Goal: Task Accomplishment & Management: Manage account settings

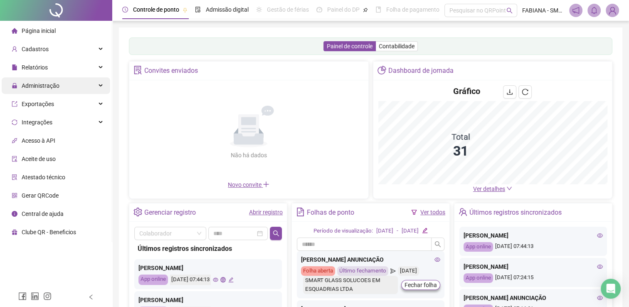
click at [50, 89] on span "Administração" at bounding box center [36, 85] width 48 height 17
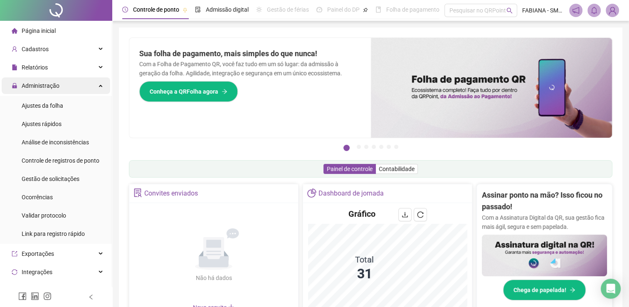
click at [100, 90] on div "Administração" at bounding box center [56, 85] width 109 height 17
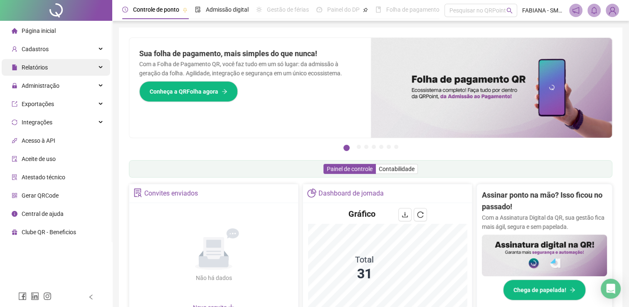
click at [50, 68] on div "Relatórios" at bounding box center [56, 67] width 109 height 17
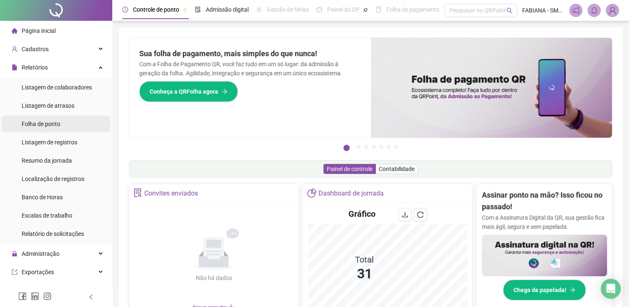
click at [55, 127] on span "Folha de ponto" at bounding box center [41, 124] width 39 height 7
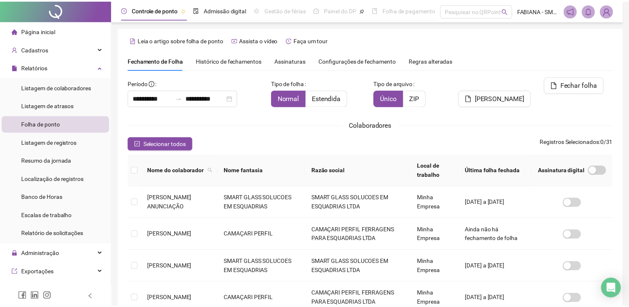
scroll to position [17, 0]
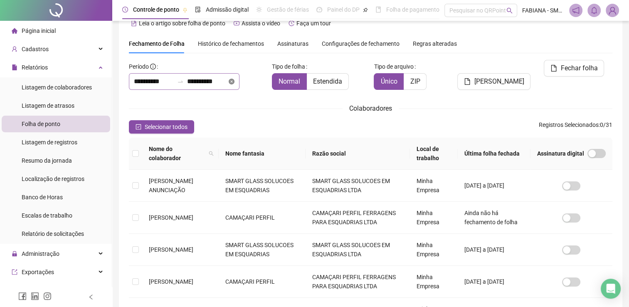
click at [235, 79] on icon "close-circle" at bounding box center [232, 82] width 6 height 6
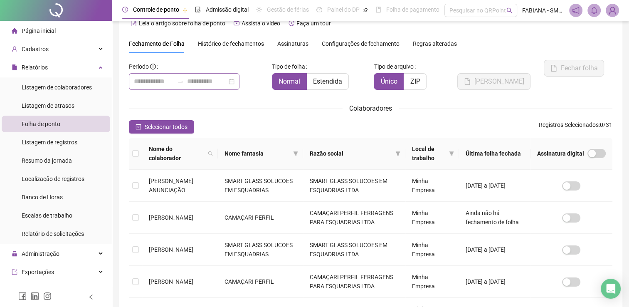
click at [240, 81] on div at bounding box center [184, 81] width 111 height 17
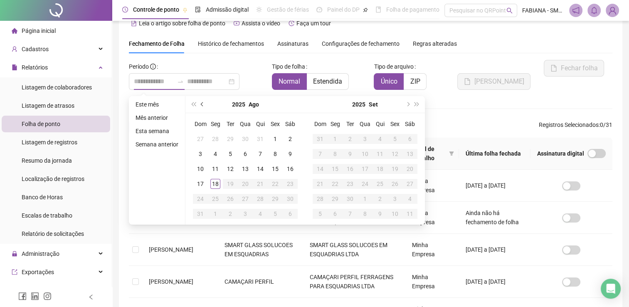
click at [205, 104] on button "prev-year" at bounding box center [202, 104] width 9 height 17
type input "**********"
click at [232, 139] on div "1" at bounding box center [230, 139] width 10 height 10
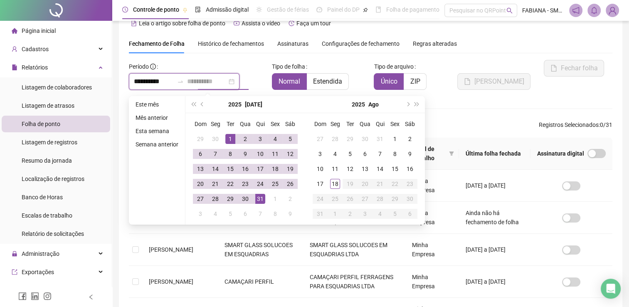
type input "**********"
click at [259, 201] on div "31" at bounding box center [260, 199] width 10 height 10
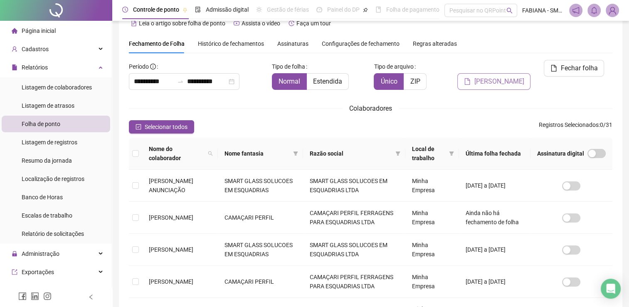
click at [499, 77] on span "[PERSON_NAME]" at bounding box center [499, 82] width 50 height 10
click at [244, 156] on span "Nome fantasia" at bounding box center [257, 153] width 65 height 9
click at [151, 129] on span "Selecionar todos" at bounding box center [166, 126] width 43 height 9
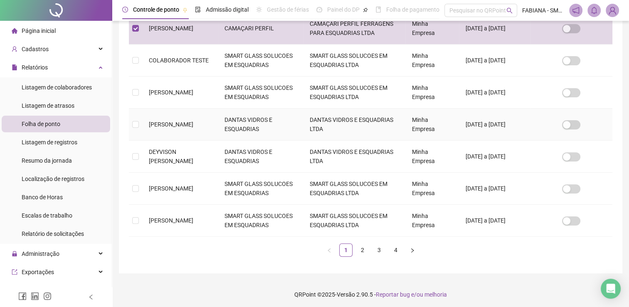
scroll to position [271, 0]
click at [364, 250] on link "2" at bounding box center [362, 249] width 12 height 12
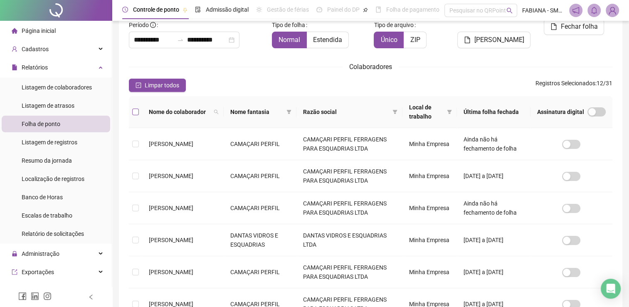
scroll to position [17, 0]
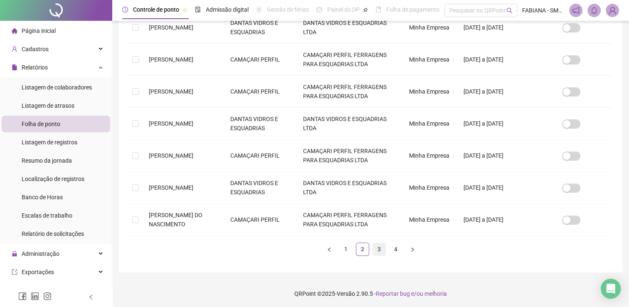
click at [378, 248] on link "3" at bounding box center [379, 249] width 12 height 12
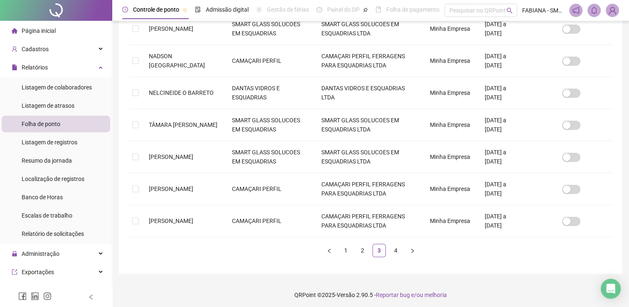
scroll to position [271, 0]
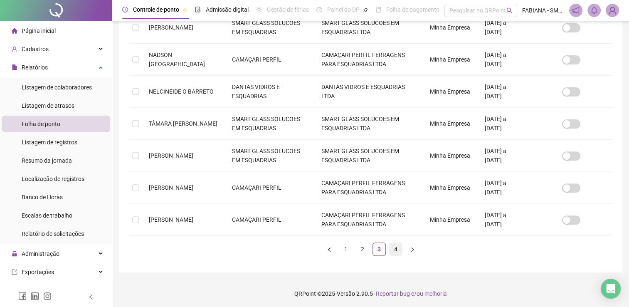
click at [397, 244] on link "4" at bounding box center [396, 249] width 12 height 12
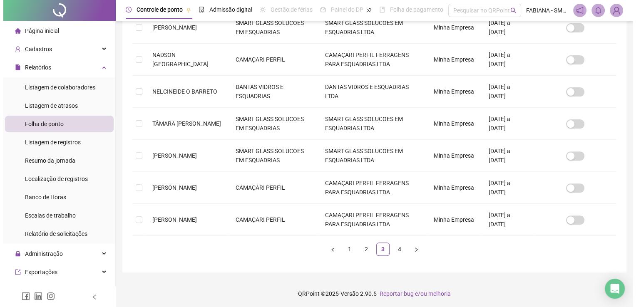
scroll to position [0, 0]
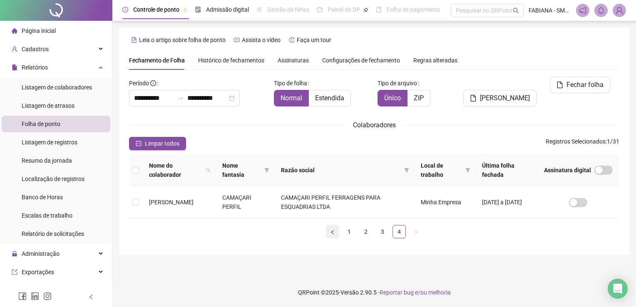
click at [334, 232] on icon "left" at bounding box center [332, 232] width 5 height 5
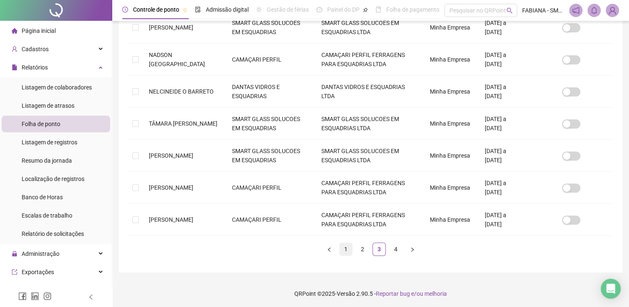
click at [351, 247] on link "1" at bounding box center [346, 249] width 12 height 12
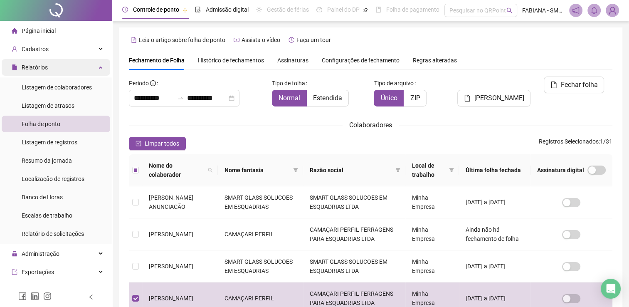
click at [98, 68] on div "Relatórios" at bounding box center [56, 67] width 109 height 17
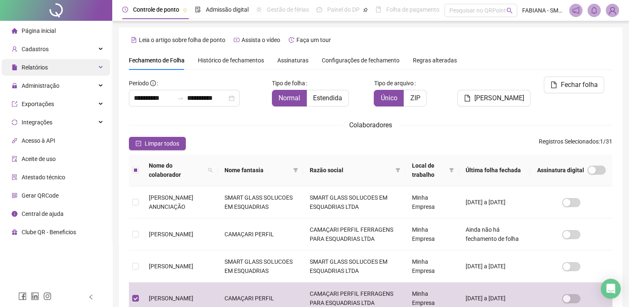
click at [31, 67] on span "Relatórios" at bounding box center [35, 67] width 26 height 7
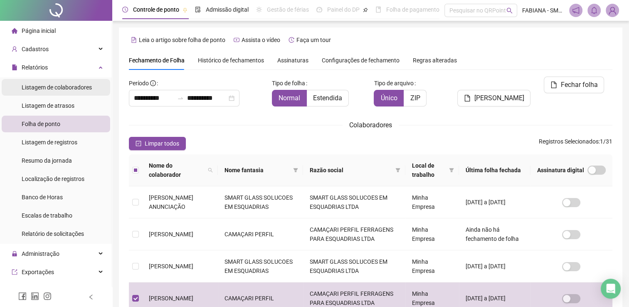
click at [27, 87] on span "Listagem de colaboradores" at bounding box center [57, 87] width 70 height 7
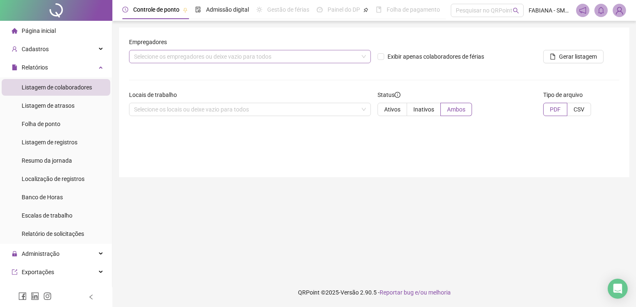
click at [308, 58] on div "Selecione os empregadores ou deixe vazio para todos" at bounding box center [250, 56] width 242 height 13
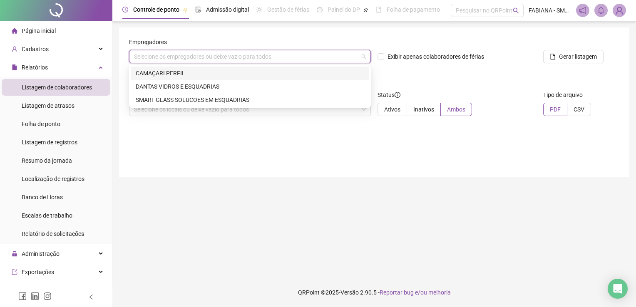
click at [155, 72] on div "CAMAÇARI PERFIL" at bounding box center [250, 73] width 228 height 9
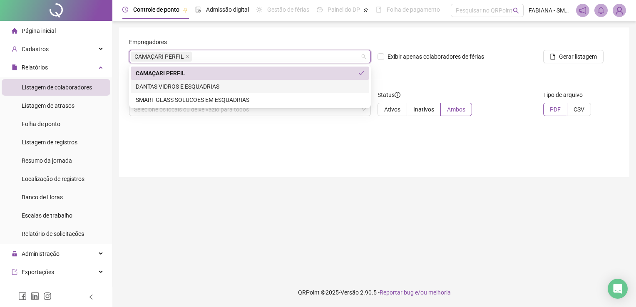
click at [379, 167] on div "Empregadores CAMAÇARI PERFIL Exibir apenas colaboradores de férias Gerar listag…" at bounding box center [374, 102] width 510 height 150
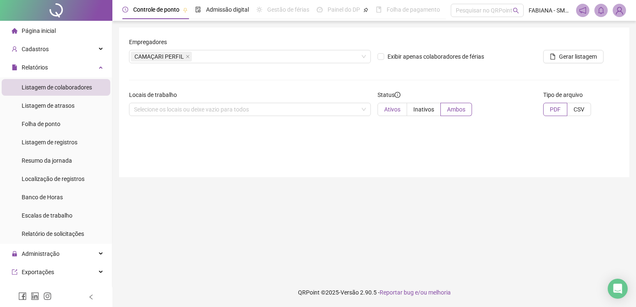
click at [390, 108] on span "Ativos" at bounding box center [392, 109] width 16 height 7
click at [94, 69] on div "Relatórios" at bounding box center [56, 67] width 109 height 17
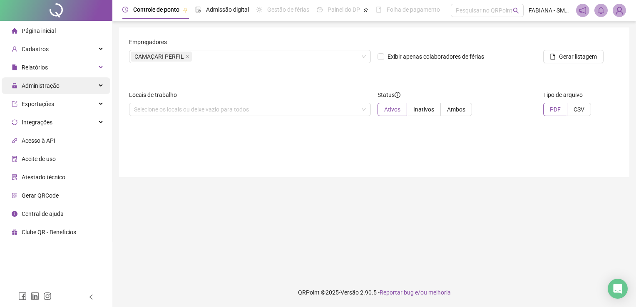
click at [42, 85] on span "Administração" at bounding box center [41, 85] width 38 height 7
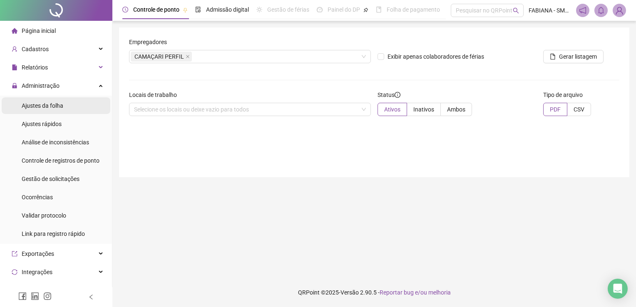
click at [50, 106] on span "Ajustes da folha" at bounding box center [43, 105] width 42 height 7
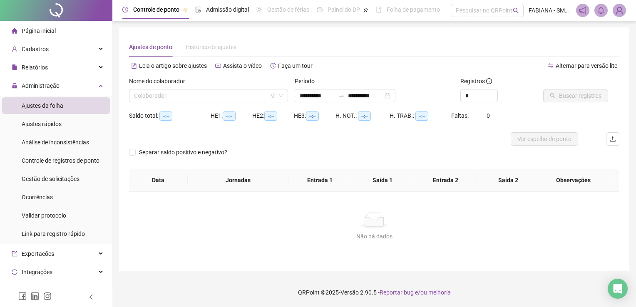
type input "**********"
click at [196, 94] on input "search" at bounding box center [204, 95] width 141 height 12
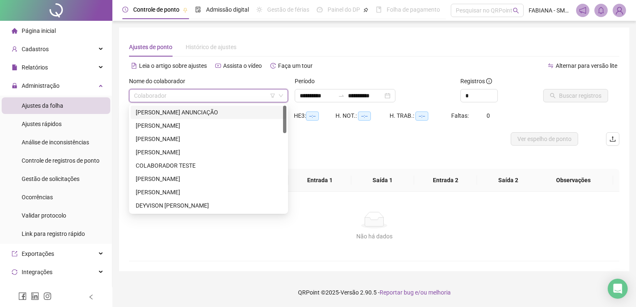
click at [196, 94] on input "search" at bounding box center [204, 95] width 141 height 12
click at [403, 246] on div "Não há dados Não há dados" at bounding box center [374, 226] width 490 height 69
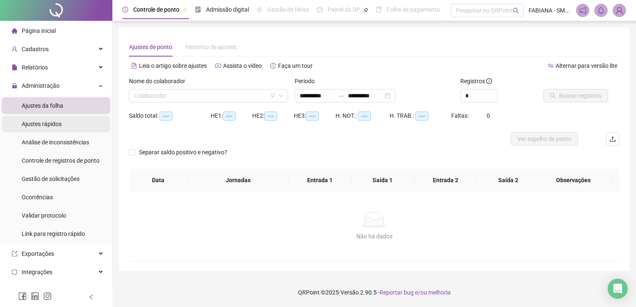
click at [51, 119] on div "Ajustes rápidos" at bounding box center [42, 124] width 40 height 17
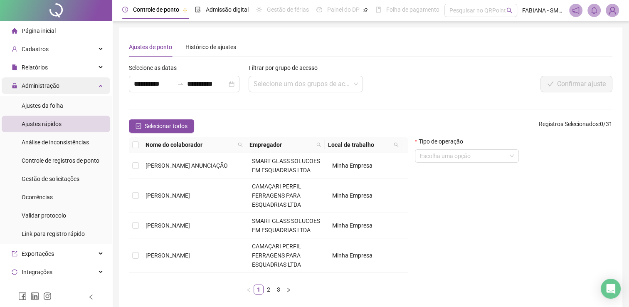
click at [97, 81] on div "Administração" at bounding box center [56, 85] width 109 height 17
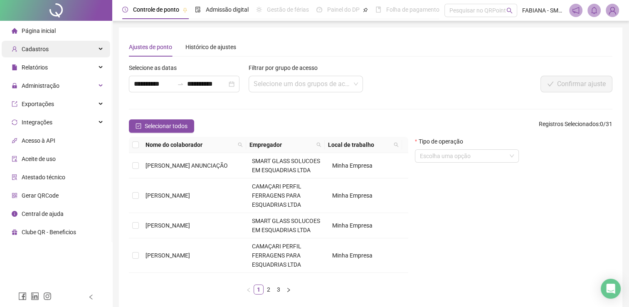
click at [96, 50] on div "Cadastros" at bounding box center [56, 49] width 109 height 17
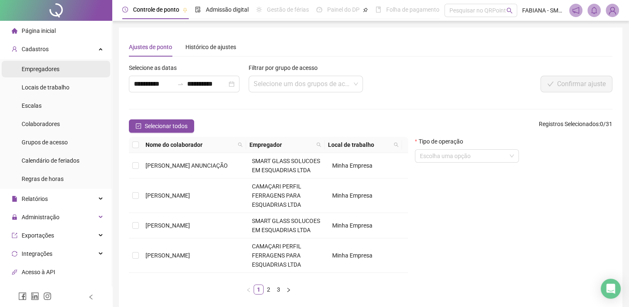
click at [42, 69] on span "Empregadores" at bounding box center [41, 69] width 38 height 7
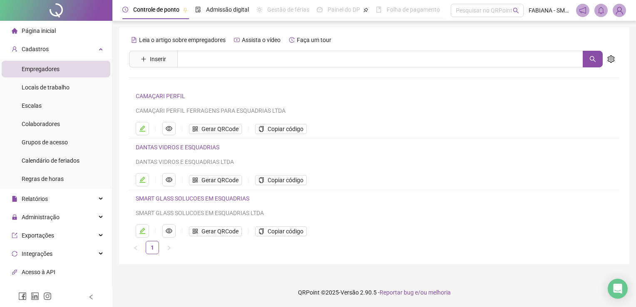
click at [164, 96] on link "CAMAÇARI PERFIL" at bounding box center [161, 96] width 50 height 7
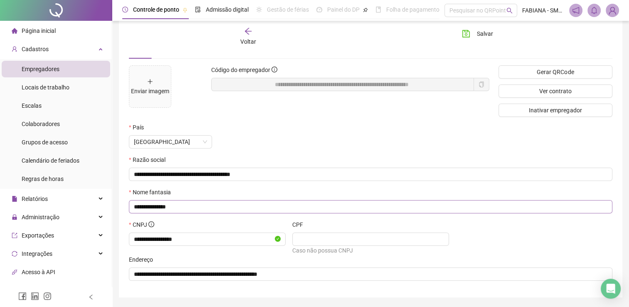
scroll to position [64, 0]
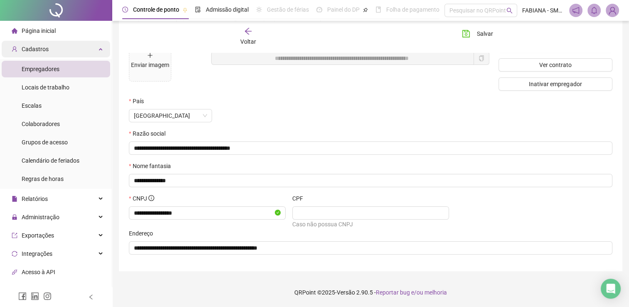
click at [97, 49] on div "Cadastros" at bounding box center [56, 49] width 109 height 17
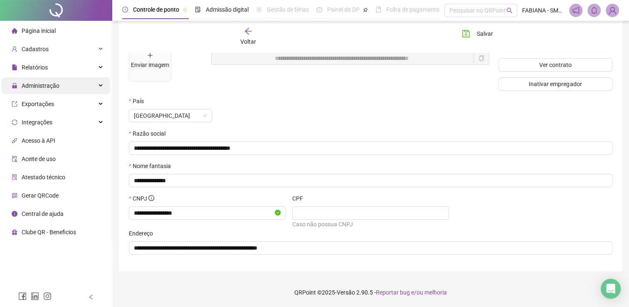
click at [42, 87] on span "Administração" at bounding box center [41, 85] width 38 height 7
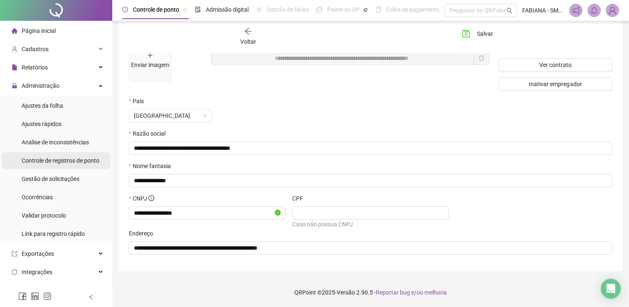
click at [45, 162] on span "Controle de registros de ponto" at bounding box center [61, 160] width 78 height 7
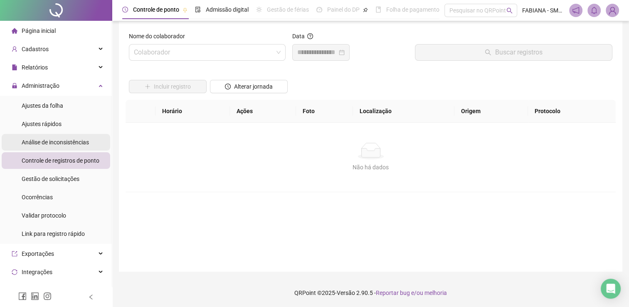
click at [35, 143] on span "Análise de inconsistências" at bounding box center [55, 142] width 67 height 7
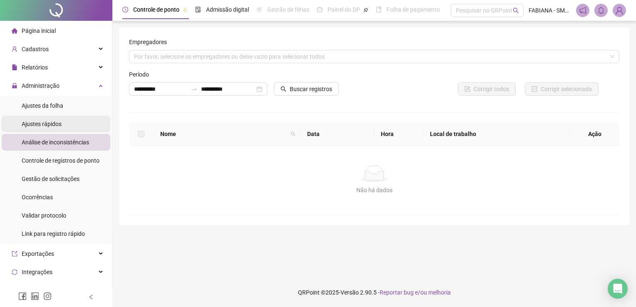
click at [32, 126] on span "Ajustes rápidos" at bounding box center [42, 124] width 40 height 7
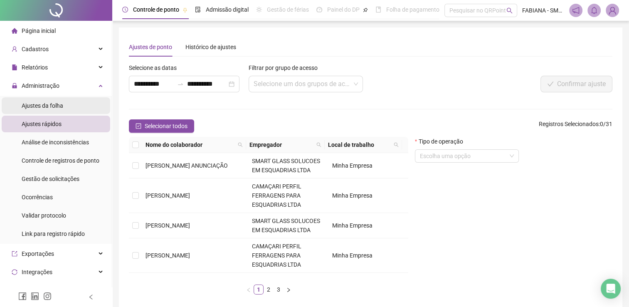
click at [40, 106] on span "Ajustes da folha" at bounding box center [43, 105] width 42 height 7
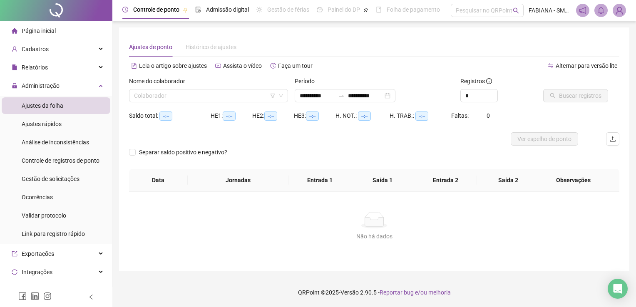
type input "**********"
click at [91, 84] on div "Administração" at bounding box center [56, 85] width 109 height 17
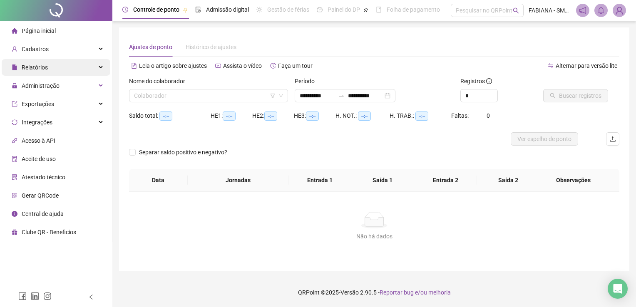
click at [103, 63] on div "Relatórios" at bounding box center [56, 67] width 109 height 17
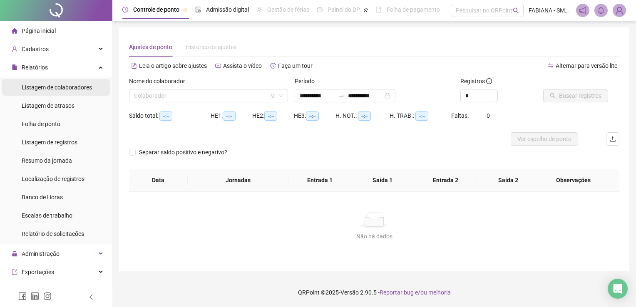
click at [35, 91] on div "Listagem de colaboradores" at bounding box center [57, 87] width 70 height 17
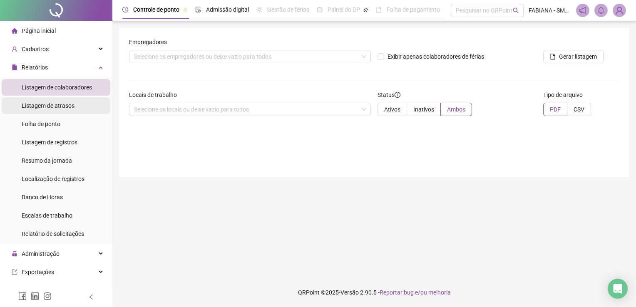
click at [42, 107] on span "Listagem de atrasos" at bounding box center [48, 105] width 53 height 7
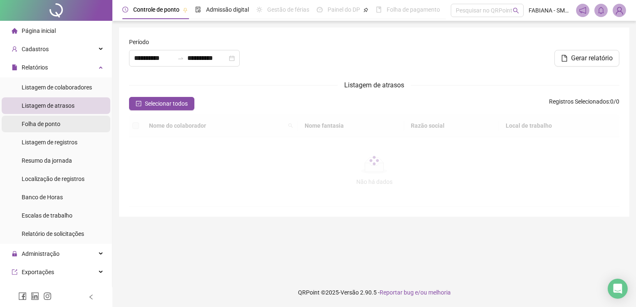
click at [42, 124] on span "Folha de ponto" at bounding box center [41, 124] width 39 height 7
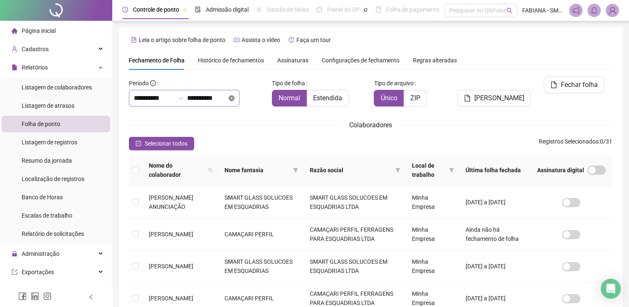
click at [235, 99] on icon "close-circle" at bounding box center [232, 98] width 6 height 6
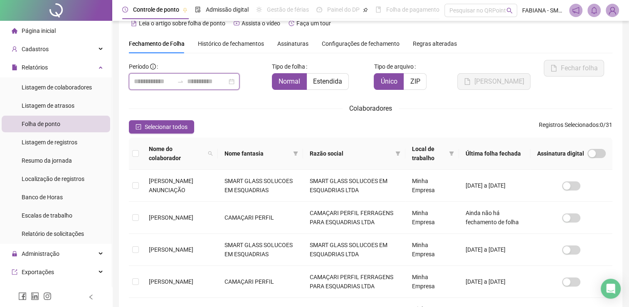
click at [158, 77] on input at bounding box center [154, 82] width 40 height 10
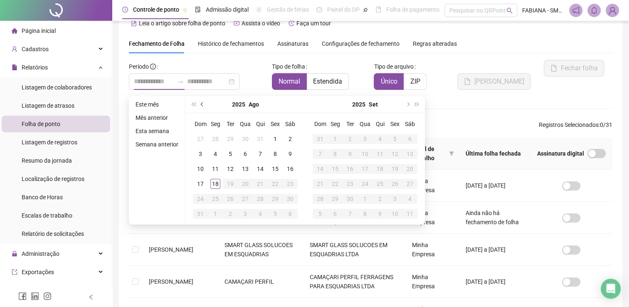
click at [200, 107] on button "prev-year" at bounding box center [202, 104] width 9 height 17
type input "**********"
click at [231, 141] on div "1" at bounding box center [230, 139] width 10 height 10
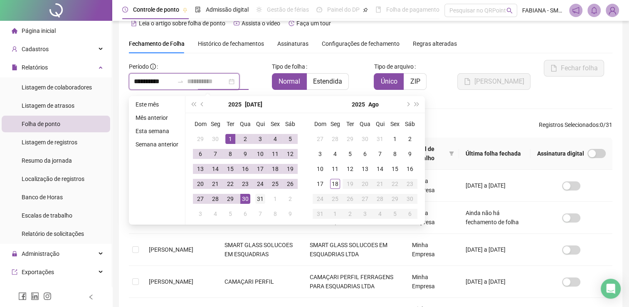
type input "**********"
click at [256, 198] on div "31" at bounding box center [260, 199] width 10 height 10
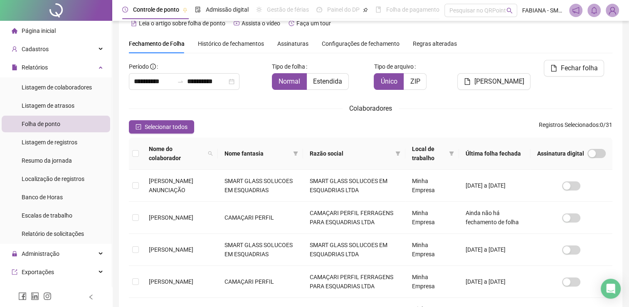
click at [291, 113] on div "Colaboradores" at bounding box center [371, 108] width 484 height 10
click at [49, 146] on div "Listagem de registros" at bounding box center [50, 142] width 56 height 17
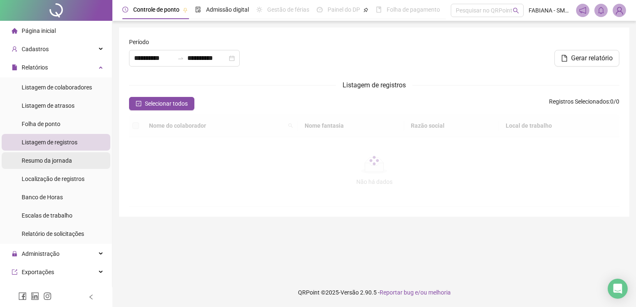
type input "**********"
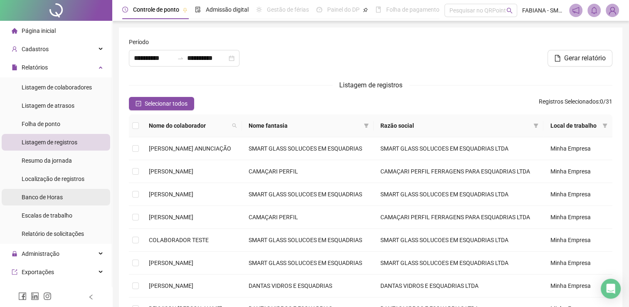
click at [46, 202] on div "Banco de Horas" at bounding box center [42, 197] width 41 height 17
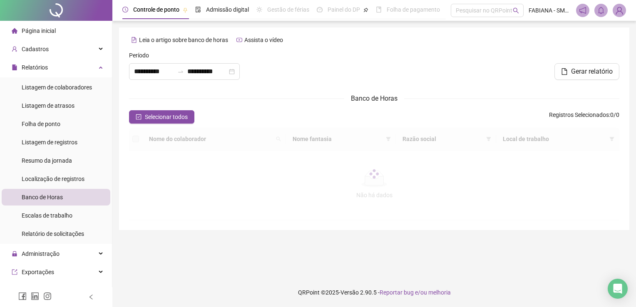
type input "**********"
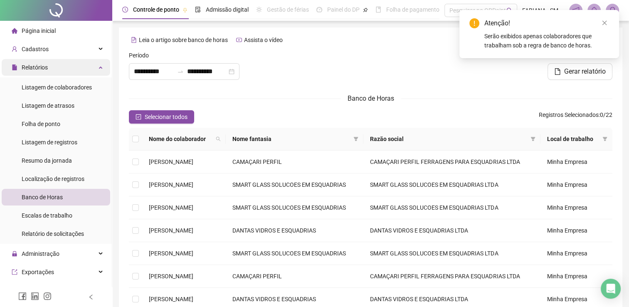
click at [94, 66] on div "Relatórios" at bounding box center [56, 67] width 109 height 17
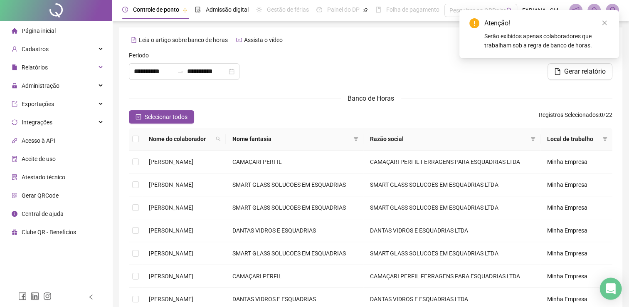
click at [611, 284] on div "Open Intercom Messenger" at bounding box center [611, 289] width 22 height 22
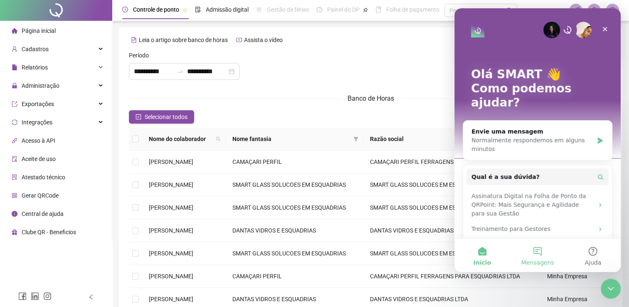
click at [545, 248] on button "Mensagens" at bounding box center [537, 255] width 55 height 33
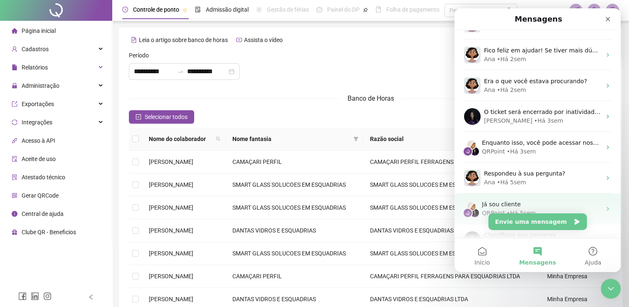
scroll to position [133, 0]
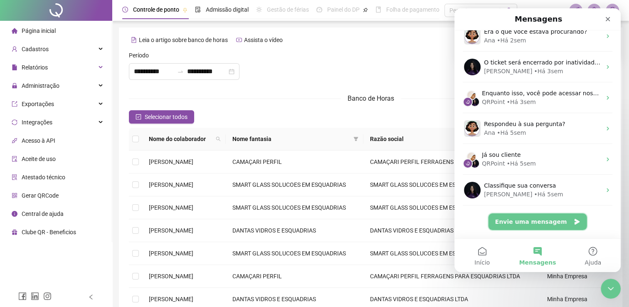
click at [531, 223] on button "Envie uma mensagem" at bounding box center [538, 221] width 99 height 17
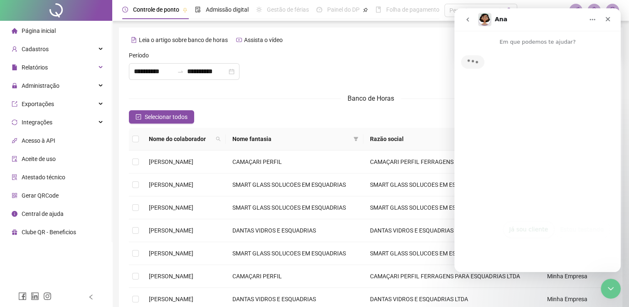
scroll to position [99, 0]
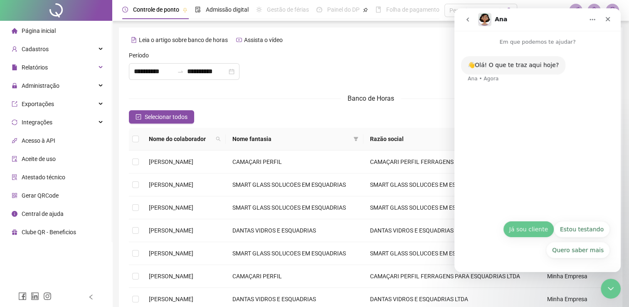
click at [528, 234] on button "Já sou cliente" at bounding box center [528, 229] width 51 height 17
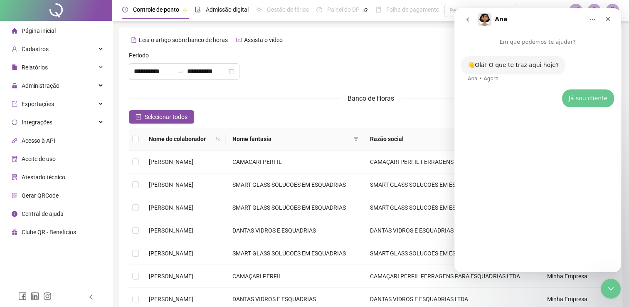
click at [495, 253] on div "👋Olá! O que te traz aqui hoje? Ana • Agora Já sou cliente SMART • Agora" at bounding box center [538, 155] width 166 height 219
click at [495, 259] on div "👋Olá! O que te traz aqui hoje? Ana • Agora Já sou cliente SMART • Agora" at bounding box center [538, 155] width 166 height 219
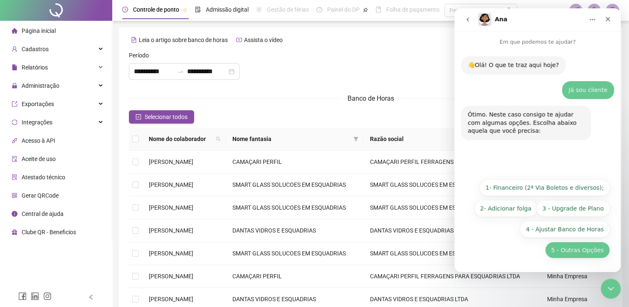
click at [578, 251] on button "5 - Outras Opções" at bounding box center [577, 250] width 65 height 17
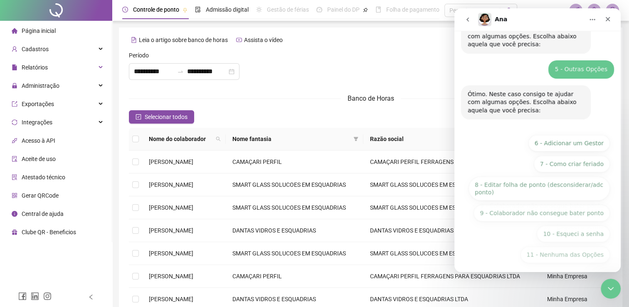
scroll to position [91, 0]
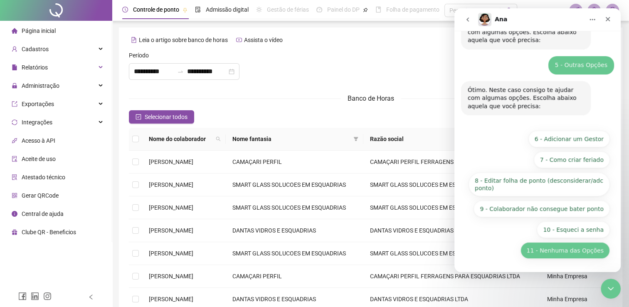
click at [552, 253] on button "11 - Nenhuma das Opções" at bounding box center [565, 250] width 89 height 17
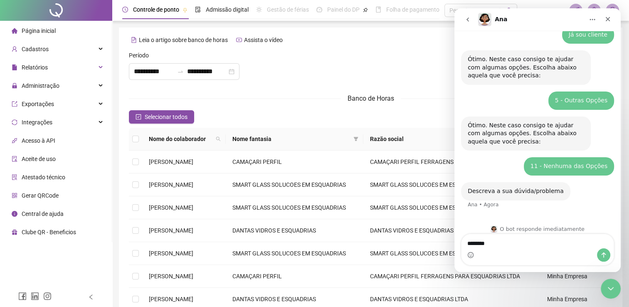
scroll to position [76, 0]
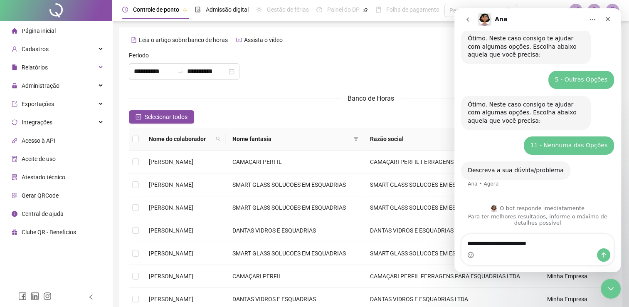
type textarea "**********"
click at [602, 254] on icon "Enviar uma mensagem" at bounding box center [604, 255] width 7 height 7
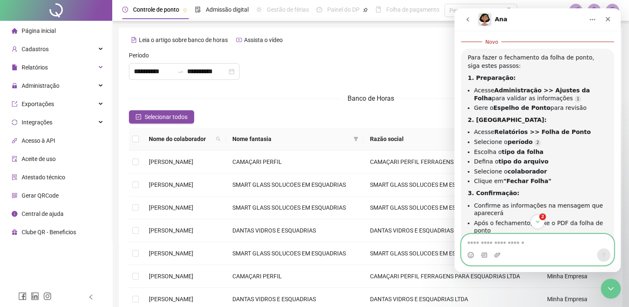
scroll to position [265, 0]
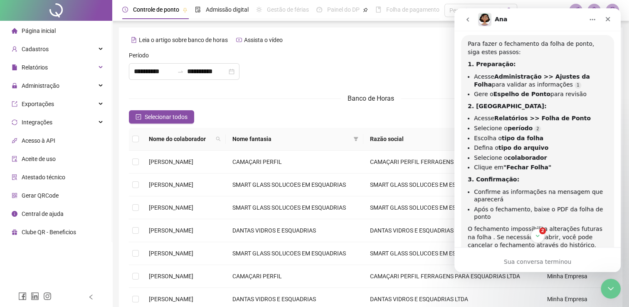
click at [616, 19] on nav "Ana" at bounding box center [538, 19] width 166 height 22
click at [613, 19] on div "Fechar" at bounding box center [608, 19] width 15 height 15
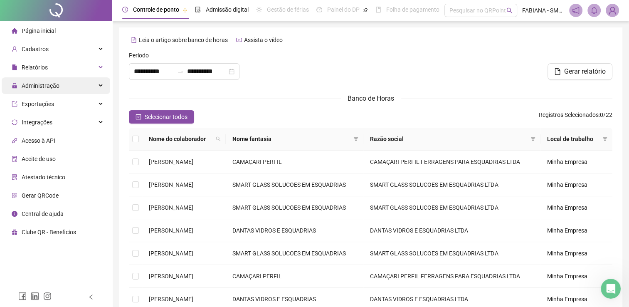
scroll to position [303, 0]
click at [60, 87] on div "Administração" at bounding box center [56, 85] width 109 height 17
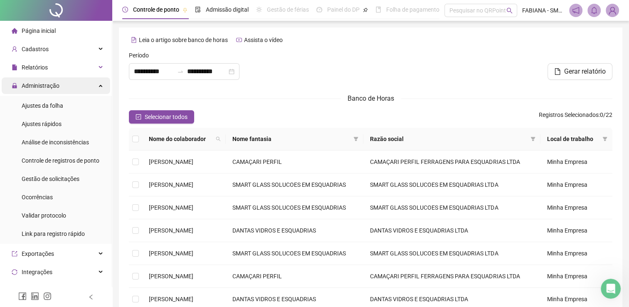
click at [52, 89] on span "Administração" at bounding box center [36, 85] width 48 height 17
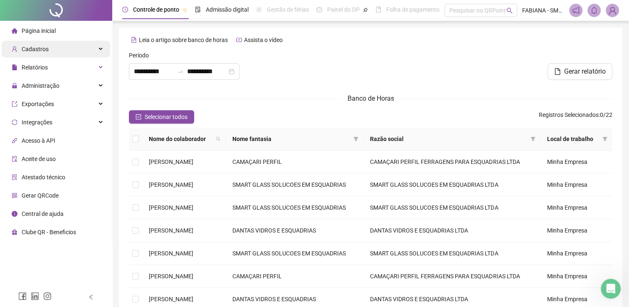
click at [50, 51] on div "Cadastros" at bounding box center [56, 49] width 109 height 17
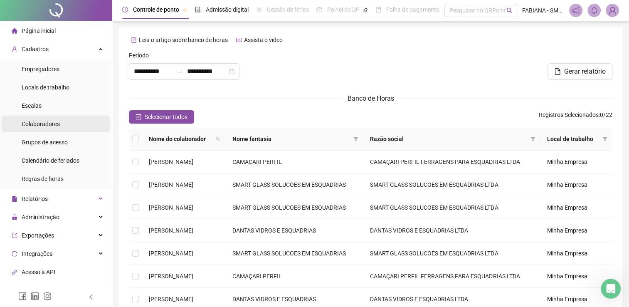
click at [47, 123] on span "Colaboradores" at bounding box center [41, 124] width 38 height 7
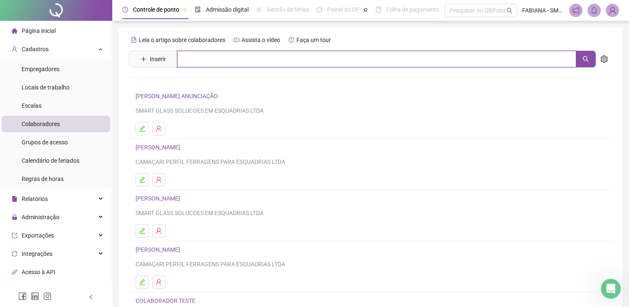
click at [227, 61] on input "text" at bounding box center [376, 59] width 399 height 17
click at [581, 58] on button "button" at bounding box center [586, 59] width 20 height 17
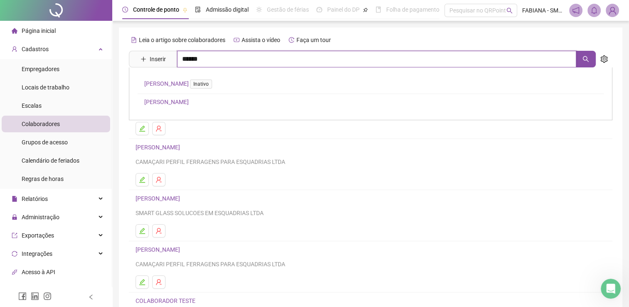
type input "******"
click at [189, 99] on link "[PERSON_NAME]" at bounding box center [166, 102] width 45 height 7
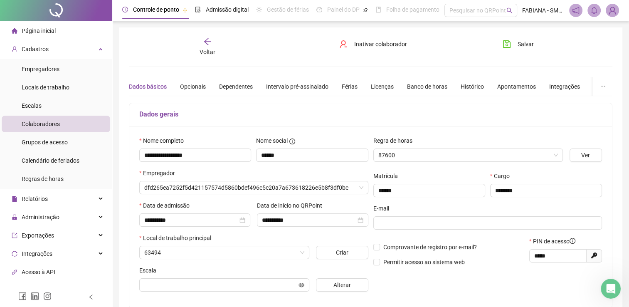
type input "**********"
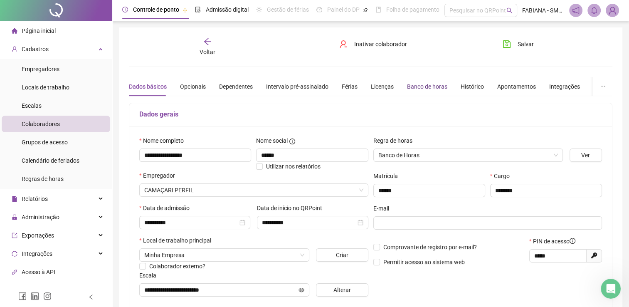
click at [417, 87] on div "Banco de horas" at bounding box center [427, 86] width 40 height 9
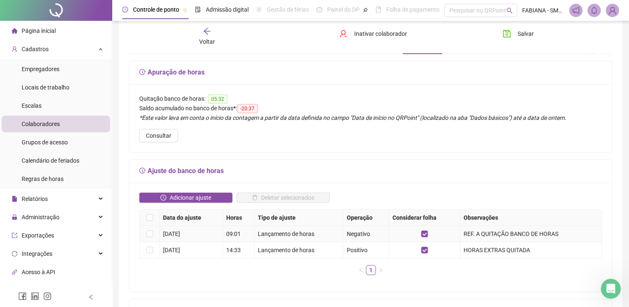
scroll to position [83, 0]
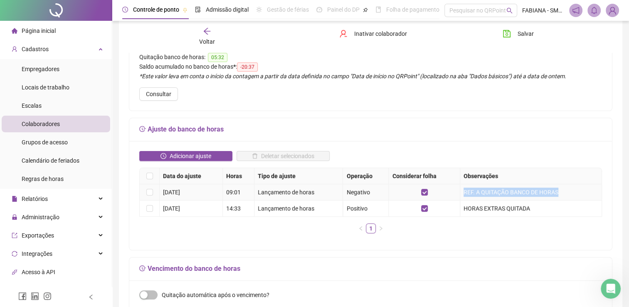
drag, startPoint x: 564, startPoint y: 190, endPoint x: 454, endPoint y: 186, distance: 110.7
click at [454, 186] on tr "31/07/2025 09:01 Lançamento de horas Negativo REF. A QUITAÇÃO BANCO DE HORAS" at bounding box center [371, 192] width 463 height 16
copy tr "REF. A QUITAÇÃO BANCO DE HORAS"
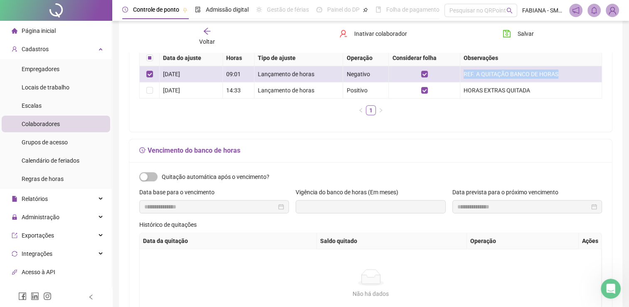
scroll to position [42, 0]
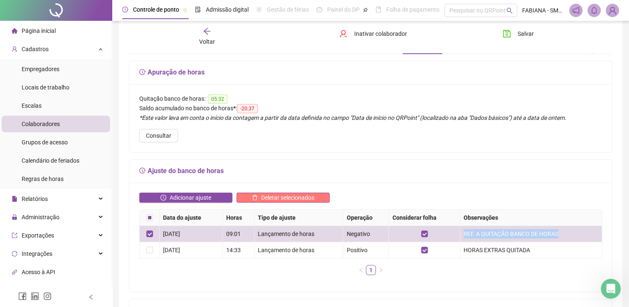
click at [289, 196] on span "Deletar selecionados" at bounding box center [287, 197] width 53 height 9
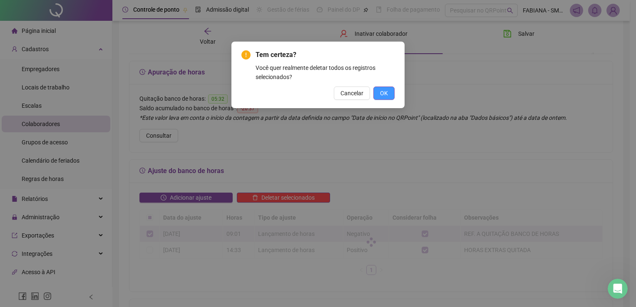
click at [387, 92] on span "OK" at bounding box center [384, 93] width 8 height 9
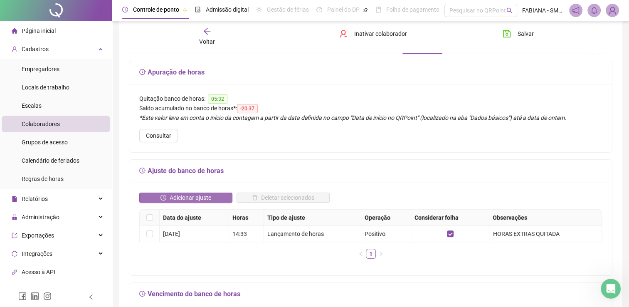
click at [185, 196] on span "Adicionar ajuste" at bounding box center [191, 197] width 42 height 9
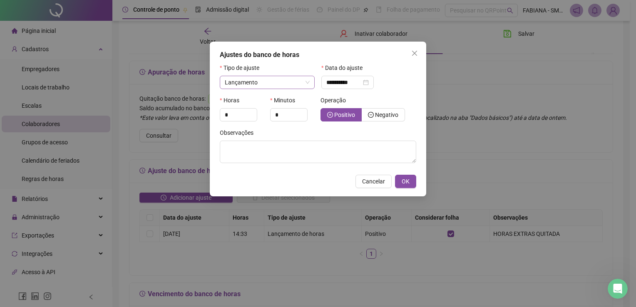
click at [307, 84] on span "Lançamento" at bounding box center [267, 82] width 85 height 12
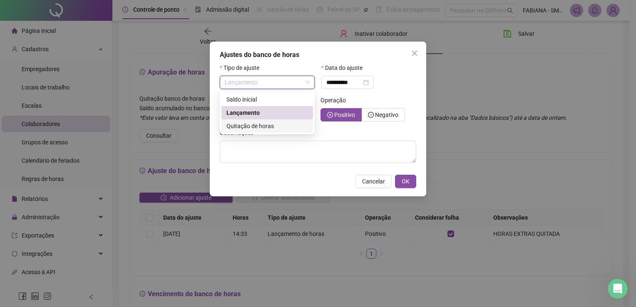
click at [265, 126] on span "Quitação de horas" at bounding box center [249, 126] width 47 height 7
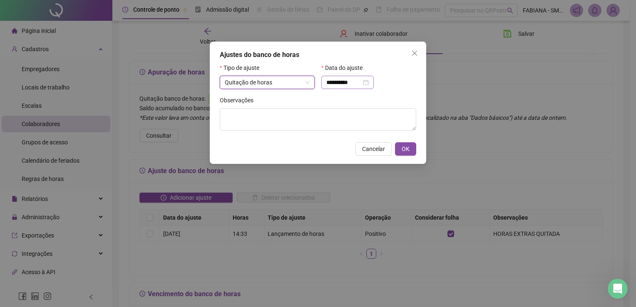
click at [369, 82] on div "**********" at bounding box center [347, 82] width 42 height 9
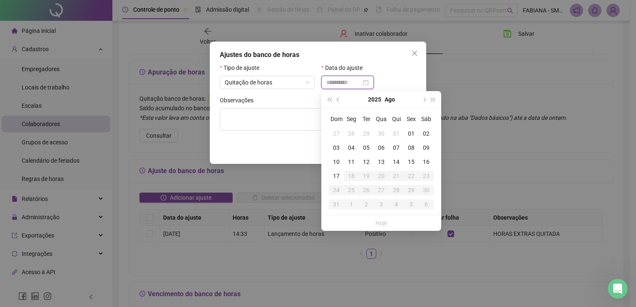
type input "**********"
click at [396, 132] on div "31" at bounding box center [396, 133] width 15 height 9
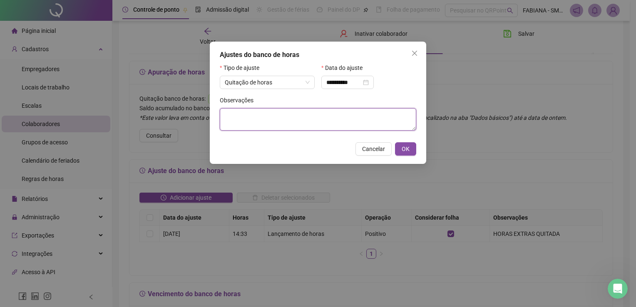
click at [263, 118] on textarea at bounding box center [318, 119] width 196 height 22
paste textarea "**********"
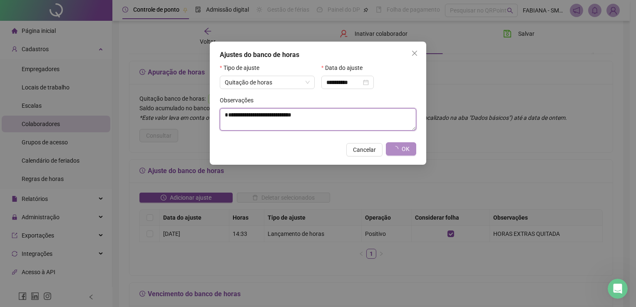
click at [238, 116] on textarea "**********" at bounding box center [318, 119] width 196 height 22
type textarea "**********"
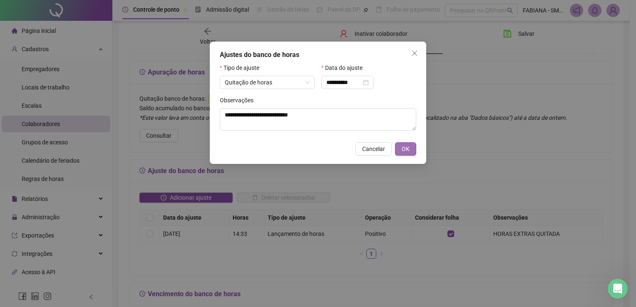
click at [405, 148] on span "OK" at bounding box center [405, 148] width 8 height 9
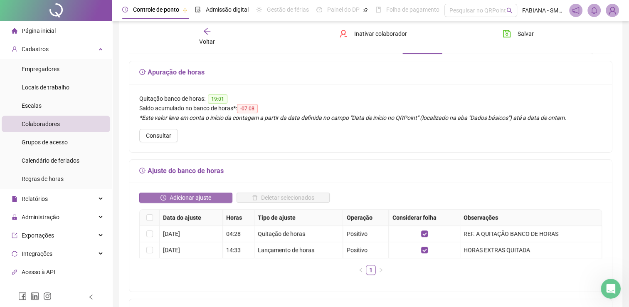
click at [196, 198] on span "Adicionar ajuste" at bounding box center [191, 197] width 42 height 9
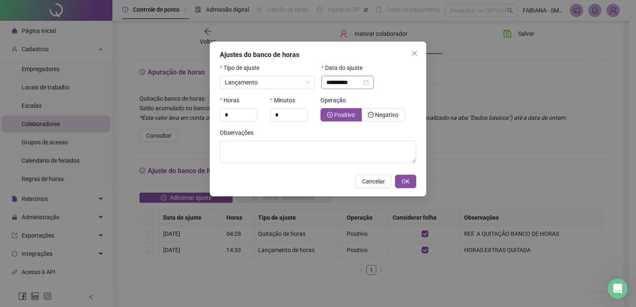
click at [374, 81] on div "**********" at bounding box center [347, 82] width 52 height 13
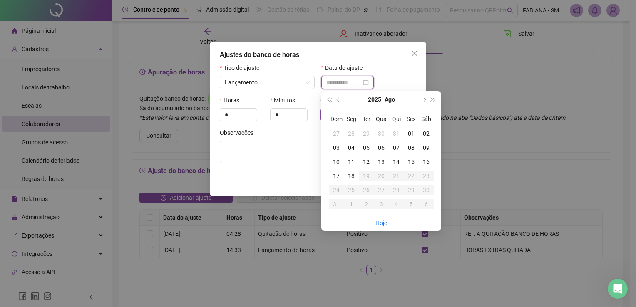
type input "**********"
click at [394, 131] on div "31" at bounding box center [396, 133] width 15 height 9
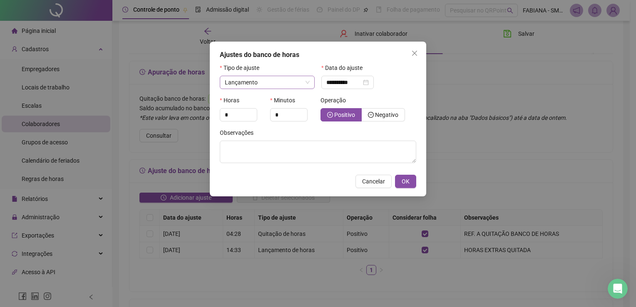
click at [305, 81] on span "Lançamento" at bounding box center [267, 82] width 85 height 12
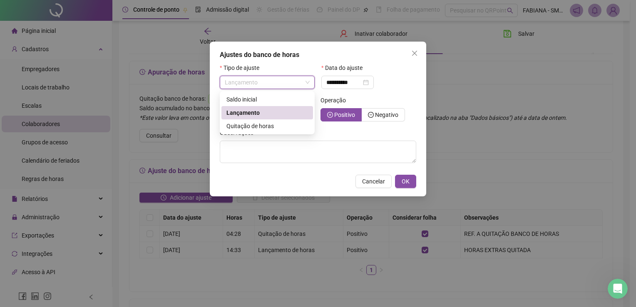
click at [249, 111] on span "Lançamento" at bounding box center [242, 112] width 33 height 7
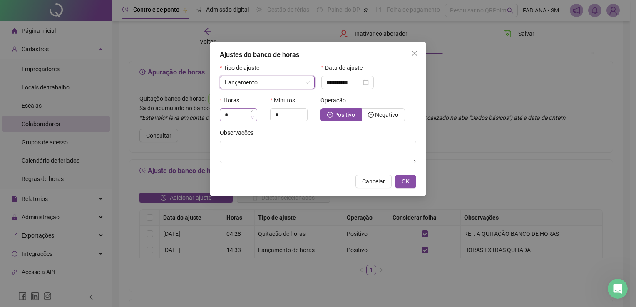
click at [253, 116] on span "Decrease Value" at bounding box center [252, 117] width 9 height 7
click at [254, 111] on span "Increase Value" at bounding box center [252, 112] width 9 height 7
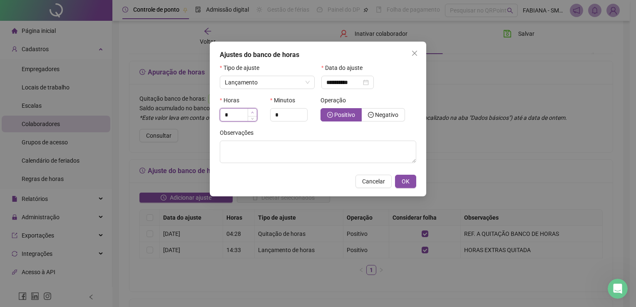
click at [254, 111] on span "Increase Value" at bounding box center [252, 112] width 9 height 7
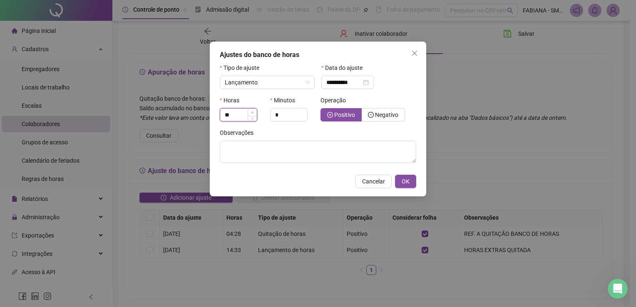
click at [254, 111] on span "Increase Value" at bounding box center [252, 112] width 9 height 7
click at [253, 112] on icon "up" at bounding box center [252, 112] width 3 height 3
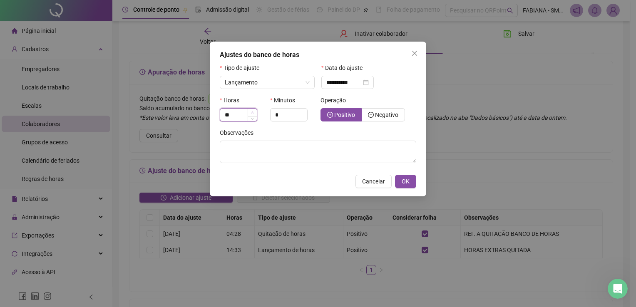
click at [253, 112] on icon "up" at bounding box center [252, 112] width 3 height 3
click at [253, 121] on span "Decrease Value" at bounding box center [252, 117] width 9 height 7
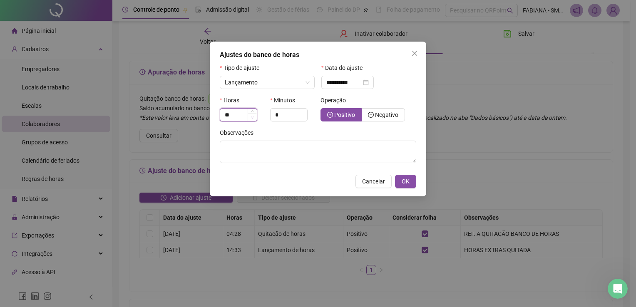
click at [253, 121] on span "Decrease Value" at bounding box center [252, 117] width 9 height 7
type input "*"
click at [253, 121] on span "Decrease Value" at bounding box center [252, 117] width 9 height 7
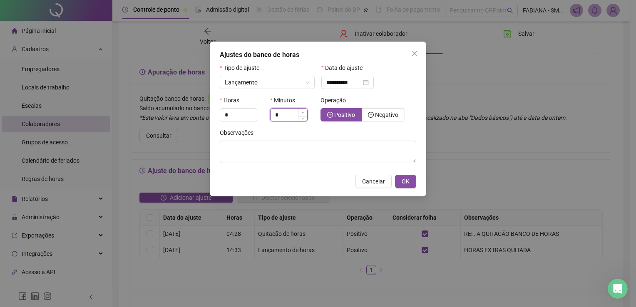
type input "*"
click at [304, 111] on span "Increase Value" at bounding box center [302, 112] width 9 height 7
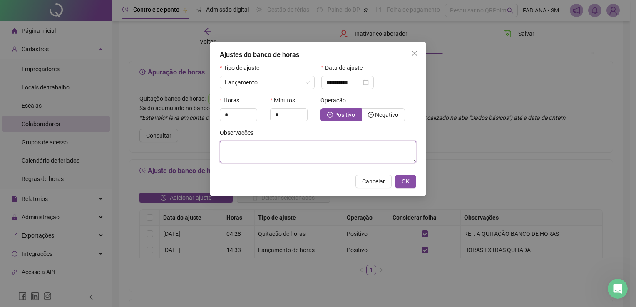
click at [339, 145] on textarea at bounding box center [318, 152] width 196 height 22
paste textarea "**********"
click at [235, 149] on textarea "**********" at bounding box center [318, 152] width 196 height 22
click at [369, 84] on div "**********" at bounding box center [347, 82] width 42 height 9
type textarea "**********"
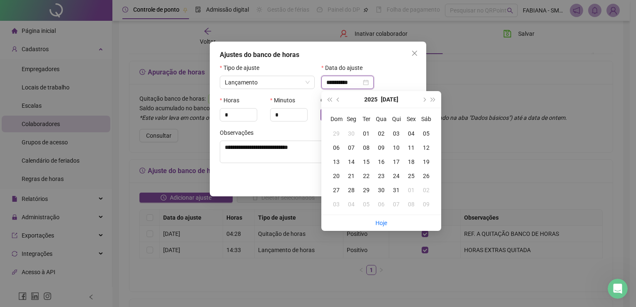
type input "**********"
click at [378, 132] on div "02" at bounding box center [381, 133] width 15 height 9
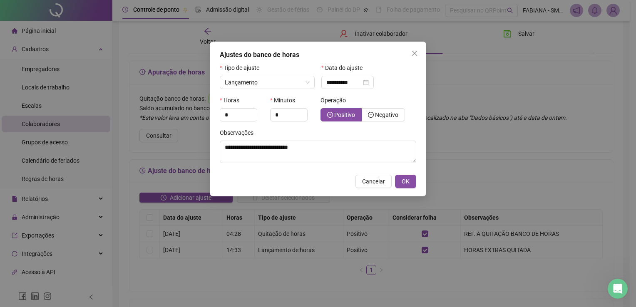
drag, startPoint x: 399, startPoint y: 89, endPoint x: 421, endPoint y: 156, distance: 70.3
click at [399, 90] on div "**********" at bounding box center [369, 79] width 102 height 32
click at [406, 181] on span "OK" at bounding box center [405, 181] width 8 height 9
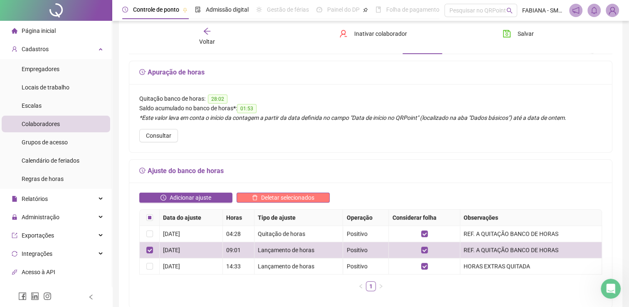
click at [283, 196] on span "Deletar selecionados" at bounding box center [287, 197] width 53 height 9
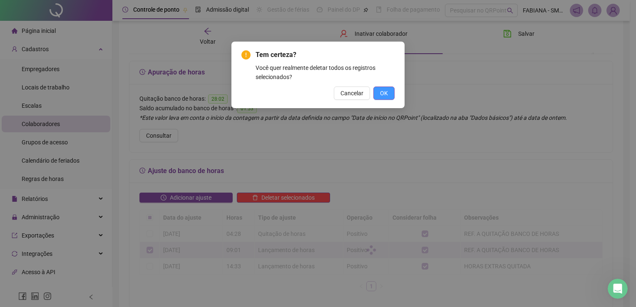
click at [382, 92] on span "OK" at bounding box center [384, 93] width 8 height 9
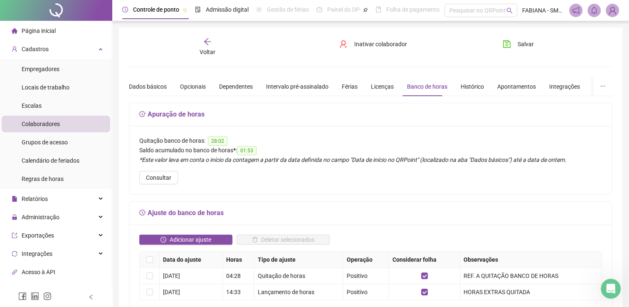
scroll to position [83, 0]
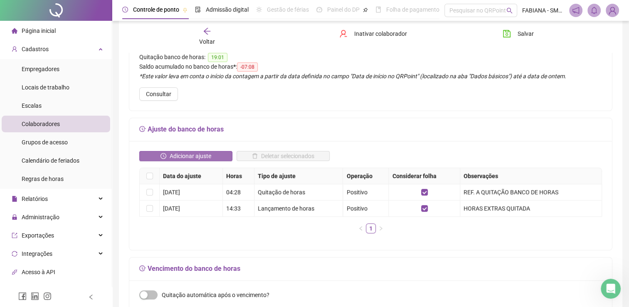
click at [197, 156] on span "Adicionar ajuste" at bounding box center [191, 155] width 42 height 9
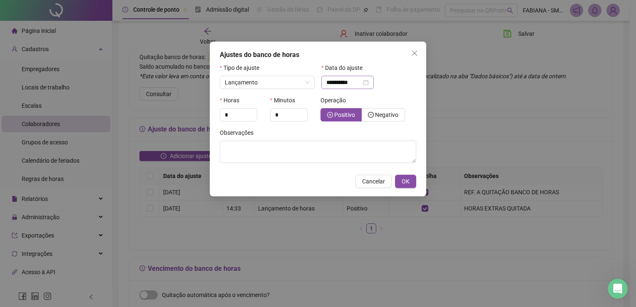
click at [374, 79] on div "**********" at bounding box center [347, 82] width 52 height 13
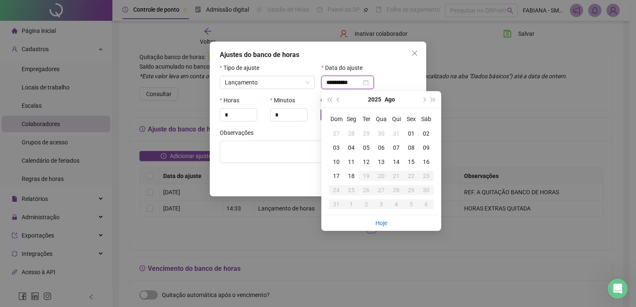
click at [369, 80] on div "**********" at bounding box center [347, 82] width 42 height 9
type input "**********"
click at [398, 135] on div "31" at bounding box center [396, 133] width 15 height 9
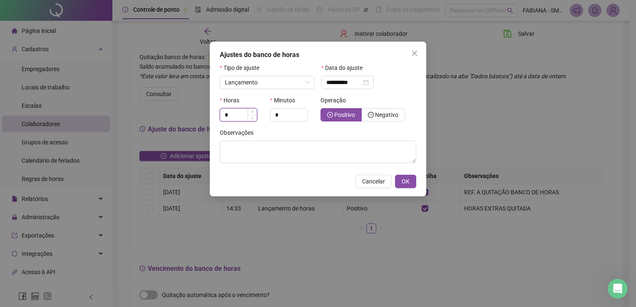
click at [237, 115] on input "*" at bounding box center [238, 115] width 37 height 12
type input "*"
type input "**"
click at [381, 115] on span "Negativo" at bounding box center [386, 114] width 23 height 7
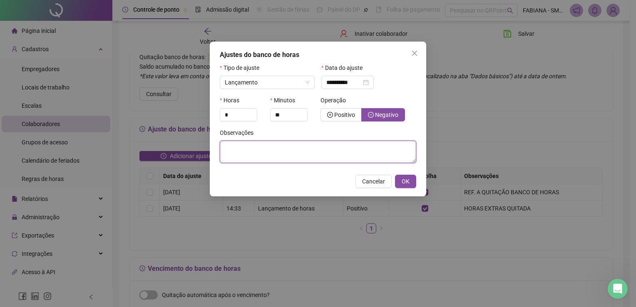
click at [290, 156] on textarea at bounding box center [318, 152] width 196 height 22
paste textarea "**********"
click at [239, 145] on textarea "**********" at bounding box center [318, 152] width 196 height 22
type textarea "**********"
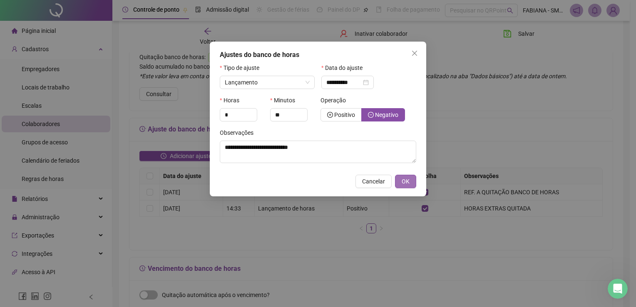
click at [407, 181] on span "OK" at bounding box center [405, 181] width 8 height 9
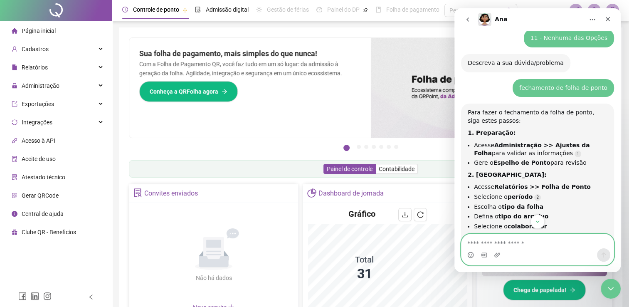
scroll to position [225, 0]
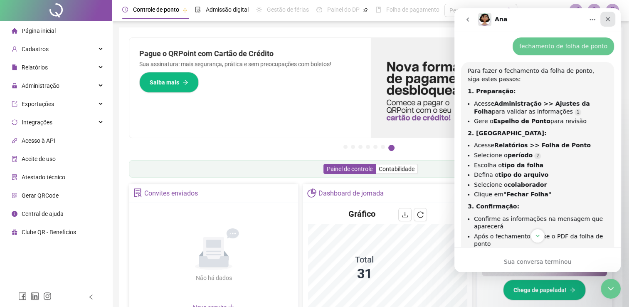
click at [609, 22] on div "Fechar" at bounding box center [608, 19] width 15 height 15
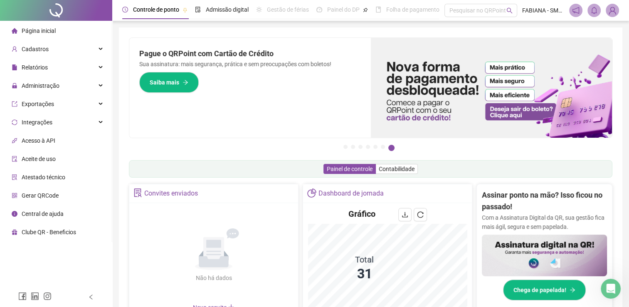
scroll to position [303, 0]
click at [50, 50] on div "Cadastros" at bounding box center [56, 49] width 109 height 17
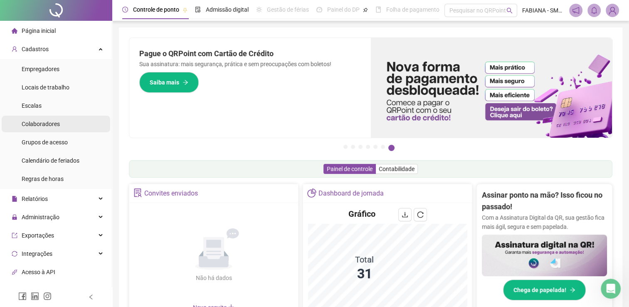
click at [45, 127] on div "Colaboradores" at bounding box center [41, 124] width 38 height 17
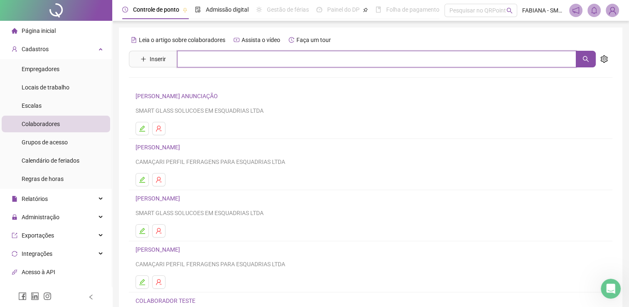
click at [201, 59] on input "text" at bounding box center [376, 59] width 399 height 17
type input "******"
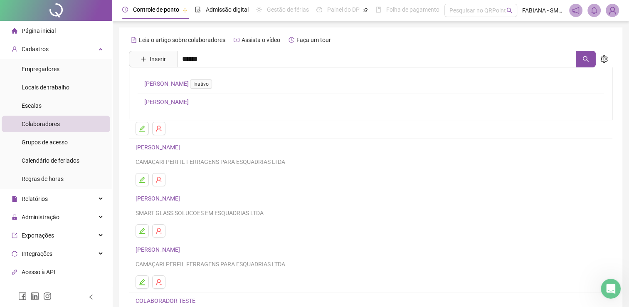
click at [164, 102] on link "[PERSON_NAME]" at bounding box center [166, 102] width 45 height 7
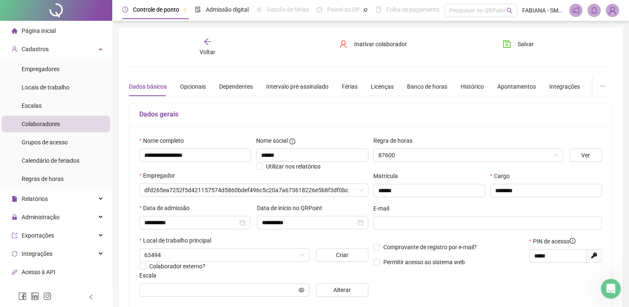
type input "**********"
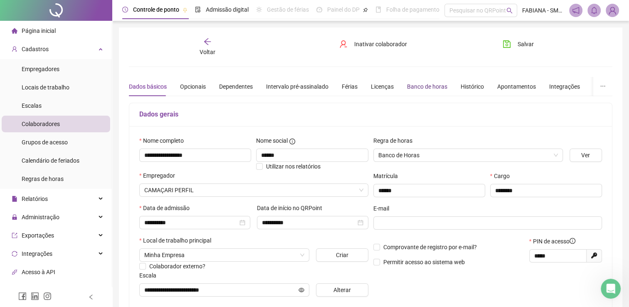
click at [425, 87] on div "Banco de horas" at bounding box center [427, 86] width 40 height 9
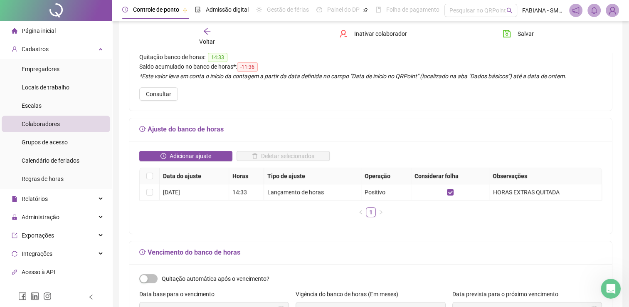
scroll to position [125, 0]
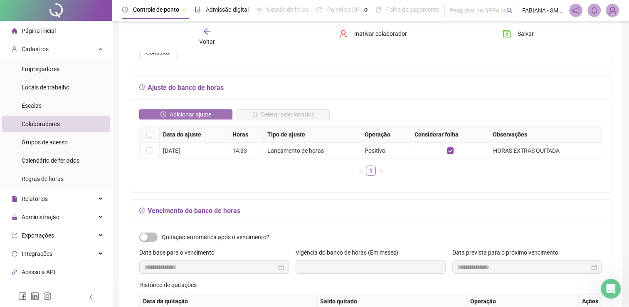
click at [199, 112] on span "Adicionar ajuste" at bounding box center [191, 114] width 42 height 9
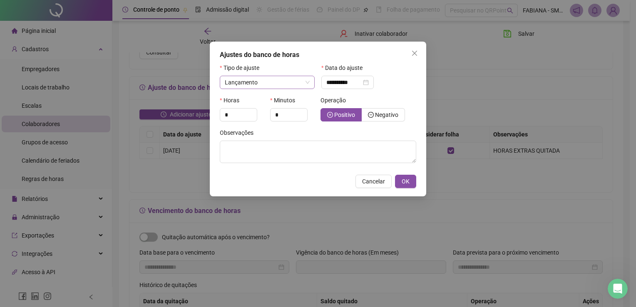
click at [309, 84] on span "Lançamento" at bounding box center [267, 82] width 85 height 12
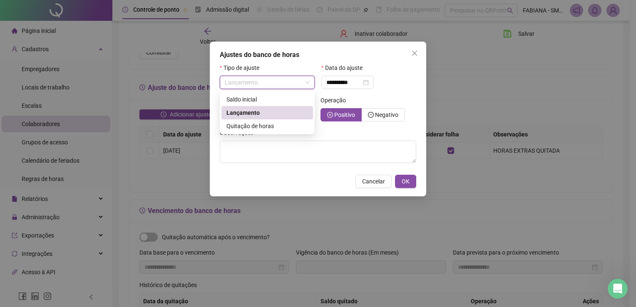
click at [309, 84] on span "Lançamento" at bounding box center [267, 82] width 85 height 12
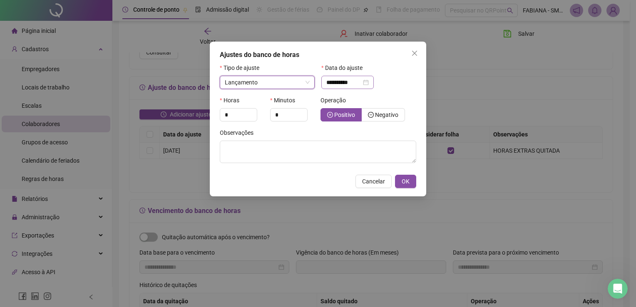
click at [369, 85] on div "**********" at bounding box center [347, 82] width 42 height 9
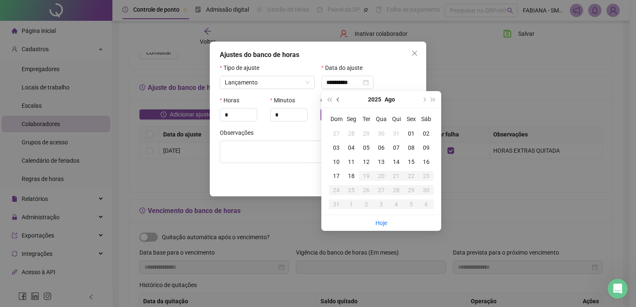
click at [335, 102] on button "prev-year" at bounding box center [338, 99] width 9 height 17
type input "**********"
click at [396, 193] on div "31" at bounding box center [396, 190] width 15 height 9
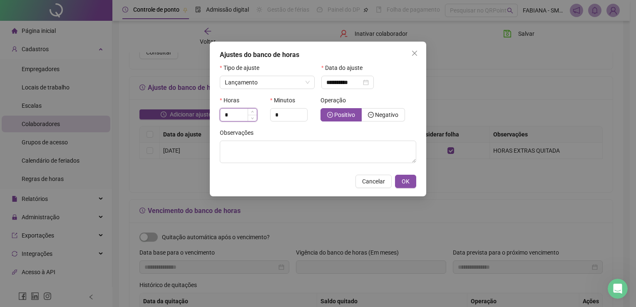
click at [235, 115] on input "*" at bounding box center [238, 115] width 37 height 12
click at [251, 119] on icon "down" at bounding box center [252, 117] width 3 height 3
click at [251, 111] on icon "up" at bounding box center [252, 112] width 3 height 3
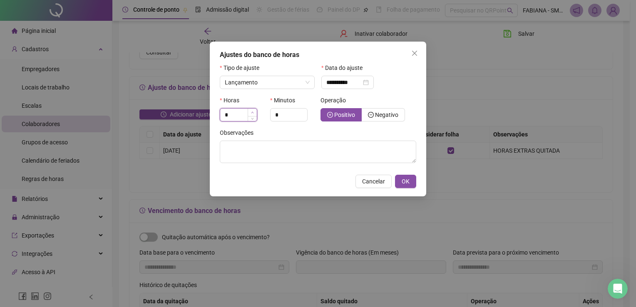
click at [251, 111] on icon "up" at bounding box center [252, 112] width 3 height 3
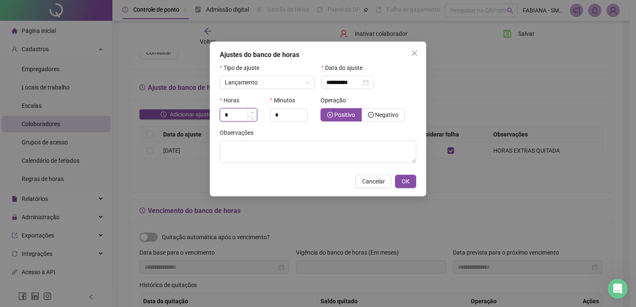
type input "*"
click at [251, 111] on icon "up" at bounding box center [252, 112] width 3 height 3
click at [300, 114] on span "Increase Value" at bounding box center [302, 112] width 9 height 7
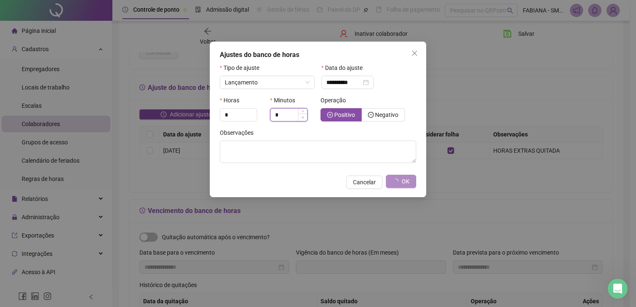
click at [302, 120] on span "Decrease Value" at bounding box center [302, 117] width 9 height 7
type input "*"
click at [301, 114] on span "Increase Value" at bounding box center [302, 112] width 9 height 7
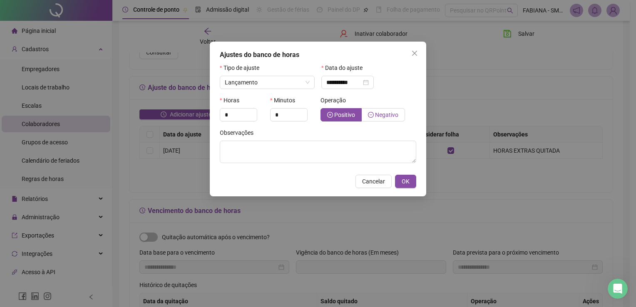
click at [378, 118] on span "Negativo" at bounding box center [386, 114] width 23 height 7
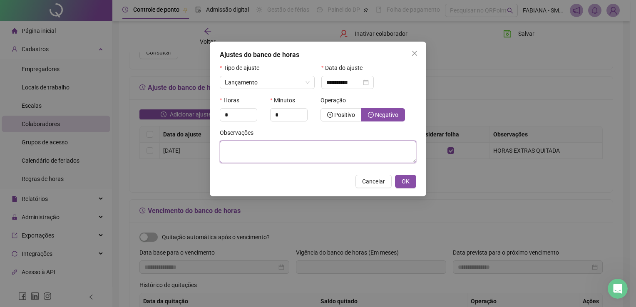
click at [356, 163] on textarea at bounding box center [318, 152] width 196 height 22
type textarea "*"
type textarea "**********"
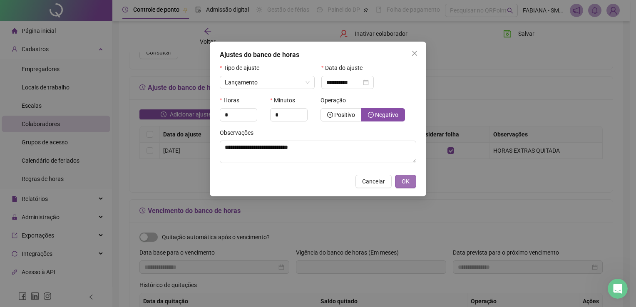
click at [408, 181] on span "OK" at bounding box center [405, 181] width 8 height 9
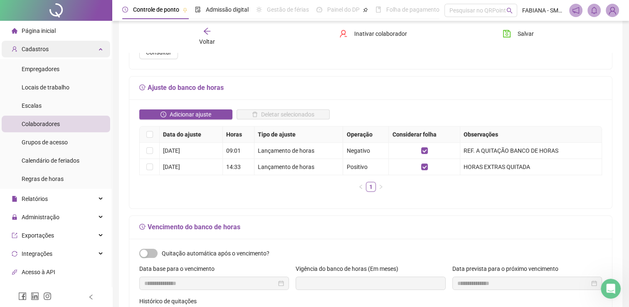
click at [94, 46] on div "Cadastros" at bounding box center [56, 49] width 109 height 17
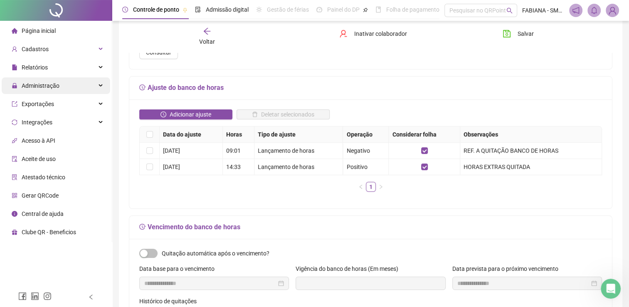
click at [33, 87] on span "Administração" at bounding box center [41, 85] width 38 height 7
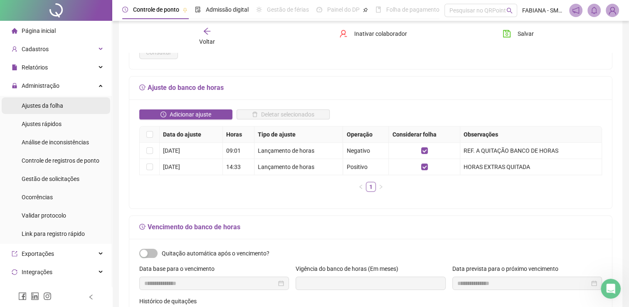
click at [49, 106] on span "Ajustes da folha" at bounding box center [43, 105] width 42 height 7
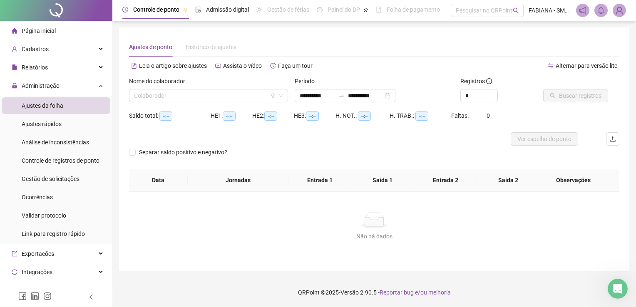
type input "**********"
click at [53, 126] on span "Ajustes rápidos" at bounding box center [42, 124] width 40 height 7
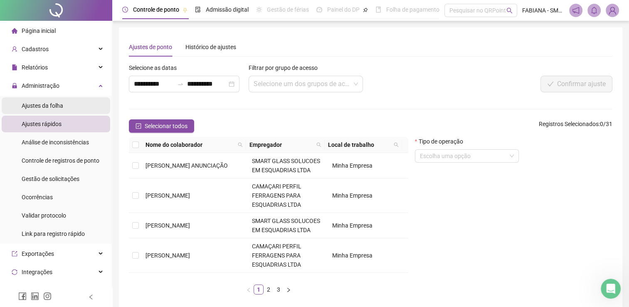
click at [58, 106] on span "Ajustes da folha" at bounding box center [43, 105] width 42 height 7
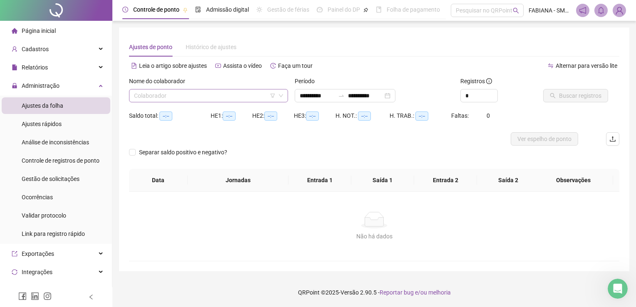
type input "**********"
click at [182, 94] on input "search" at bounding box center [204, 95] width 141 height 12
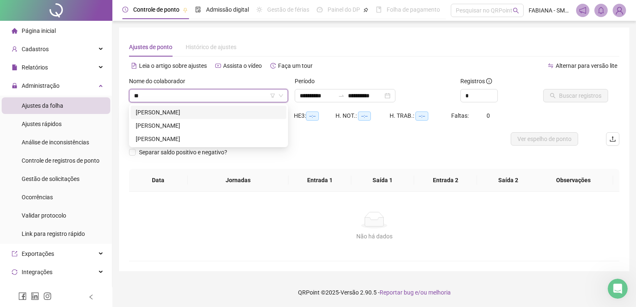
type input "***"
click at [181, 106] on div "[PERSON_NAME]" at bounding box center [209, 112] width 156 height 13
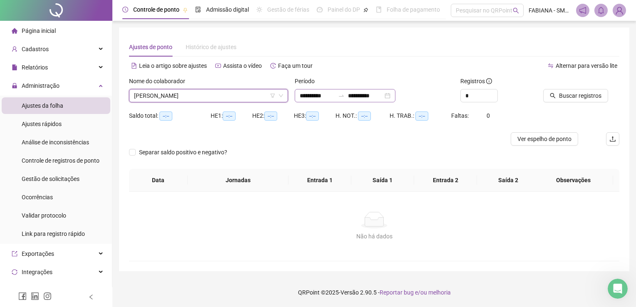
click at [395, 97] on div "**********" at bounding box center [345, 95] width 101 height 13
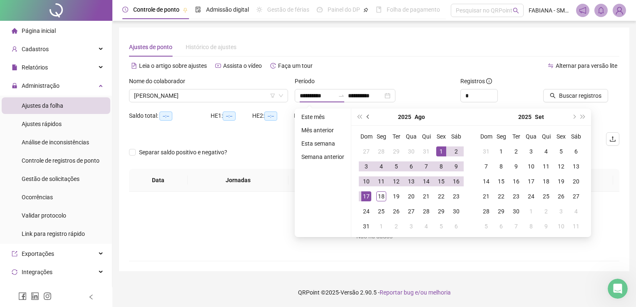
click at [367, 117] on span "prev-year" at bounding box center [368, 117] width 4 height 4
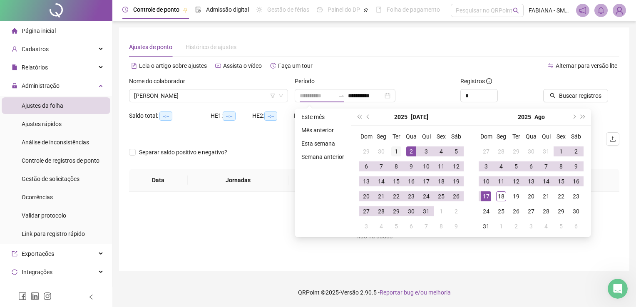
type input "**********"
click at [392, 151] on div "1" at bounding box center [396, 151] width 10 height 10
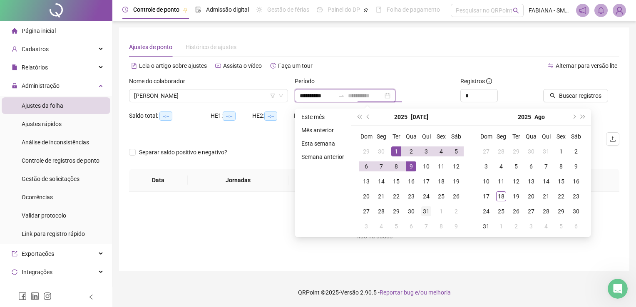
type input "**********"
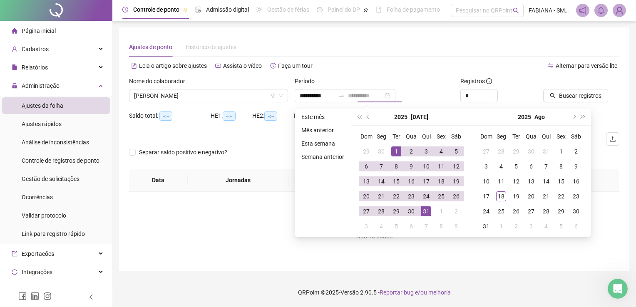
click at [428, 215] on div "31" at bounding box center [426, 211] width 10 height 10
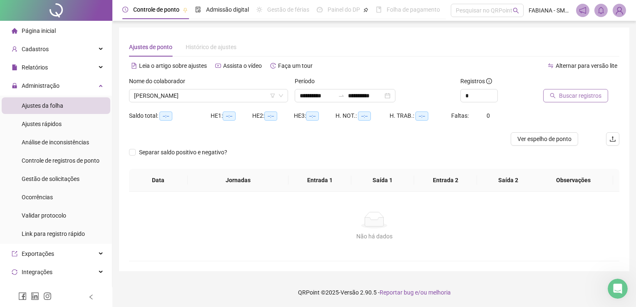
click at [581, 97] on span "Buscar registros" at bounding box center [580, 95] width 42 height 9
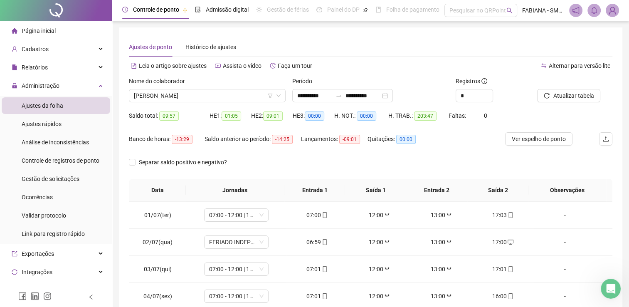
scroll to position [42, 0]
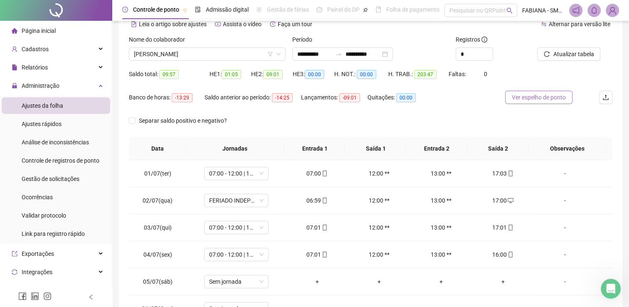
click at [527, 101] on span "Ver espelho de ponto" at bounding box center [539, 97] width 54 height 9
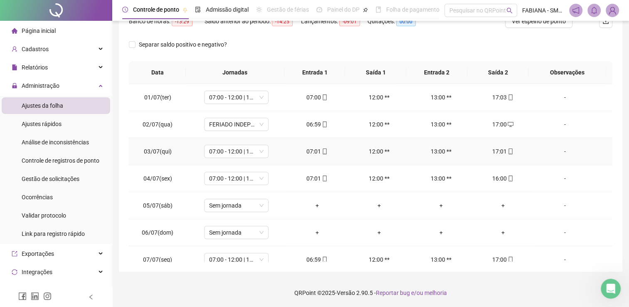
scroll to position [0, 0]
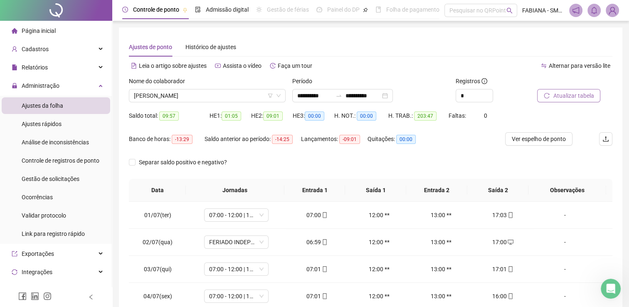
click at [568, 97] on span "Atualizar tabela" at bounding box center [573, 95] width 41 height 9
click at [557, 96] on span "Atualizar tabela" at bounding box center [573, 95] width 41 height 9
click at [536, 139] on span "Ver espelho de ponto" at bounding box center [539, 138] width 54 height 9
click at [613, 292] on div "Abertura do Messenger da Intercom" at bounding box center [609, 287] width 27 height 27
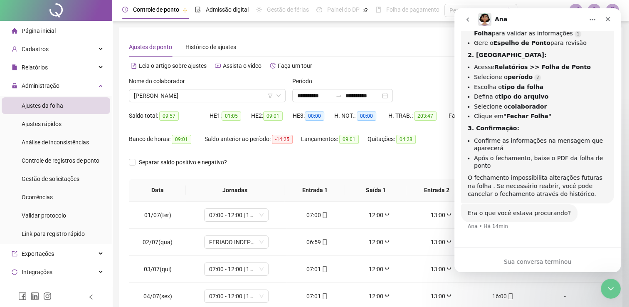
scroll to position [137, 0]
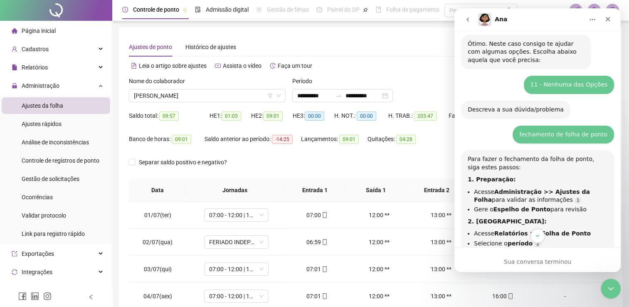
click at [470, 12] on button "go back" at bounding box center [468, 20] width 16 height 16
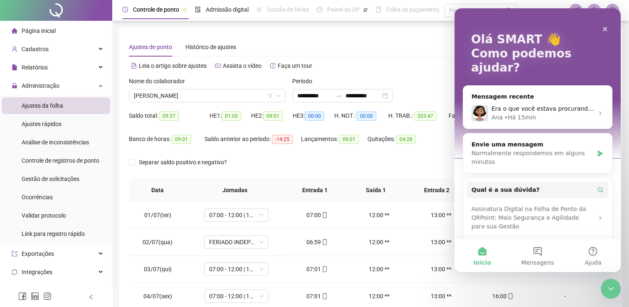
scroll to position [0, 0]
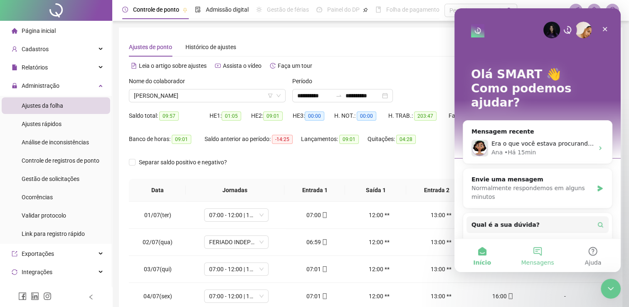
click at [542, 255] on button "Mensagens" at bounding box center [537, 255] width 55 height 33
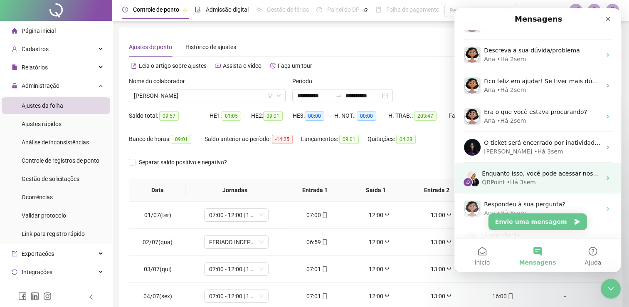
scroll to position [133, 0]
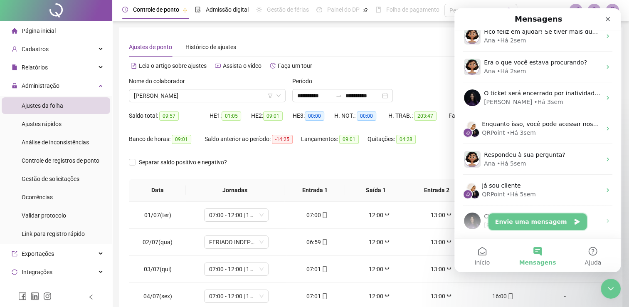
click at [533, 226] on button "Envie uma mensagem" at bounding box center [538, 221] width 99 height 17
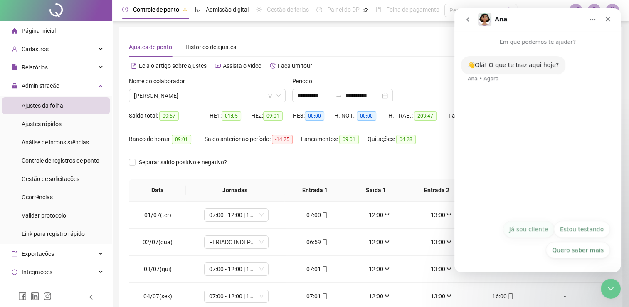
click at [537, 228] on button "Já sou cliente" at bounding box center [528, 229] width 51 height 17
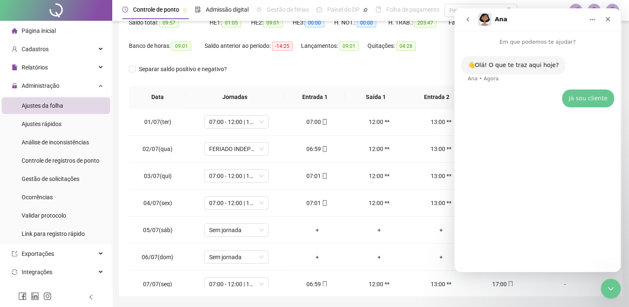
scroll to position [118, 0]
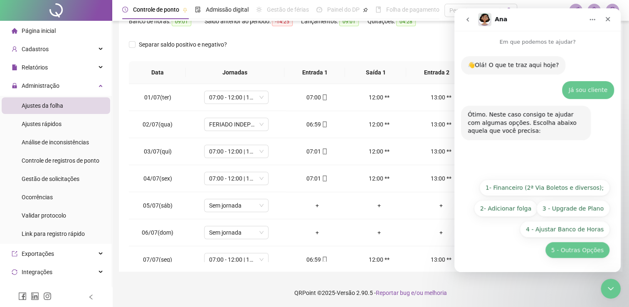
click at [587, 250] on button "5 - Outras Opções" at bounding box center [577, 250] width 65 height 17
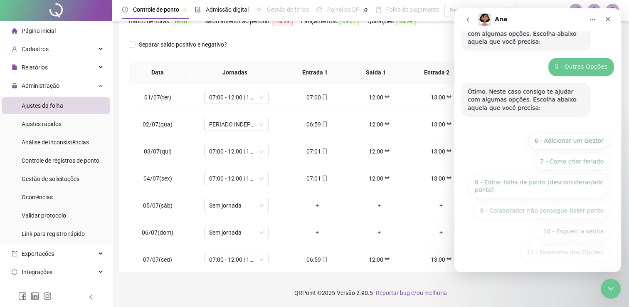
scroll to position [91, 0]
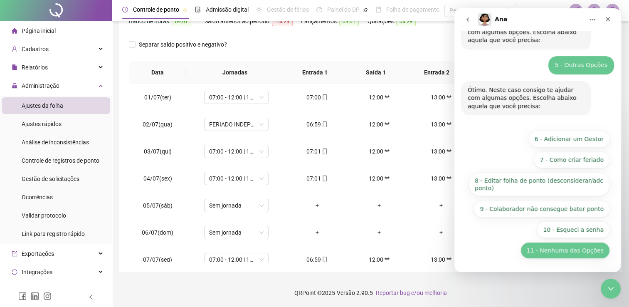
click at [568, 253] on button "11 - Nenhuma das Opções" at bounding box center [565, 250] width 89 height 17
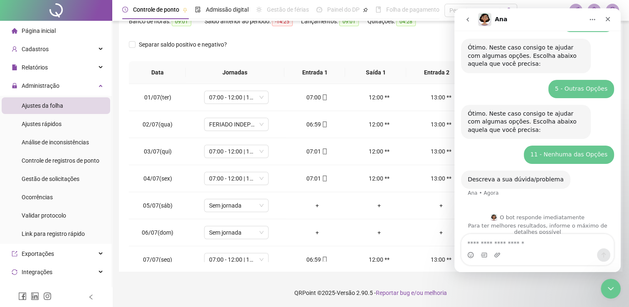
scroll to position [76, 0]
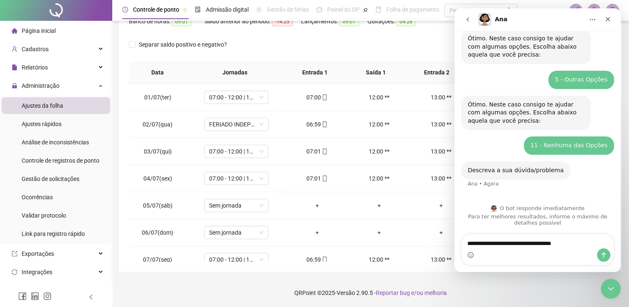
type textarea "**********"
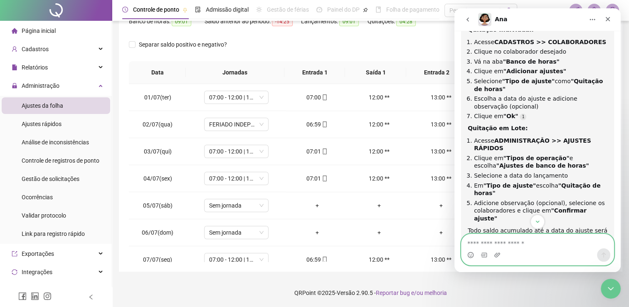
scroll to position [321, 0]
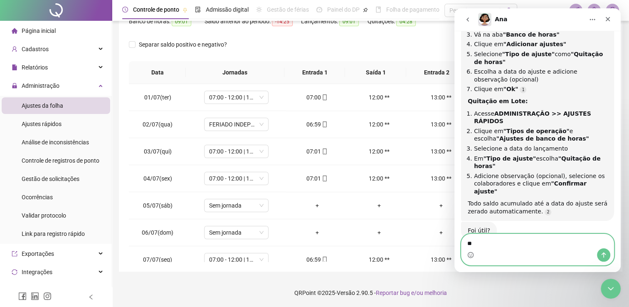
type textarea "***"
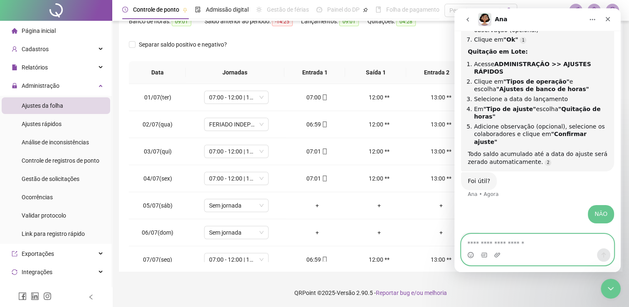
scroll to position [373, 0]
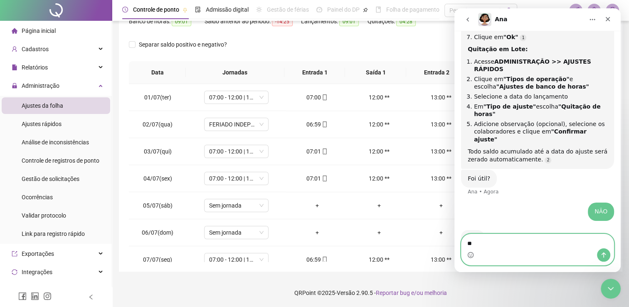
type textarea "*"
type textarea "**********"
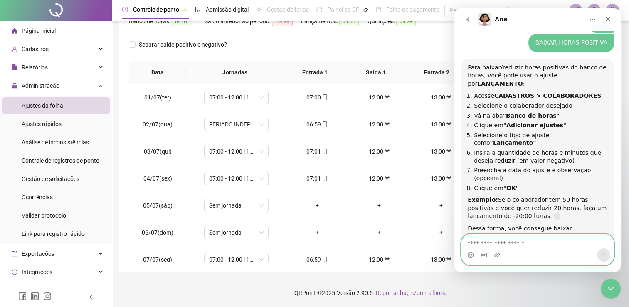
scroll to position [562, 0]
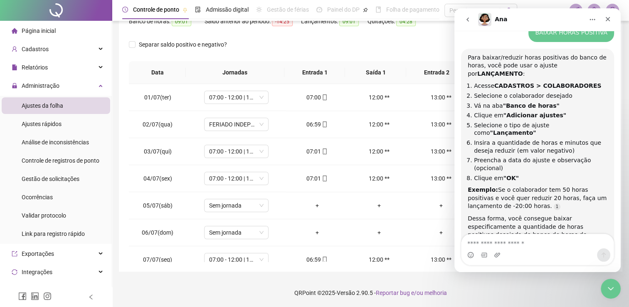
click at [397, 42] on div "Separar saldo positivo e negativo?" at bounding box center [371, 49] width 484 height 23
click at [612, 285] on icon "Encerramento do Messenger da Intercom" at bounding box center [610, 287] width 10 height 10
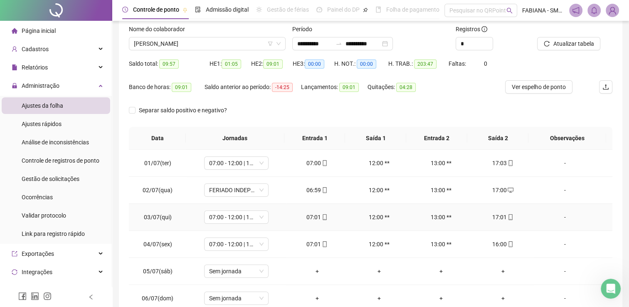
scroll to position [0, 0]
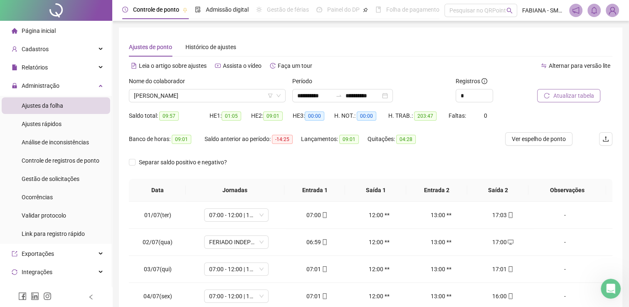
click at [572, 95] on span "Atualizar tabela" at bounding box center [573, 95] width 41 height 9
click at [537, 139] on span "Ver espelho de ponto" at bounding box center [539, 138] width 54 height 9
click at [282, 95] on div "[PERSON_NAME]" at bounding box center [207, 95] width 157 height 13
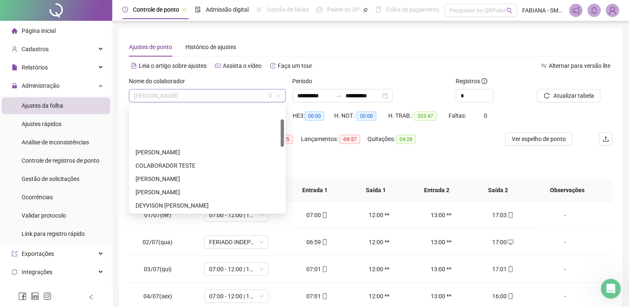
scroll to position [53, 0]
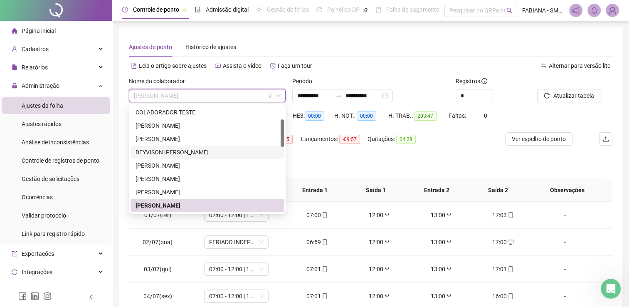
click at [386, 66] on div "Alternar para versão lite" at bounding box center [492, 65] width 242 height 13
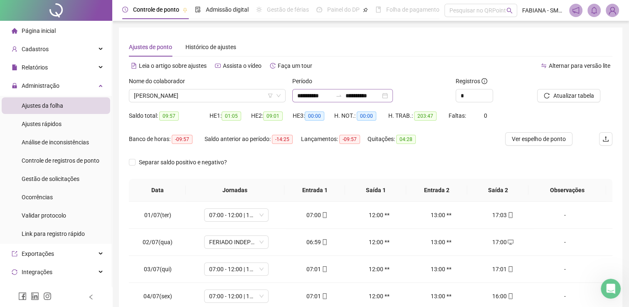
click at [393, 93] on div "**********" at bounding box center [342, 95] width 101 height 13
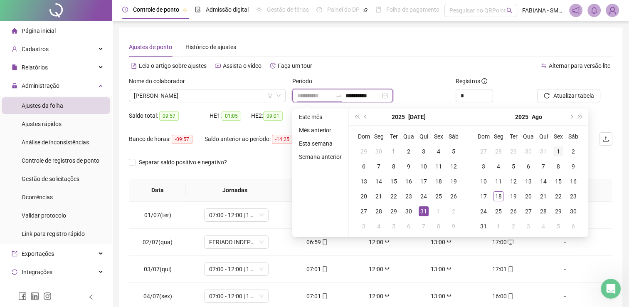
type input "**********"
click at [555, 151] on div "1" at bounding box center [559, 151] width 10 height 10
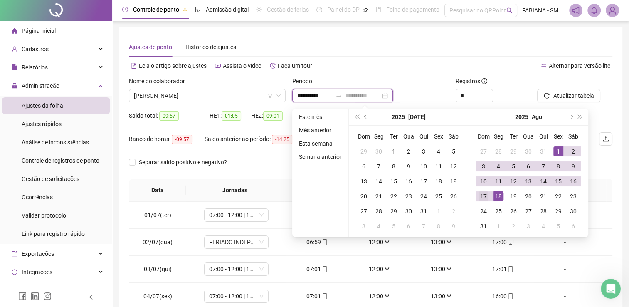
type input "**********"
click at [482, 196] on div "17" at bounding box center [484, 196] width 10 height 10
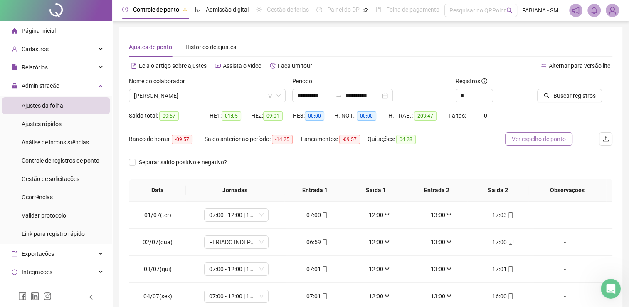
click at [533, 140] on span "Ver espelho de ponto" at bounding box center [539, 138] width 54 height 9
click at [577, 95] on span "Buscar registros" at bounding box center [574, 95] width 42 height 9
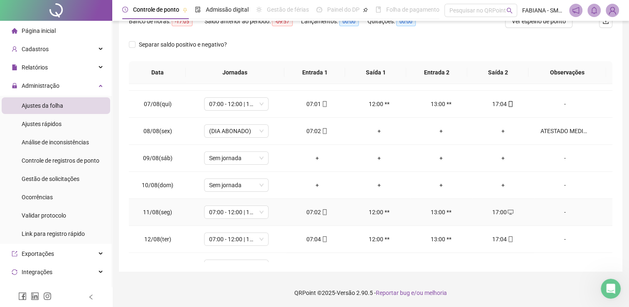
scroll to position [280, 0]
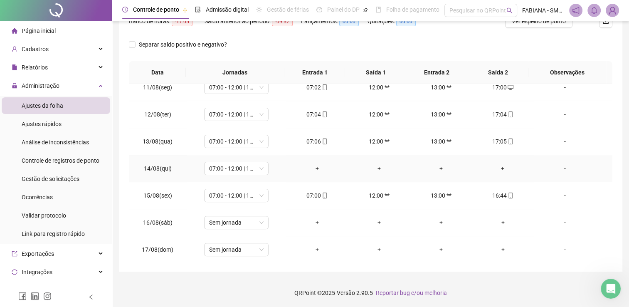
click at [316, 166] on div "+" at bounding box center [317, 168] width 49 height 9
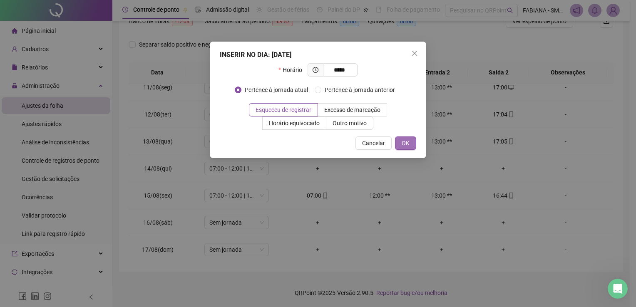
type input "*****"
click at [413, 144] on button "OK" at bounding box center [405, 142] width 21 height 13
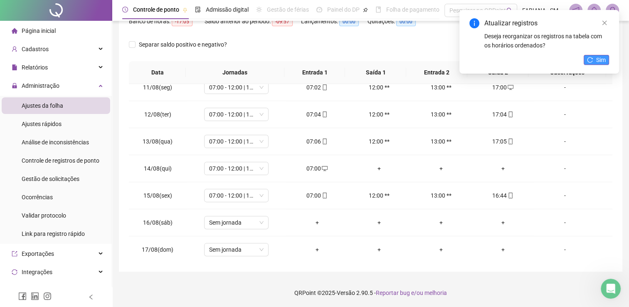
click at [598, 61] on span "Sim" at bounding box center [602, 59] width 10 height 9
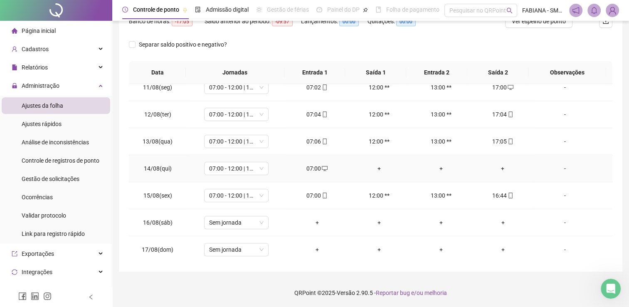
click at [499, 167] on div "+" at bounding box center [503, 168] width 49 height 9
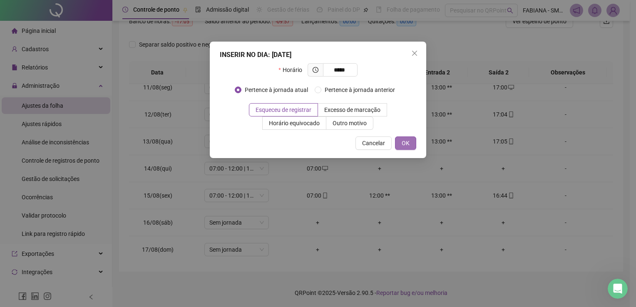
type input "*****"
click at [411, 142] on button "OK" at bounding box center [405, 142] width 21 height 13
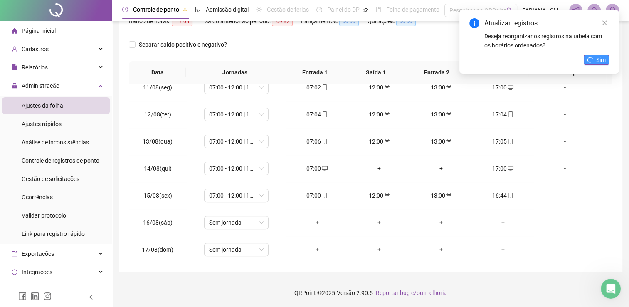
click at [597, 57] on span "Sim" at bounding box center [602, 59] width 10 height 9
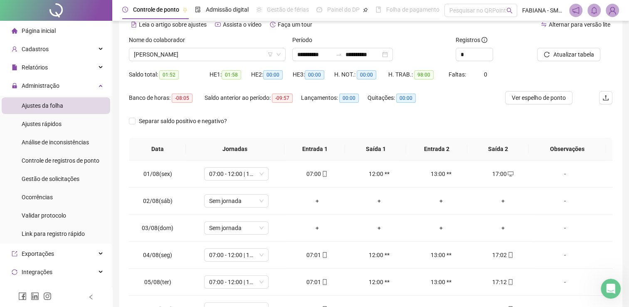
scroll to position [0, 0]
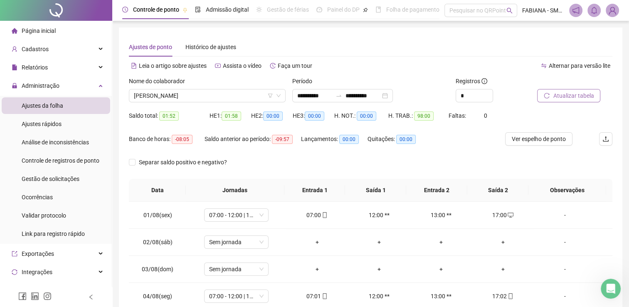
click at [576, 93] on span "Atualizar tabela" at bounding box center [573, 95] width 41 height 9
click at [535, 140] on span "Ver espelho de ponto" at bounding box center [539, 138] width 54 height 9
click at [279, 96] on icon "down" at bounding box center [279, 95] width 4 height 3
click at [281, 92] on div "[PERSON_NAME]" at bounding box center [207, 95] width 157 height 13
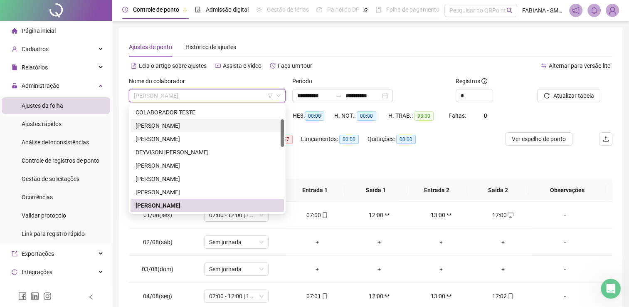
scroll to position [0, 0]
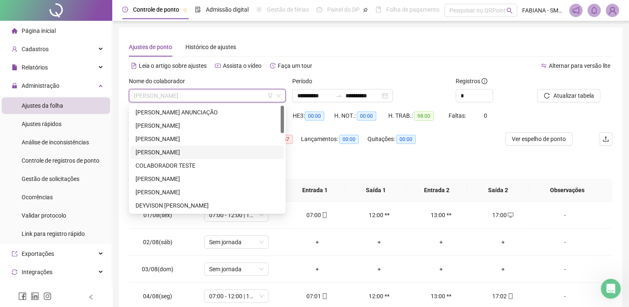
click at [168, 151] on div "[PERSON_NAME]" at bounding box center [208, 152] width 144 height 9
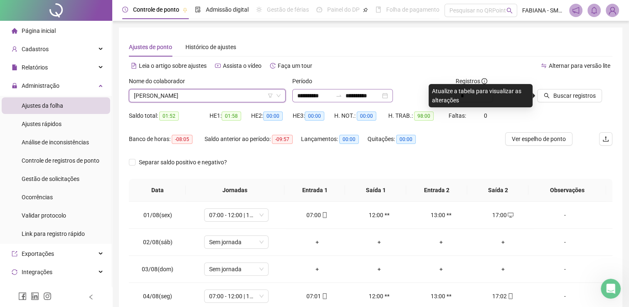
click at [393, 94] on div "**********" at bounding box center [342, 95] width 101 height 13
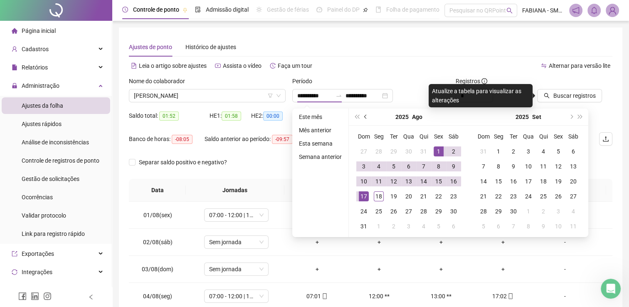
click at [366, 115] on span "prev-year" at bounding box center [366, 117] width 4 height 4
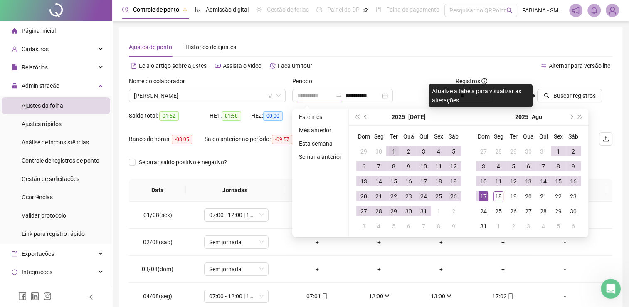
type input "**********"
click at [393, 149] on div "1" at bounding box center [394, 151] width 10 height 10
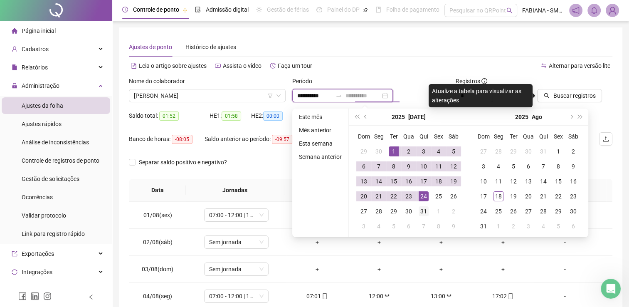
type input "**********"
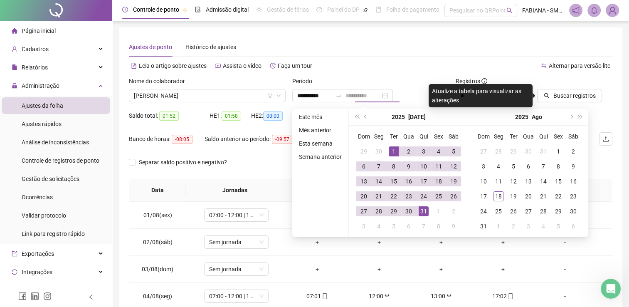
click at [424, 212] on div "31" at bounding box center [424, 211] width 10 height 10
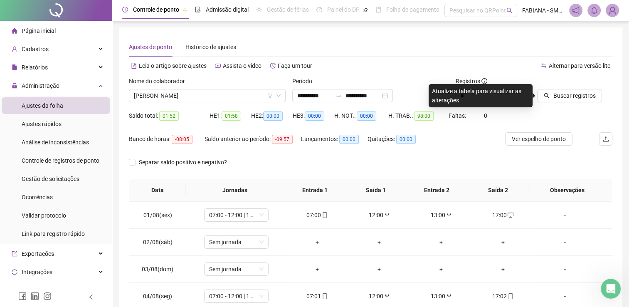
click at [571, 95] on span "Buscar registros" at bounding box center [574, 95] width 42 height 9
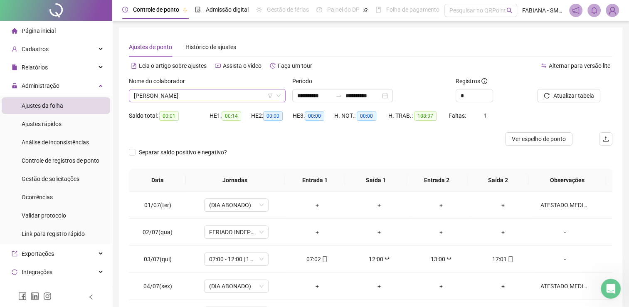
click at [281, 94] on icon "down" at bounding box center [278, 95] width 5 height 5
click at [279, 94] on icon "down" at bounding box center [278, 95] width 5 height 5
click at [278, 94] on icon "down" at bounding box center [278, 95] width 5 height 5
click at [212, 98] on span "[PERSON_NAME]" at bounding box center [207, 95] width 147 height 12
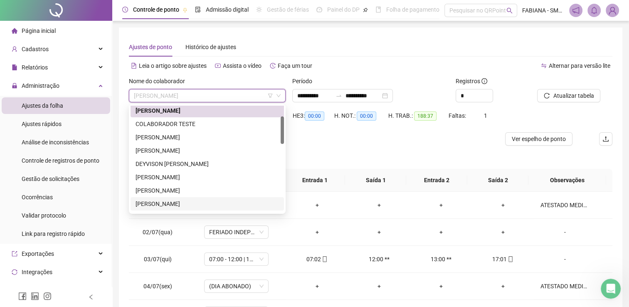
scroll to position [83, 0]
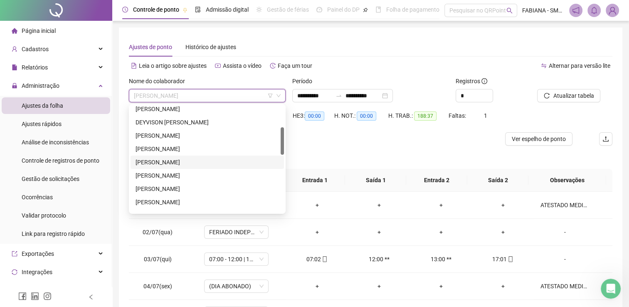
drag, startPoint x: 154, startPoint y: 163, endPoint x: 223, endPoint y: 146, distance: 70.7
click at [154, 163] on div "[PERSON_NAME]" at bounding box center [208, 162] width 144 height 9
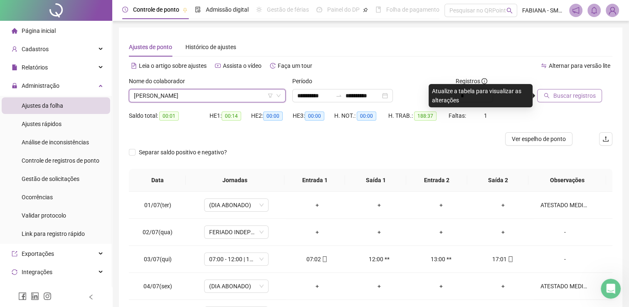
click at [571, 95] on span "Buscar registros" at bounding box center [574, 95] width 42 height 9
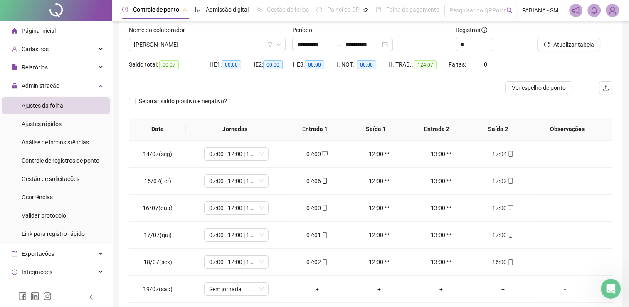
scroll to position [0, 0]
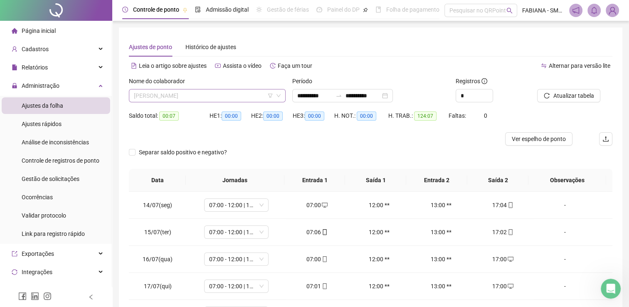
click at [251, 96] on span "[PERSON_NAME]" at bounding box center [207, 95] width 147 height 12
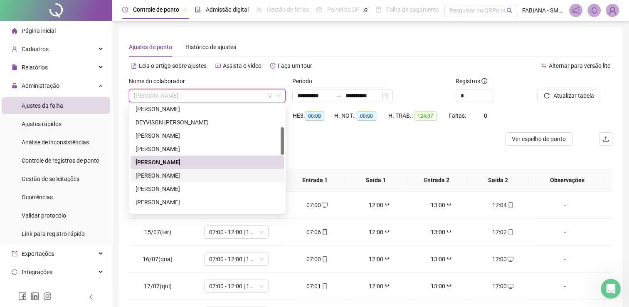
scroll to position [125, 0]
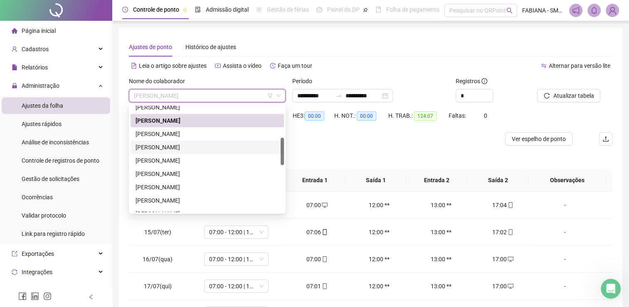
click at [201, 148] on div "[PERSON_NAME]" at bounding box center [208, 147] width 144 height 9
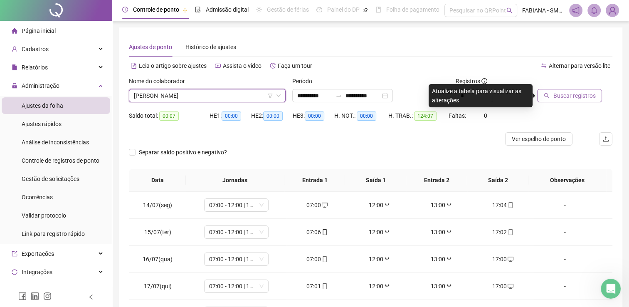
click at [571, 94] on span "Buscar registros" at bounding box center [574, 95] width 42 height 9
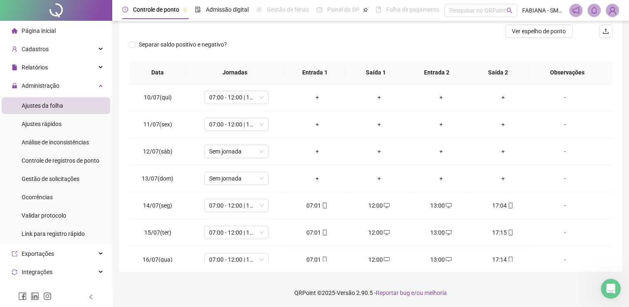
scroll to position [0, 0]
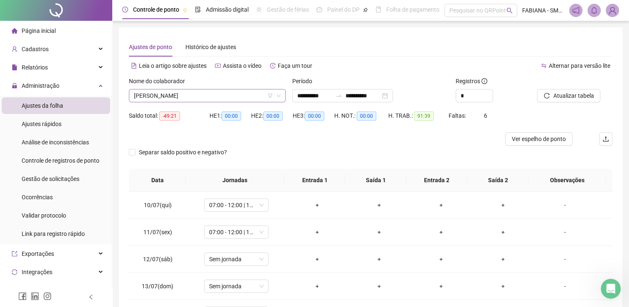
click at [240, 94] on span "[PERSON_NAME]" at bounding box center [207, 95] width 147 height 12
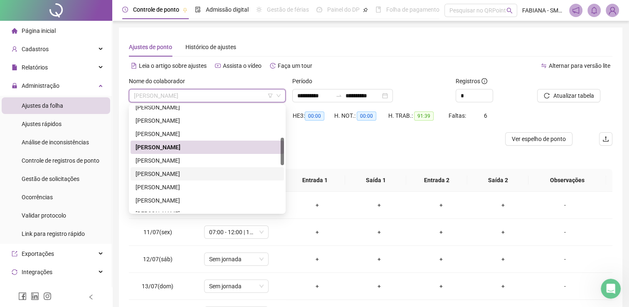
click at [213, 176] on div "[PERSON_NAME]" at bounding box center [208, 173] width 144 height 9
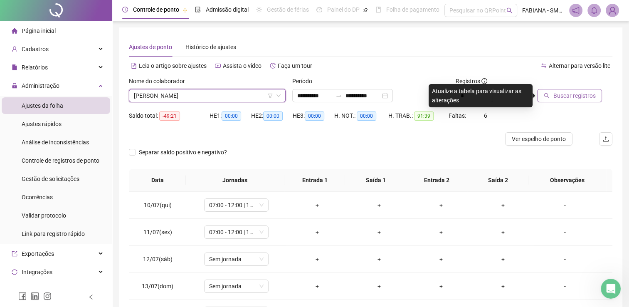
click at [562, 92] on span "Buscar registros" at bounding box center [574, 95] width 42 height 9
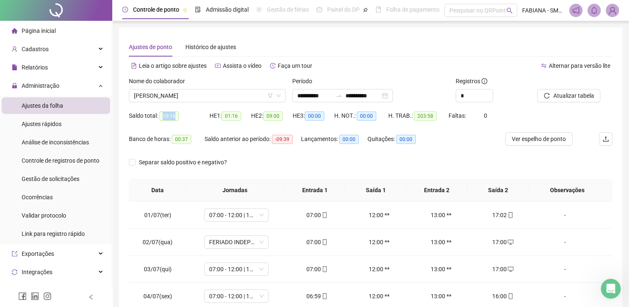
drag, startPoint x: 163, startPoint y: 119, endPoint x: 176, endPoint y: 121, distance: 13.4
click at [176, 121] on div "Saldo total: 10:16" at bounding box center [169, 115] width 81 height 13
copy span "10:16"
click at [567, 97] on span "Atualizar tabela" at bounding box center [573, 95] width 41 height 9
click at [265, 161] on div "Separar saldo positivo e negativo?" at bounding box center [371, 167] width 484 height 23
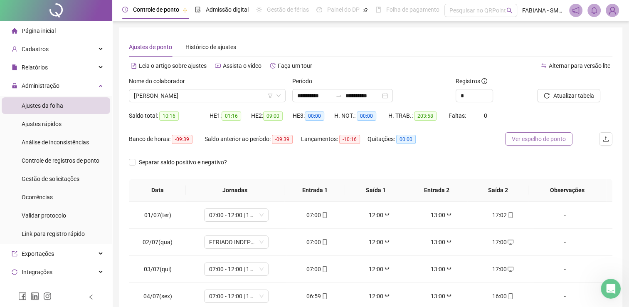
click at [541, 138] on span "Ver espelho de ponto" at bounding box center [539, 138] width 54 height 9
click at [220, 91] on span "[PERSON_NAME]" at bounding box center [207, 95] width 147 height 12
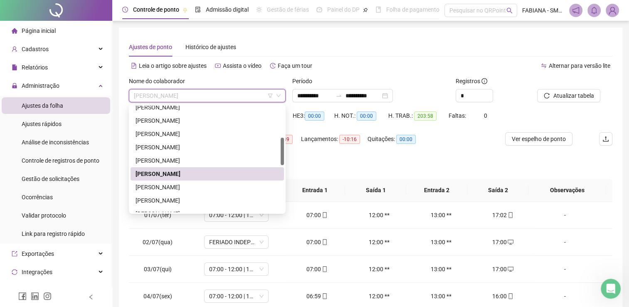
scroll to position [166, 0]
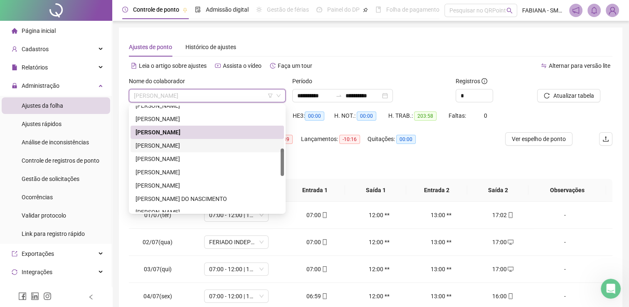
drag, startPoint x: 160, startPoint y: 144, endPoint x: 304, endPoint y: 131, distance: 144.5
click at [160, 144] on div "[PERSON_NAME]" at bounding box center [208, 145] width 144 height 9
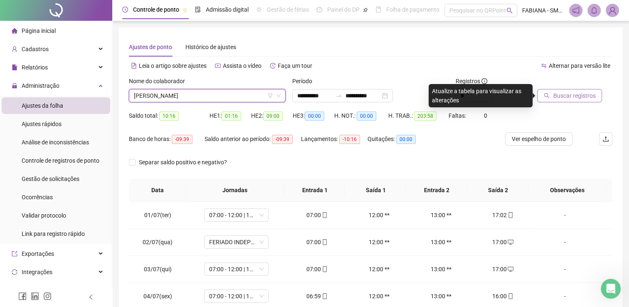
click at [579, 96] on span "Buscar registros" at bounding box center [574, 95] width 42 height 9
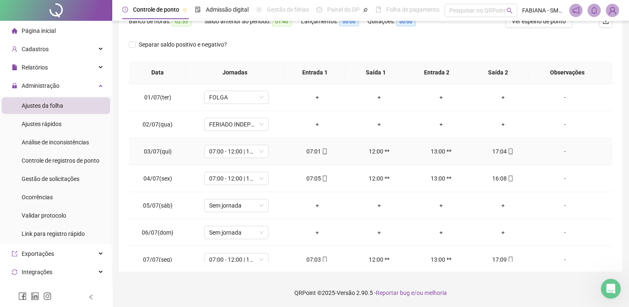
scroll to position [0, 0]
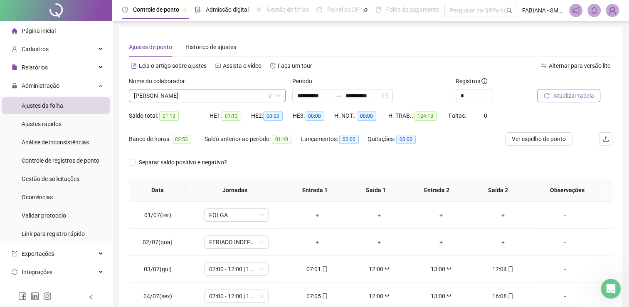
click at [236, 100] on span "[PERSON_NAME]" at bounding box center [207, 95] width 147 height 12
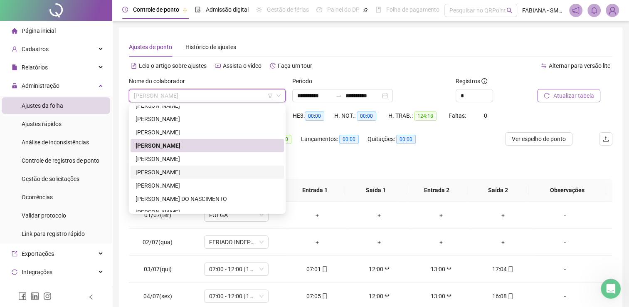
click at [168, 175] on div "[PERSON_NAME]" at bounding box center [208, 172] width 144 height 9
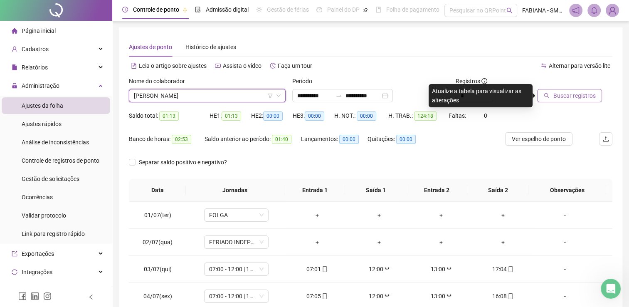
click at [571, 96] on span "Buscar registros" at bounding box center [574, 95] width 42 height 9
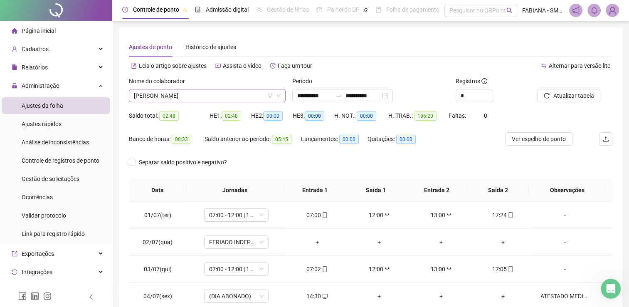
click at [223, 92] on span "[PERSON_NAME]" at bounding box center [207, 95] width 147 height 12
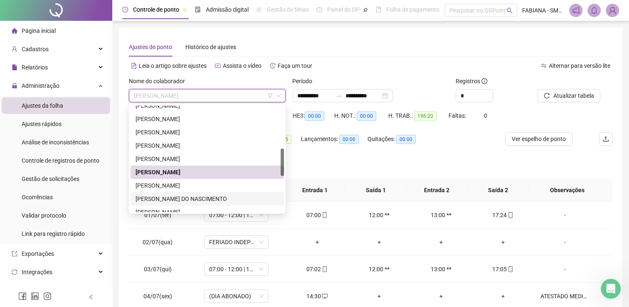
click at [206, 197] on div "[PERSON_NAME] DO NASCIMENTO" at bounding box center [208, 198] width 144 height 9
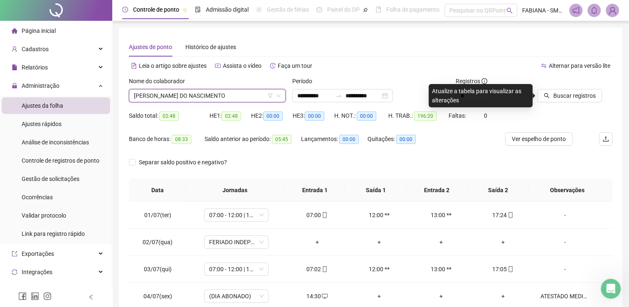
click at [566, 106] on div "Buscar registros" at bounding box center [575, 93] width 82 height 32
click at [562, 94] on span "Buscar registros" at bounding box center [574, 95] width 42 height 9
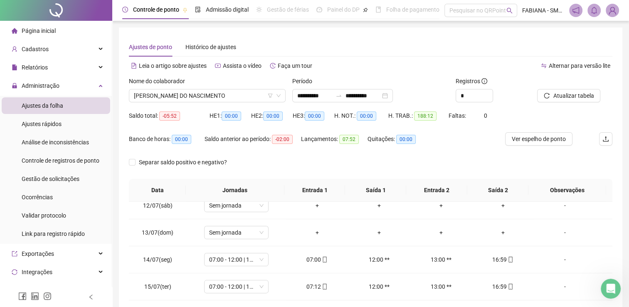
scroll to position [374, 0]
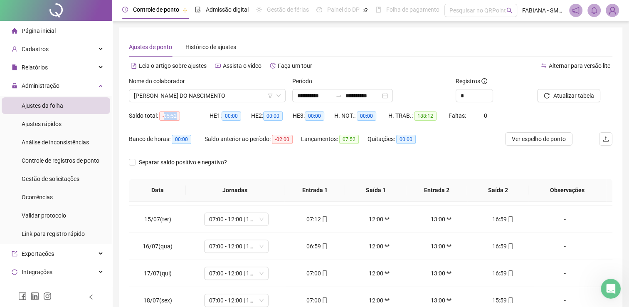
drag, startPoint x: 177, startPoint y: 116, endPoint x: 165, endPoint y: 119, distance: 12.3
click at [165, 119] on span "-05:52" at bounding box center [169, 115] width 21 height 9
copy span "05:52"
click at [575, 95] on span "Atualizar tabela" at bounding box center [573, 95] width 41 height 9
click at [559, 97] on span "Atualizar tabela" at bounding box center [573, 95] width 41 height 9
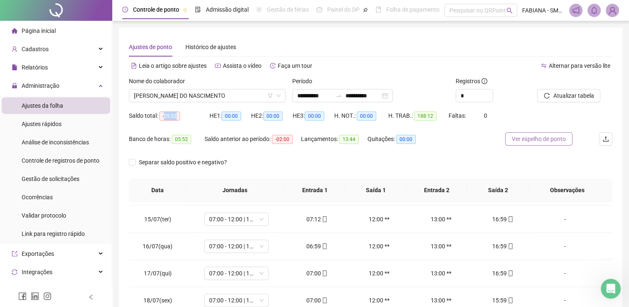
click at [537, 139] on span "Ver espelho de ponto" at bounding box center [539, 138] width 54 height 9
click at [256, 95] on span "[PERSON_NAME] DO NASCIMENTO" at bounding box center [207, 95] width 147 height 12
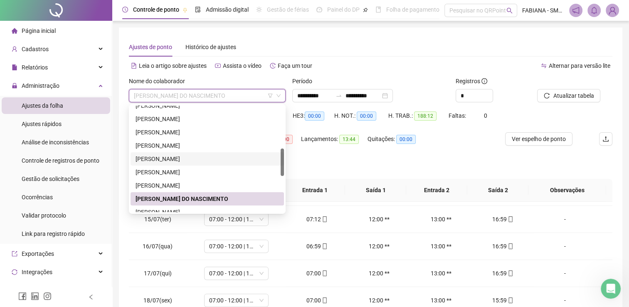
scroll to position [208, 0]
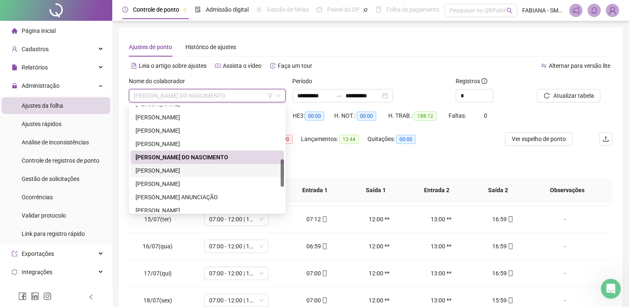
click at [186, 170] on div "[PERSON_NAME]" at bounding box center [208, 170] width 144 height 9
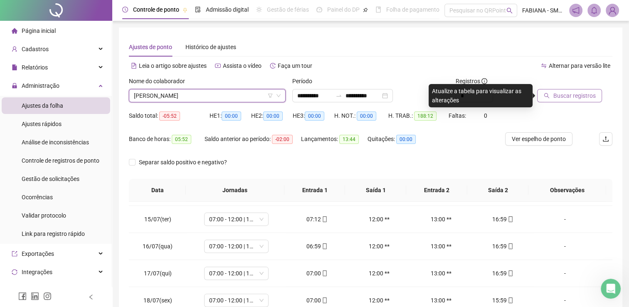
click at [569, 95] on span "Buscar registros" at bounding box center [574, 95] width 42 height 9
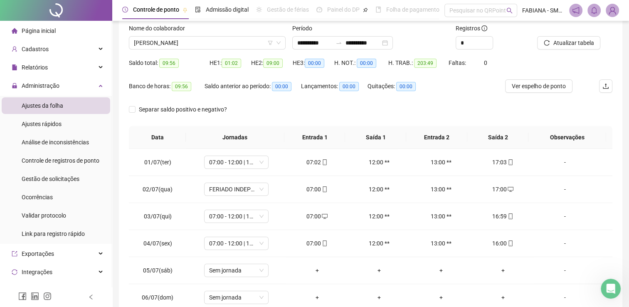
scroll to position [54, 0]
click at [583, 44] on span "Atualizar tabela" at bounding box center [573, 41] width 41 height 9
click at [544, 88] on span "Ver espelho de ponto" at bounding box center [539, 85] width 54 height 9
click at [223, 42] on span "[PERSON_NAME]" at bounding box center [207, 42] width 147 height 12
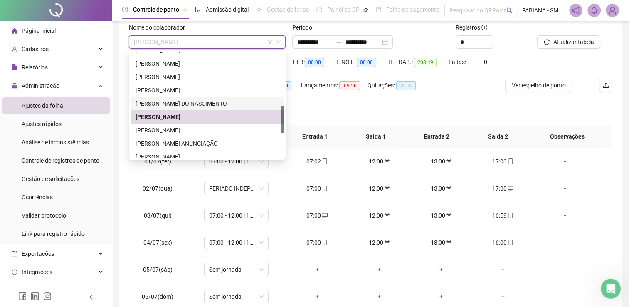
click at [184, 100] on div "[PERSON_NAME] DO NASCIMENTO" at bounding box center [208, 103] width 144 height 9
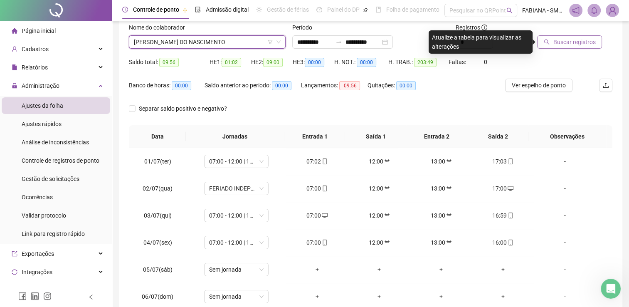
click at [568, 38] on span "Buscar registros" at bounding box center [574, 41] width 42 height 9
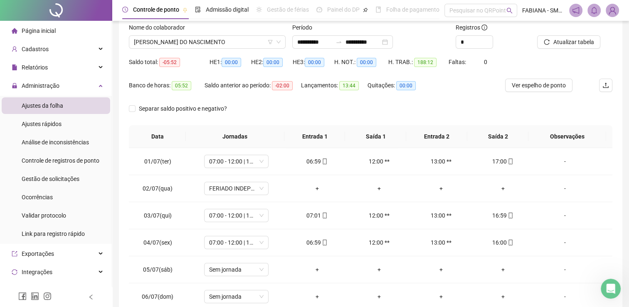
click at [566, 37] on span "Atualizar tabela" at bounding box center [573, 41] width 41 height 9
click at [558, 41] on span "Atualizar tabela" at bounding box center [573, 41] width 41 height 9
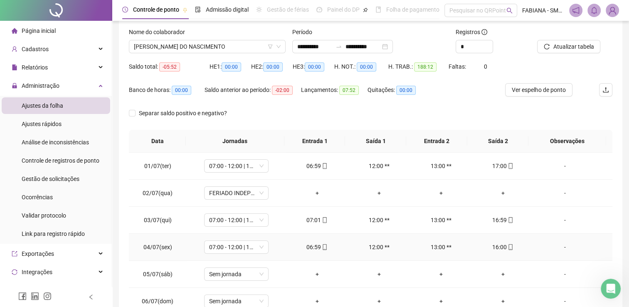
scroll to position [0, 0]
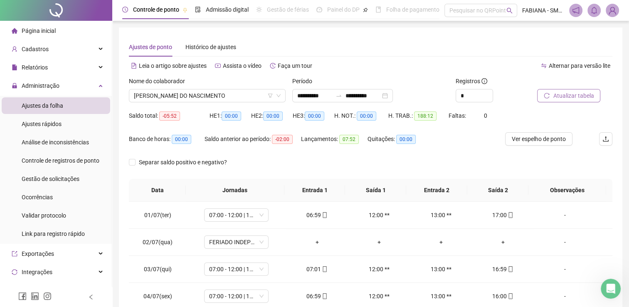
click at [570, 97] on span "Atualizar tabela" at bounding box center [573, 95] width 41 height 9
click at [550, 139] on span "Ver espelho de ponto" at bounding box center [539, 138] width 54 height 9
drag, startPoint x: 165, startPoint y: 115, endPoint x: 177, endPoint y: 116, distance: 11.7
click at [177, 116] on span "-05:52" at bounding box center [169, 115] width 21 height 9
copy span "05:52"
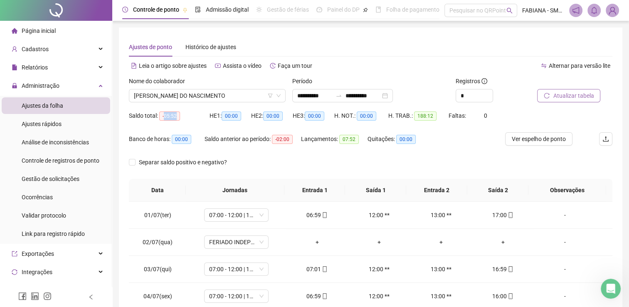
click at [564, 94] on span "Atualizar tabela" at bounding box center [573, 95] width 41 height 9
click at [557, 99] on span "Atualizar tabela" at bounding box center [573, 95] width 41 height 9
click at [561, 94] on span "Atualizar tabela" at bounding box center [573, 95] width 41 height 9
click at [263, 92] on span "[PERSON_NAME] DO NASCIMENTO" at bounding box center [207, 95] width 147 height 12
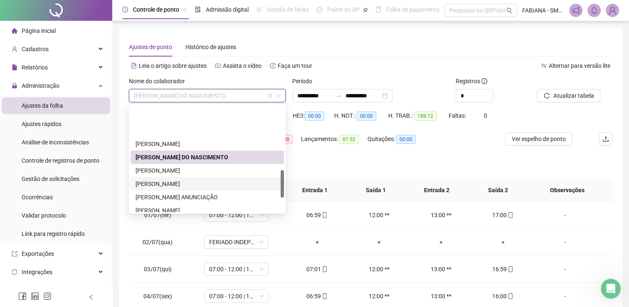
scroll to position [250, 0]
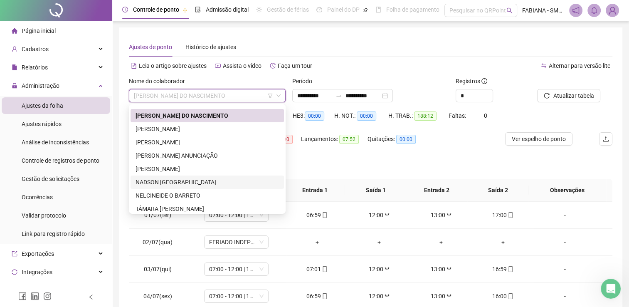
click at [163, 181] on div "NADSON [GEOGRAPHIC_DATA]" at bounding box center [208, 182] width 144 height 9
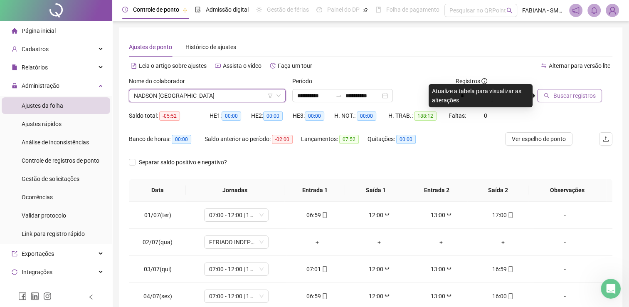
click at [559, 97] on span "Buscar registros" at bounding box center [574, 95] width 42 height 9
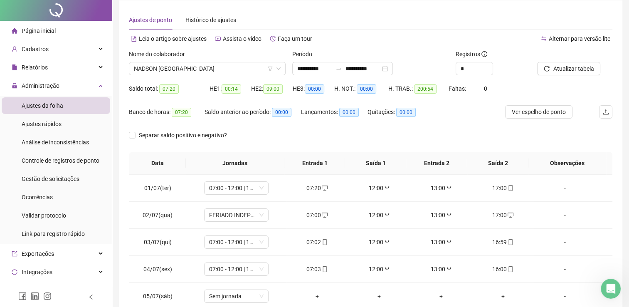
scroll to position [42, 0]
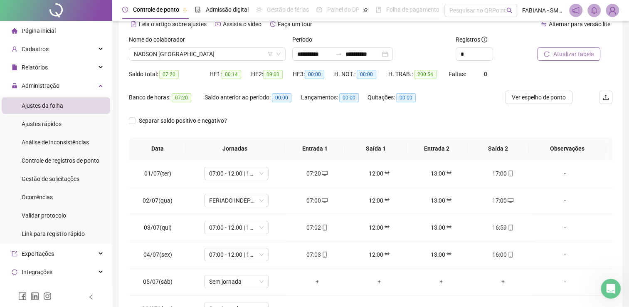
click at [573, 56] on span "Atualizar tabela" at bounding box center [573, 54] width 41 height 9
click at [554, 98] on span "Ver espelho de ponto" at bounding box center [539, 97] width 54 height 9
click at [226, 56] on span "NADSON [GEOGRAPHIC_DATA]" at bounding box center [207, 54] width 147 height 12
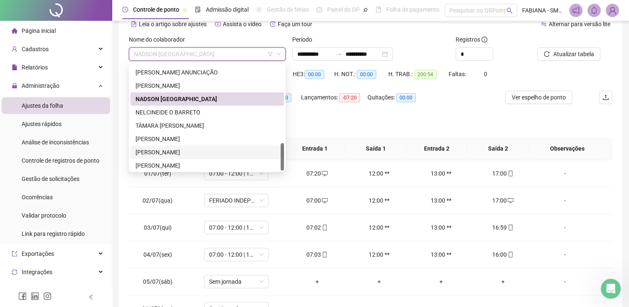
scroll to position [306, 0]
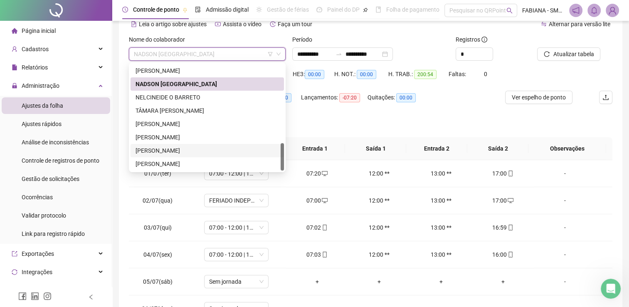
drag, startPoint x: 154, startPoint y: 153, endPoint x: 165, endPoint y: 151, distance: 10.5
click at [154, 153] on div "[PERSON_NAME]" at bounding box center [208, 150] width 144 height 9
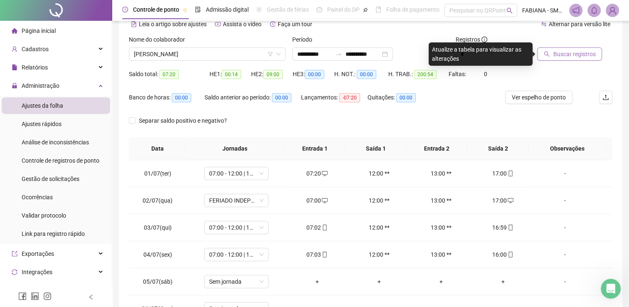
click at [575, 51] on span "Buscar registros" at bounding box center [574, 54] width 42 height 9
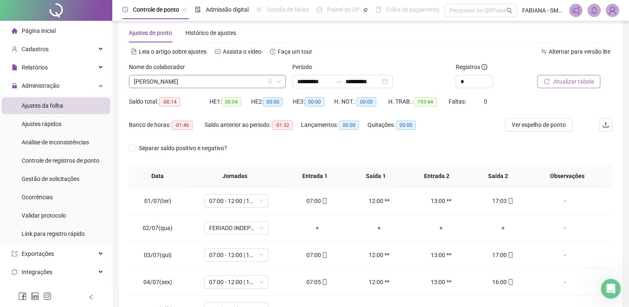
scroll to position [0, 0]
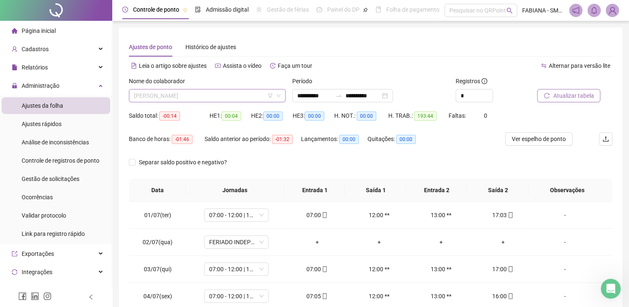
click at [240, 97] on span "[PERSON_NAME]" at bounding box center [207, 95] width 147 height 12
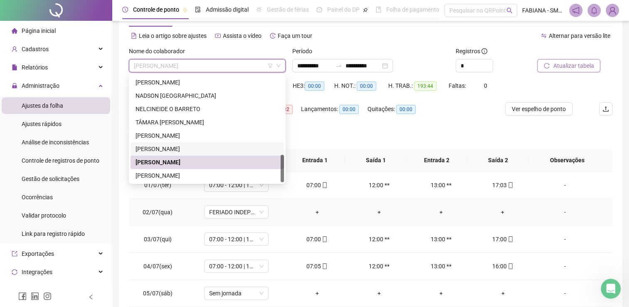
scroll to position [42, 0]
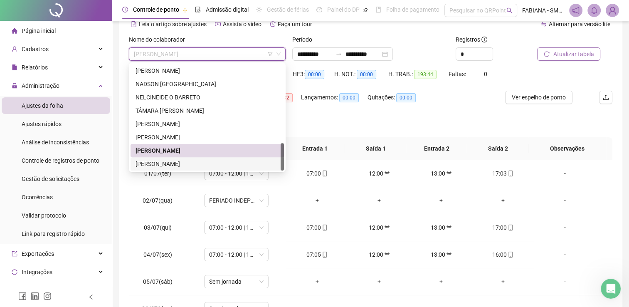
click at [185, 163] on div "[PERSON_NAME]" at bounding box center [208, 163] width 144 height 9
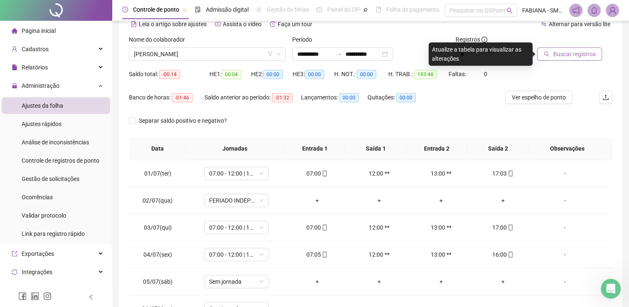
click at [578, 56] on span "Buscar registros" at bounding box center [574, 54] width 42 height 9
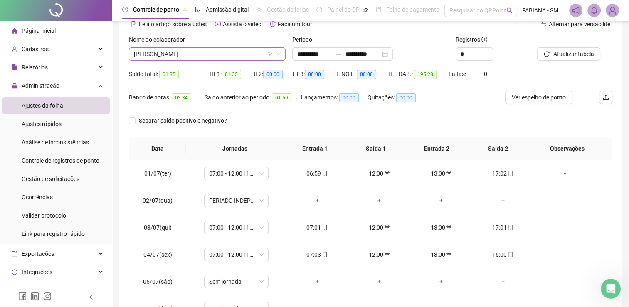
click at [228, 49] on span "[PERSON_NAME]" at bounding box center [207, 54] width 147 height 12
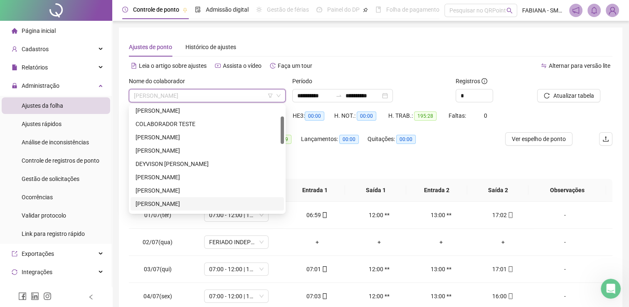
click at [173, 206] on div "[PERSON_NAME]" at bounding box center [208, 203] width 144 height 9
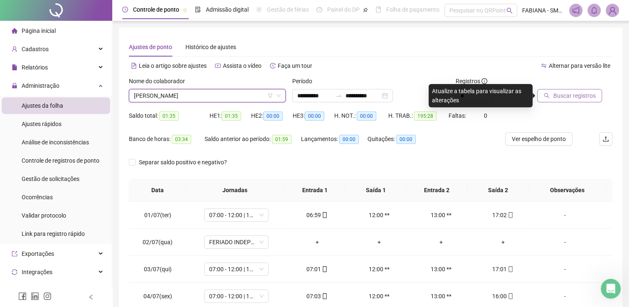
click at [568, 97] on span "Buscar registros" at bounding box center [574, 95] width 42 height 9
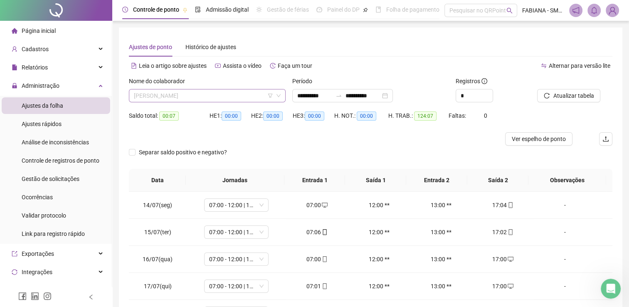
click at [203, 95] on span "[PERSON_NAME]" at bounding box center [207, 95] width 147 height 12
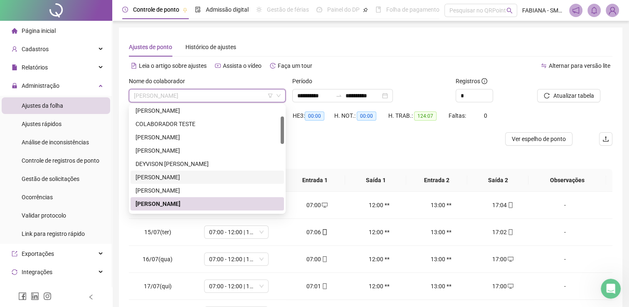
scroll to position [125, 0]
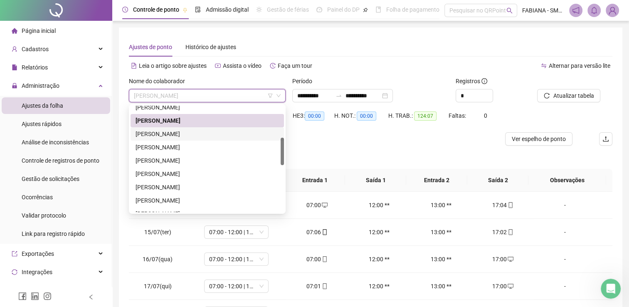
click at [195, 133] on div "[PERSON_NAME]" at bounding box center [208, 133] width 144 height 9
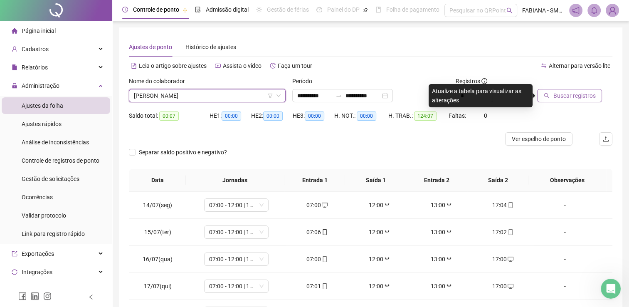
click at [564, 96] on span "Buscar registros" at bounding box center [574, 95] width 42 height 9
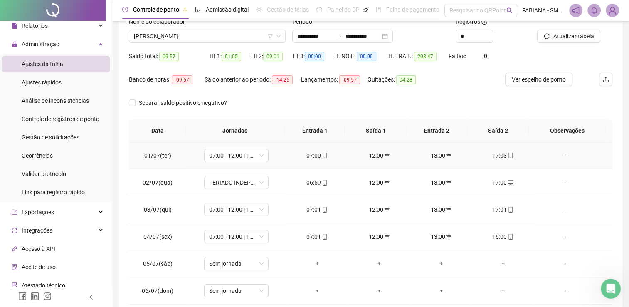
scroll to position [0, 0]
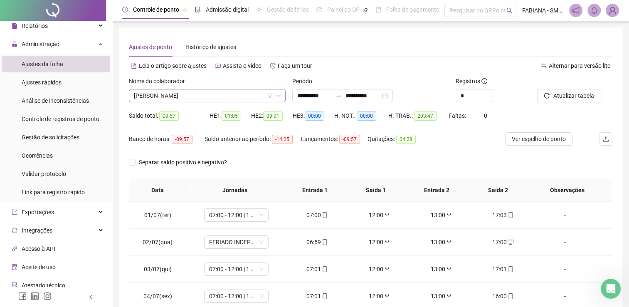
click at [228, 91] on span "[PERSON_NAME]" at bounding box center [207, 95] width 147 height 12
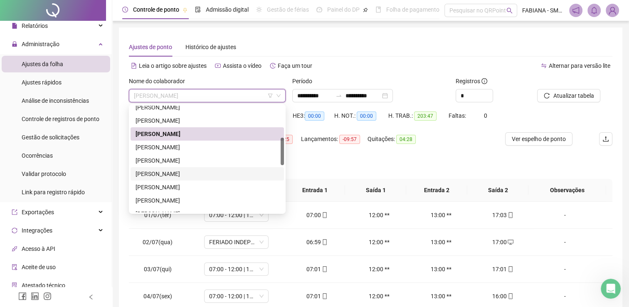
click at [163, 174] on div "[PERSON_NAME]" at bounding box center [208, 173] width 144 height 9
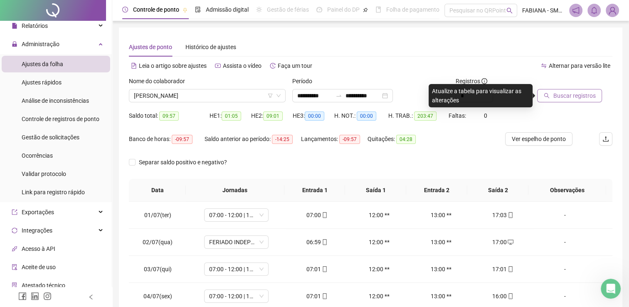
click at [571, 92] on span "Buscar registros" at bounding box center [574, 95] width 42 height 9
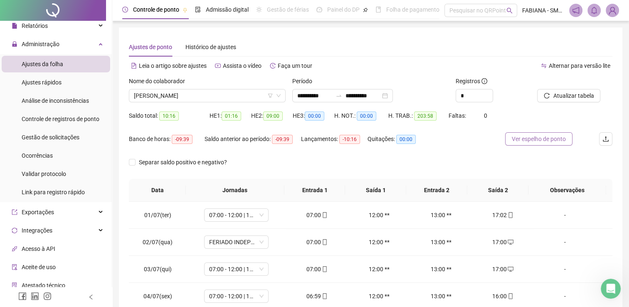
click at [544, 141] on span "Ver espelho de ponto" at bounding box center [539, 138] width 54 height 9
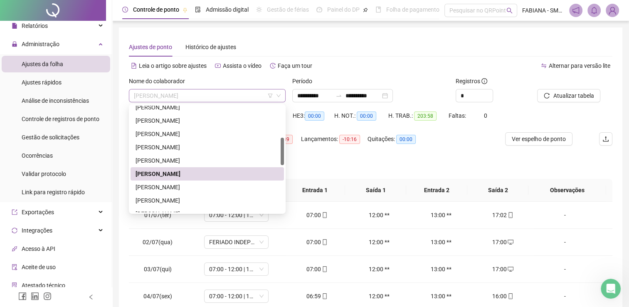
click at [216, 95] on span "[PERSON_NAME]" at bounding box center [207, 95] width 147 height 12
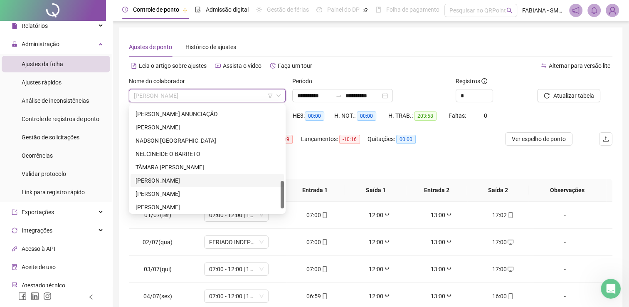
scroll to position [306, 0]
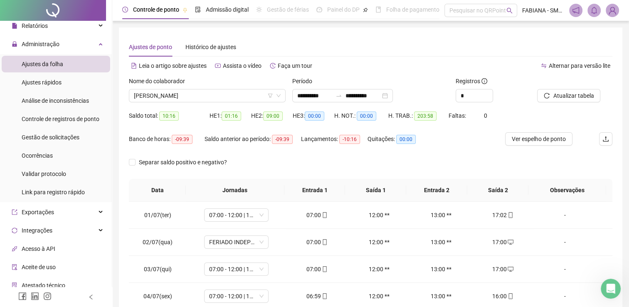
click at [437, 44] on div "Ajustes de ponto Histórico de ajustes" at bounding box center [371, 46] width 484 height 19
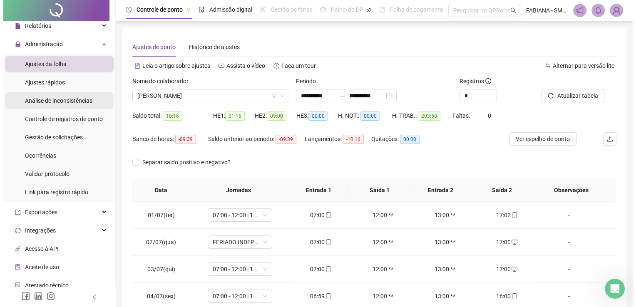
scroll to position [0, 0]
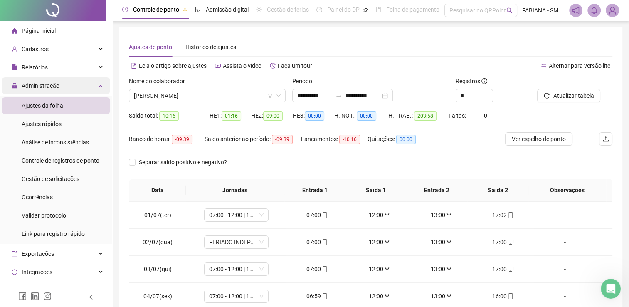
click at [94, 87] on div "Administração" at bounding box center [56, 85] width 109 height 17
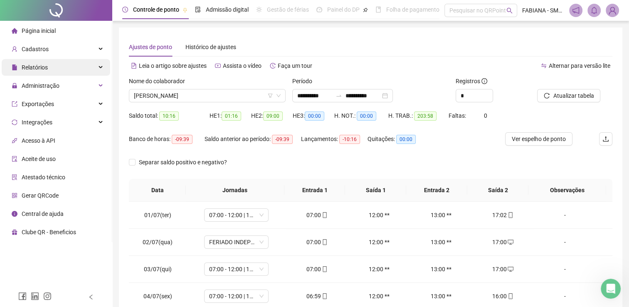
click at [99, 67] on div "Relatórios" at bounding box center [56, 67] width 109 height 17
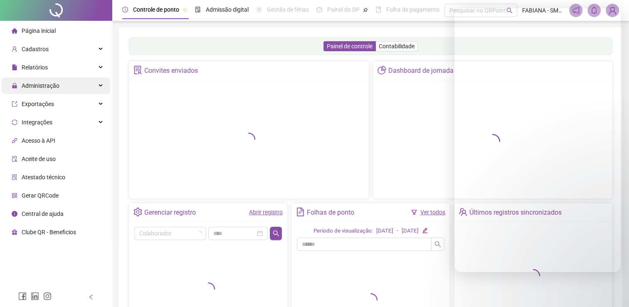
click at [39, 87] on span "Administração" at bounding box center [41, 85] width 38 height 7
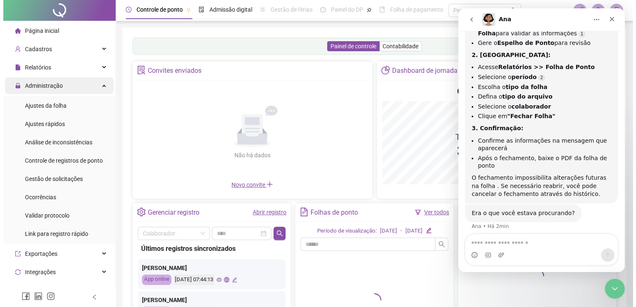
scroll to position [308, 0]
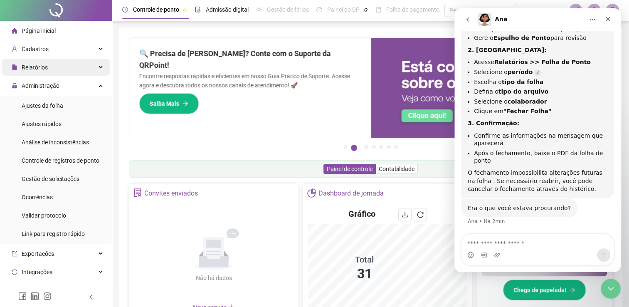
click at [33, 69] on span "Relatórios" at bounding box center [35, 67] width 26 height 7
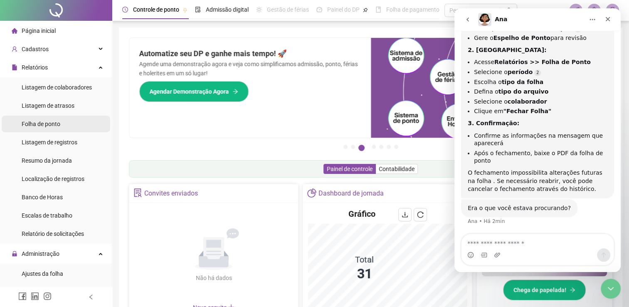
click at [56, 124] on span "Folha de ponto" at bounding box center [41, 124] width 39 height 7
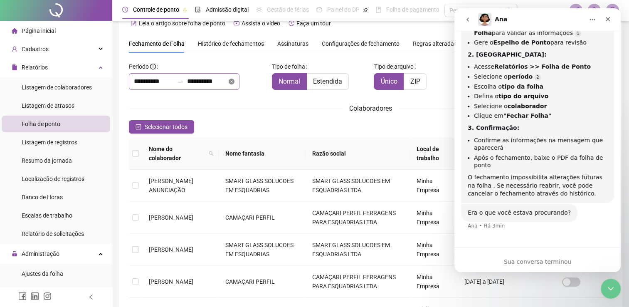
scroll to position [303, 0]
click at [227, 82] on input "**********" at bounding box center [207, 82] width 40 height 10
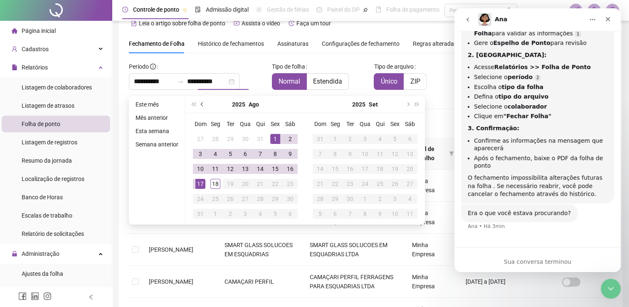
click at [204, 101] on button "prev-year" at bounding box center [202, 104] width 9 height 17
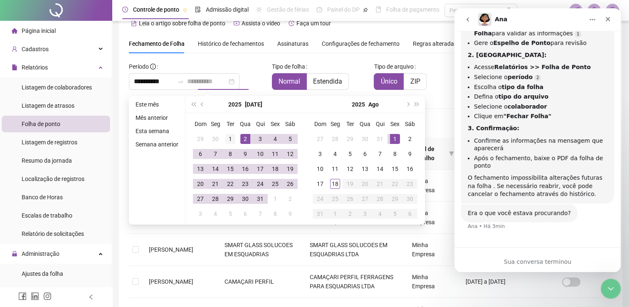
type input "**********"
click at [225, 139] on div "1" at bounding box center [230, 139] width 10 height 10
click at [259, 202] on div "31" at bounding box center [260, 199] width 10 height 10
type input "**********"
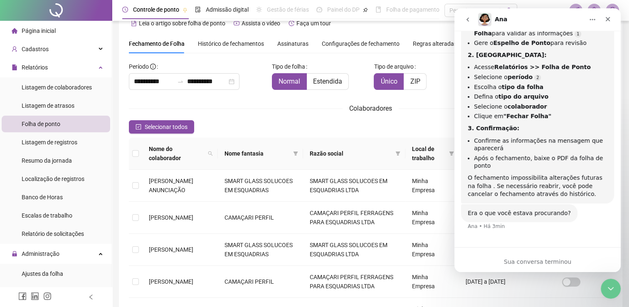
click at [302, 127] on div "Selecionar todos Registros Selecionados : 0 / 31" at bounding box center [371, 126] width 484 height 13
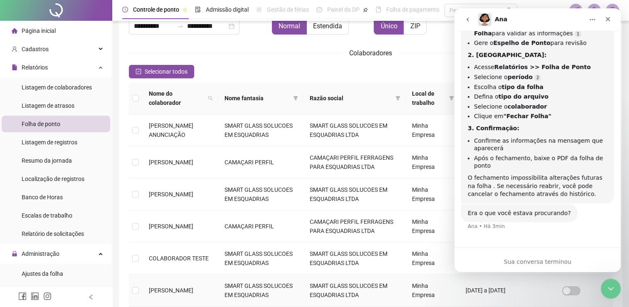
scroll to position [0, 0]
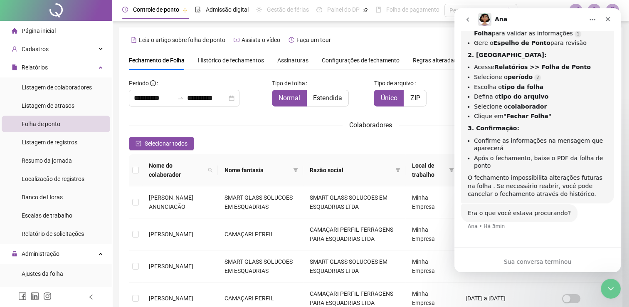
click at [569, 16] on div "Ana" at bounding box center [531, 19] width 106 height 13
click at [608, 287] on icon "Encerramento do Messenger da Intercom" at bounding box center [610, 287] width 6 height 3
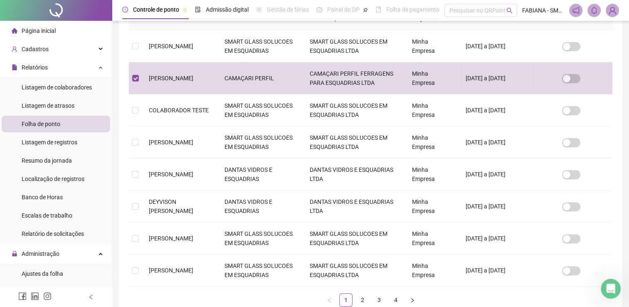
scroll to position [266, 0]
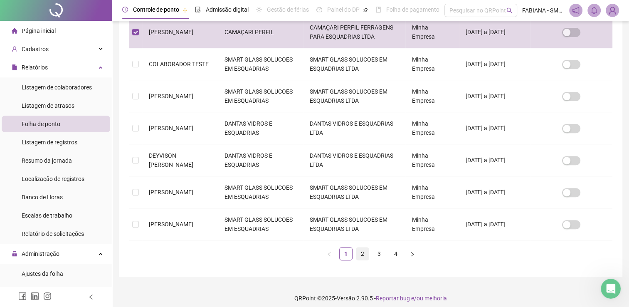
click at [356, 253] on link "2" at bounding box center [362, 254] width 12 height 12
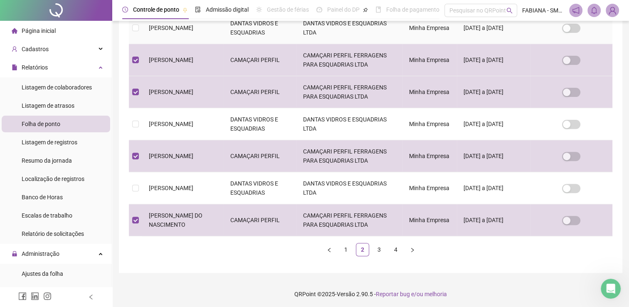
scroll to position [271, 0]
click at [377, 248] on link "3" at bounding box center [379, 249] width 12 height 12
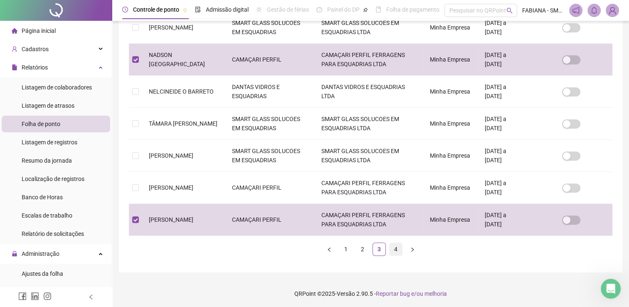
click at [394, 248] on link "4" at bounding box center [396, 249] width 12 height 12
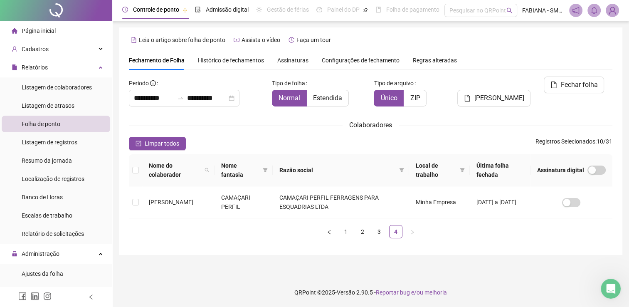
scroll to position [0, 0]
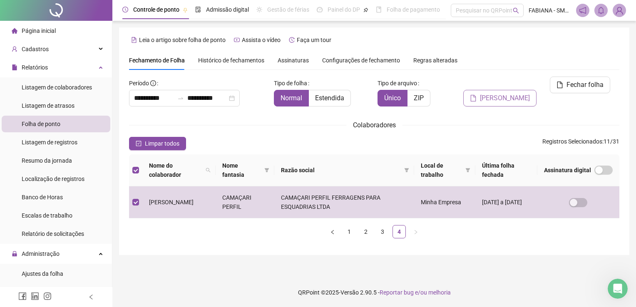
click at [503, 93] on span "[PERSON_NAME]" at bounding box center [505, 98] width 50 height 10
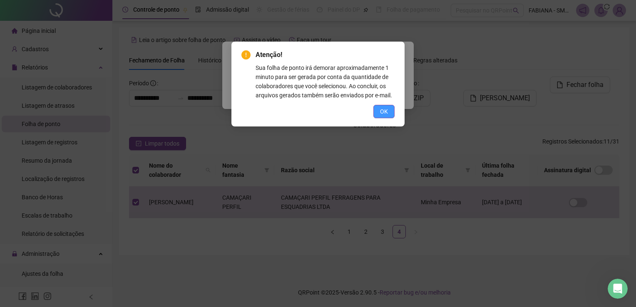
click at [388, 111] on button "OK" at bounding box center [383, 111] width 21 height 13
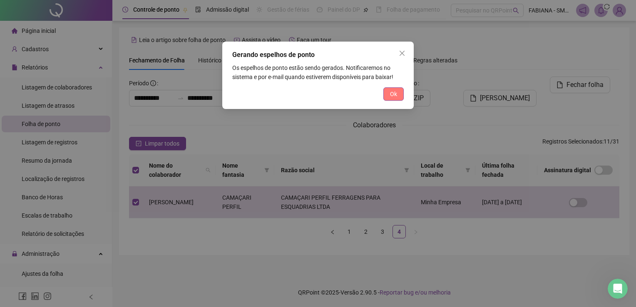
click at [392, 95] on span "Ok" at bounding box center [393, 93] width 7 height 9
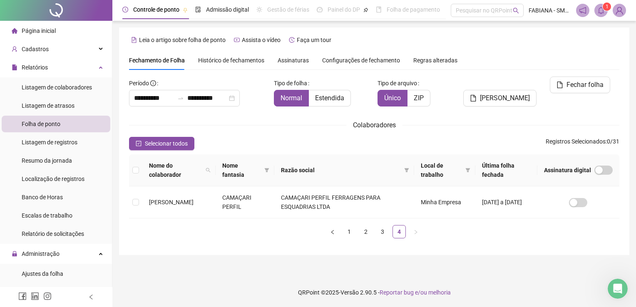
click at [609, 2] on header "Controle de ponto Admissão digital Gestão de férias Painel do DP Folha de pagam…" at bounding box center [373, 10] width 523 height 21
click at [602, 9] on span "1" at bounding box center [600, 10] width 13 height 13
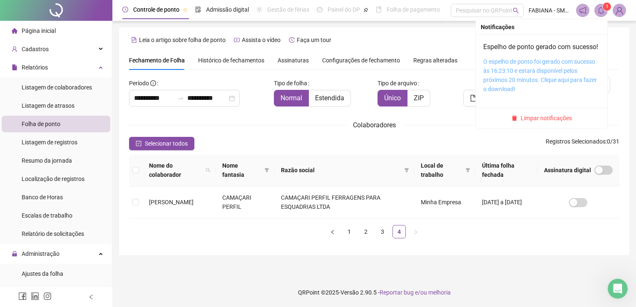
click at [504, 82] on link "O espelho de ponto foi gerado com sucesso às 16:23:10 e estará disponível pelos…" at bounding box center [540, 75] width 114 height 34
click at [607, 6] on span "1" at bounding box center [606, 7] width 3 height 6
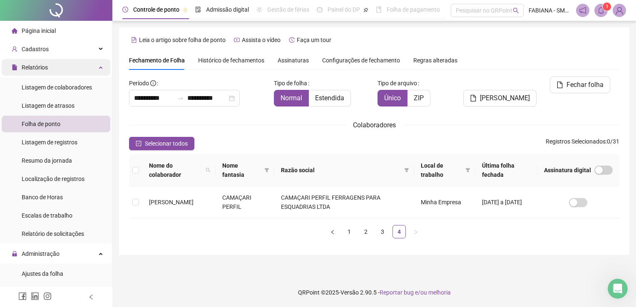
click at [99, 67] on icon at bounding box center [101, 67] width 4 height 0
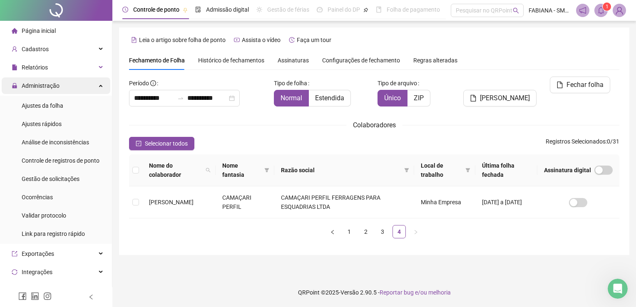
click at [99, 85] on icon at bounding box center [101, 85] width 4 height 0
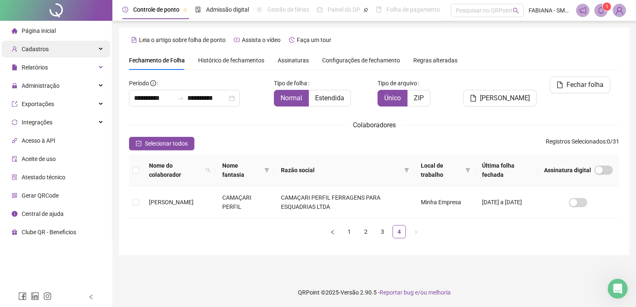
click at [100, 50] on div "Cadastros" at bounding box center [56, 49] width 109 height 17
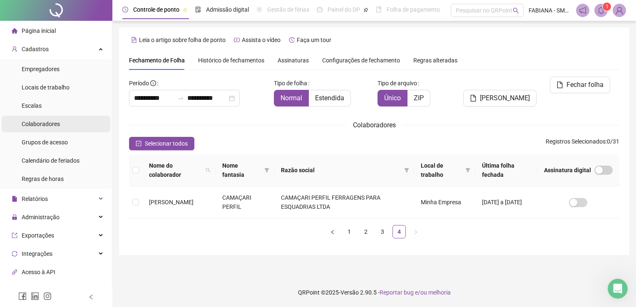
click at [50, 121] on span "Colaboradores" at bounding box center [41, 124] width 38 height 7
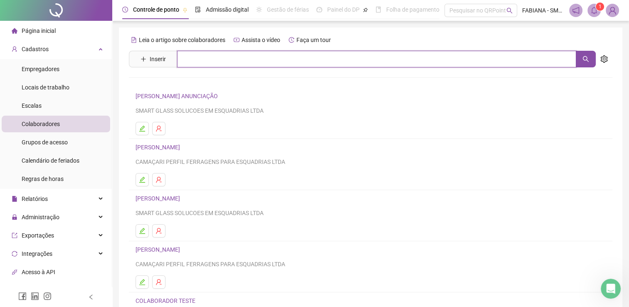
click at [236, 58] on input "text" at bounding box center [376, 59] width 399 height 17
drag, startPoint x: 588, startPoint y: 56, endPoint x: 571, endPoint y: 72, distance: 23.8
click at [588, 56] on icon "search" at bounding box center [586, 59] width 7 height 7
type input "******"
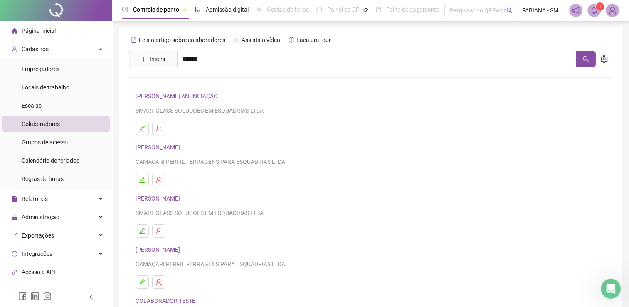
click at [178, 85] on link "[PERSON_NAME]" at bounding box center [166, 83] width 45 height 7
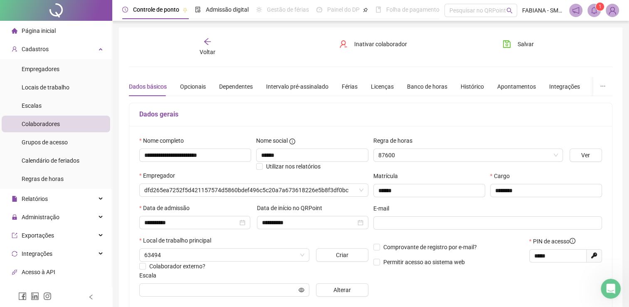
type input "**********"
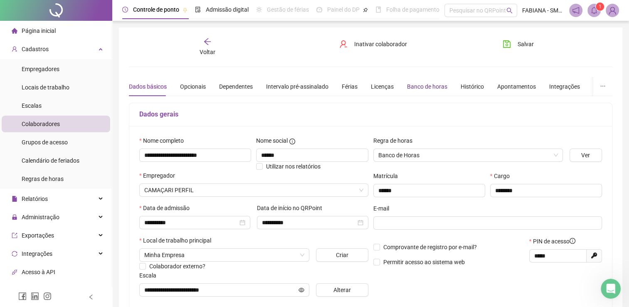
click at [412, 87] on div "Banco de horas" at bounding box center [427, 86] width 40 height 9
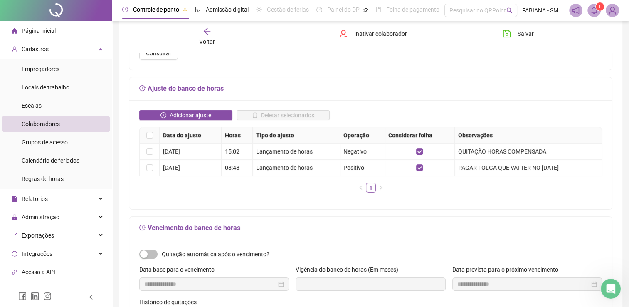
scroll to position [125, 0]
click at [186, 111] on span "Adicionar ajuste" at bounding box center [191, 114] width 42 height 9
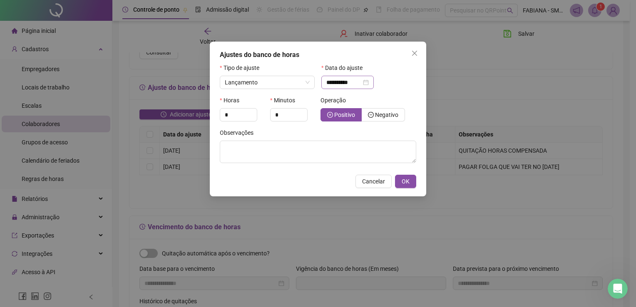
click at [369, 82] on div "**********" at bounding box center [347, 82] width 42 height 9
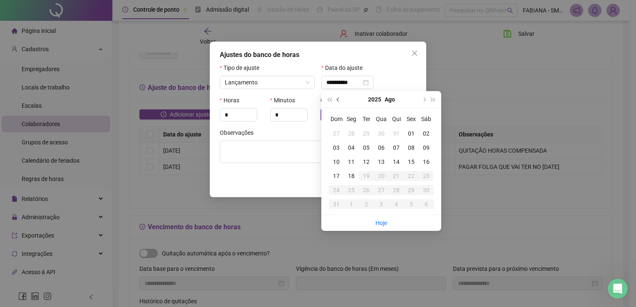
click at [339, 97] on button "prev-year" at bounding box center [338, 99] width 9 height 17
type input "**********"
click at [396, 190] on div "31" at bounding box center [396, 190] width 15 height 9
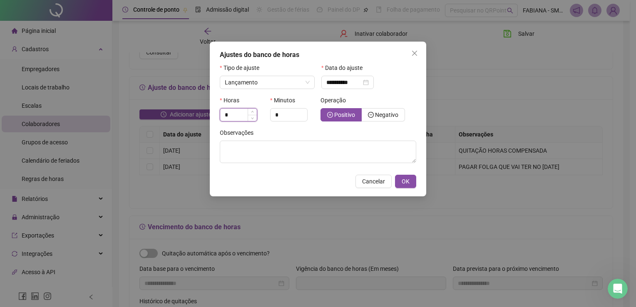
click at [240, 116] on input "*" at bounding box center [238, 115] width 37 height 12
drag, startPoint x: 240, startPoint y: 116, endPoint x: 221, endPoint y: 114, distance: 19.2
click at [221, 114] on input "*" at bounding box center [238, 115] width 37 height 12
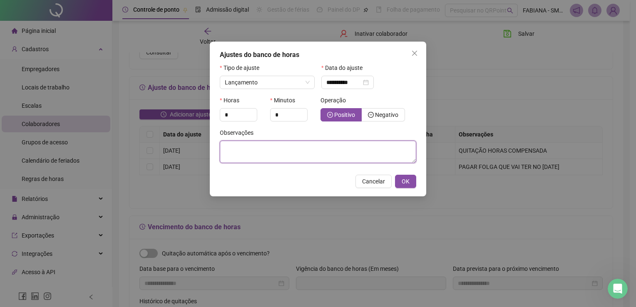
click at [284, 151] on textarea at bounding box center [318, 152] width 196 height 22
paste textarea "*****"
type textarea "*****"
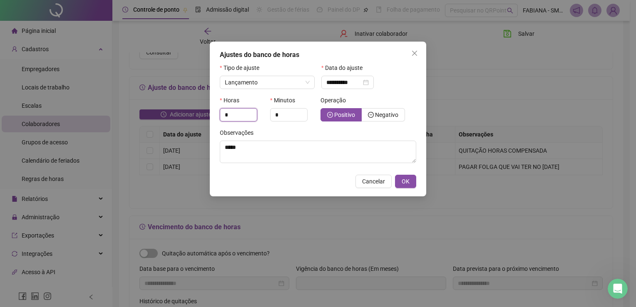
drag, startPoint x: 240, startPoint y: 111, endPoint x: 191, endPoint y: 109, distance: 49.1
click at [191, 109] on div "**********" at bounding box center [318, 153] width 636 height 307
click at [252, 113] on icon "up" at bounding box center [252, 112] width 3 height 3
click at [253, 120] on span "Decrease Value" at bounding box center [252, 117] width 9 height 7
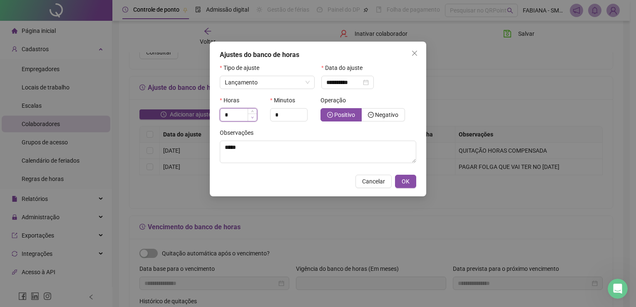
click at [253, 120] on span "Decrease Value" at bounding box center [252, 117] width 9 height 7
click at [253, 112] on icon "up" at bounding box center [252, 112] width 3 height 3
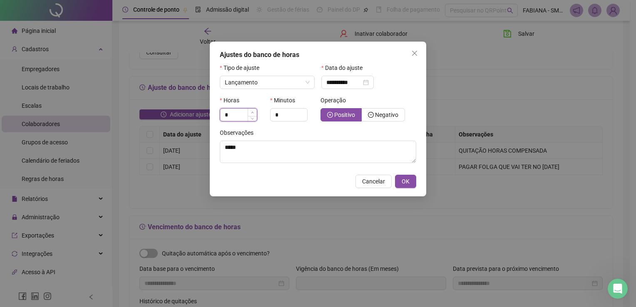
click at [253, 112] on icon "up" at bounding box center [252, 112] width 3 height 3
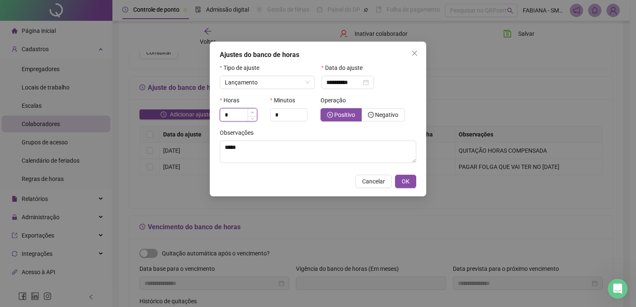
type input "**"
click at [253, 112] on icon "up" at bounding box center [252, 112] width 3 height 3
click at [302, 114] on icon "up" at bounding box center [302, 112] width 3 height 3
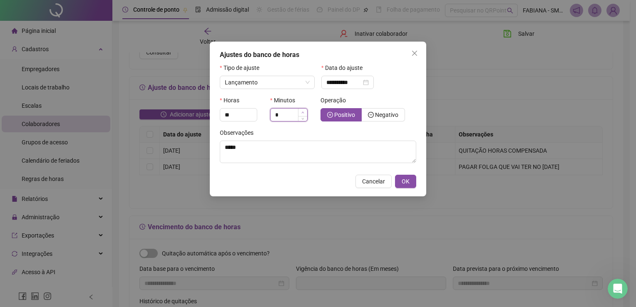
click at [302, 114] on icon "up" at bounding box center [302, 112] width 3 height 3
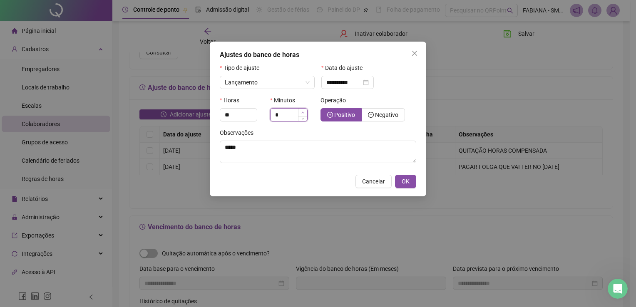
click at [302, 114] on icon "up" at bounding box center [302, 112] width 3 height 3
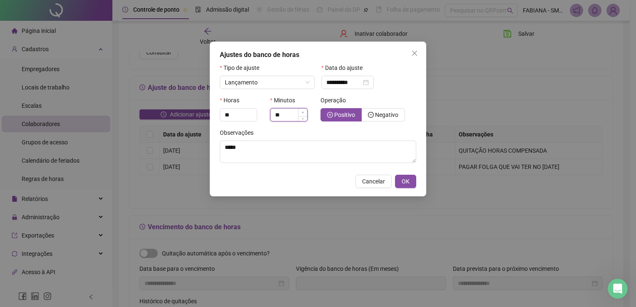
click at [302, 114] on icon "up" at bounding box center [302, 112] width 3 height 3
type input "**"
click at [302, 114] on icon "up" at bounding box center [302, 112] width 3 height 3
click at [374, 112] on span "Negativo" at bounding box center [383, 114] width 30 height 7
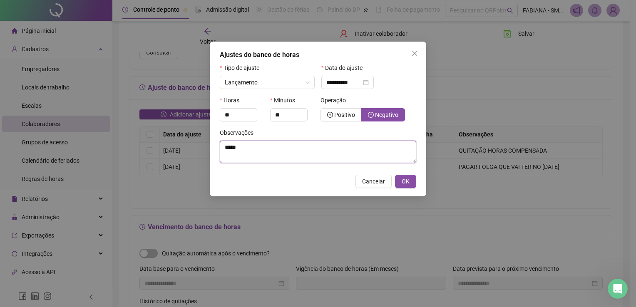
drag, startPoint x: 248, startPoint y: 150, endPoint x: 200, endPoint y: 131, distance: 51.8
click at [199, 142] on div "**********" at bounding box center [318, 153] width 636 height 307
type textarea "**********"
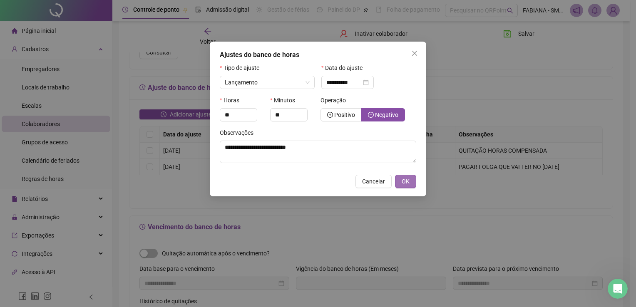
click at [411, 187] on button "OK" at bounding box center [405, 181] width 21 height 13
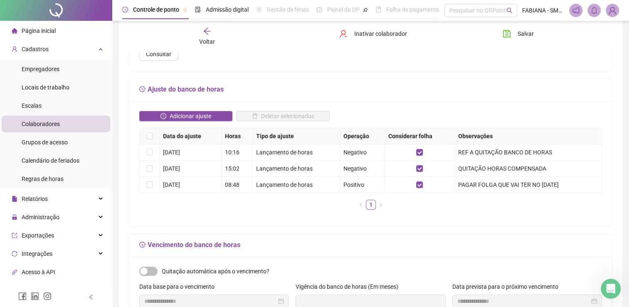
scroll to position [42, 0]
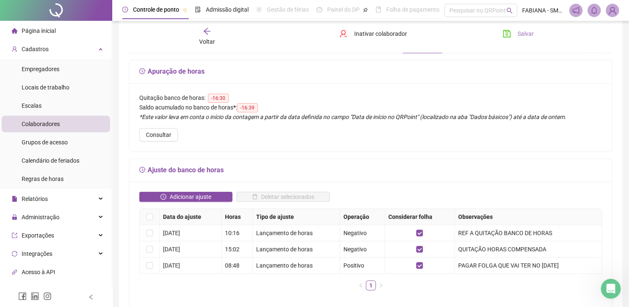
click at [525, 32] on span "Salvar" at bounding box center [526, 33] width 16 height 9
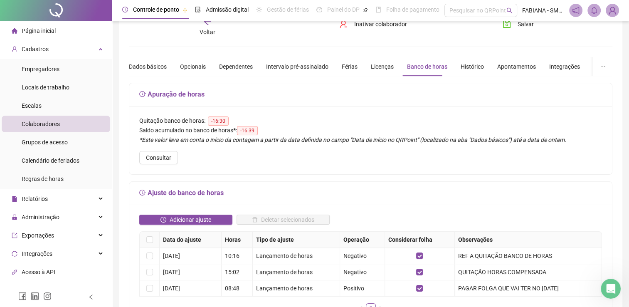
scroll to position [0, 0]
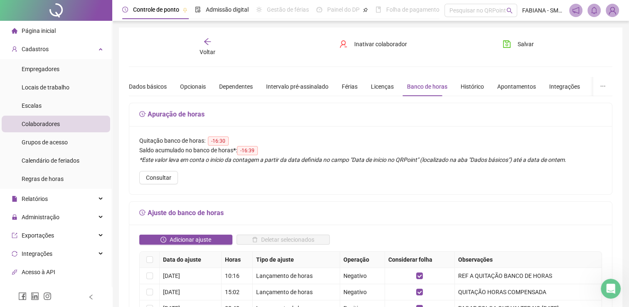
click at [208, 42] on icon "arrow-left" at bounding box center [207, 41] width 8 height 8
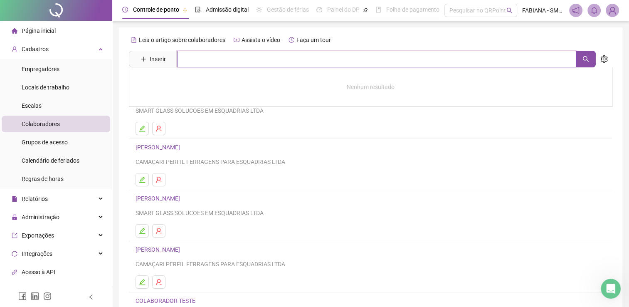
click at [221, 58] on input "text" at bounding box center [376, 59] width 399 height 17
drag, startPoint x: 589, startPoint y: 57, endPoint x: 563, endPoint y: 67, distance: 28.0
click at [589, 57] on icon "search" at bounding box center [586, 59] width 7 height 7
type input "********"
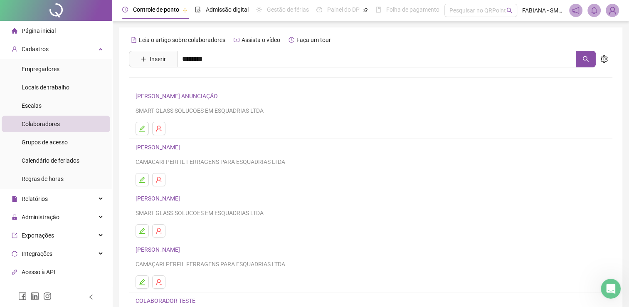
click at [161, 82] on link "[PERSON_NAME] DO NASCIMENTO" at bounding box center [190, 83] width 92 height 7
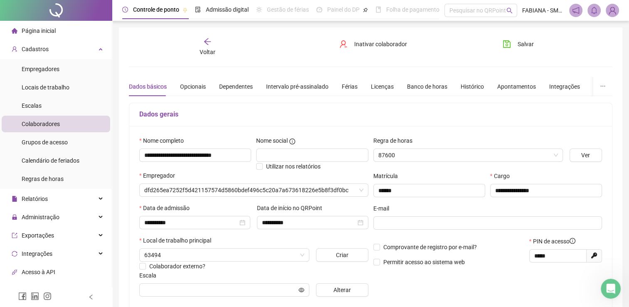
type input "**********"
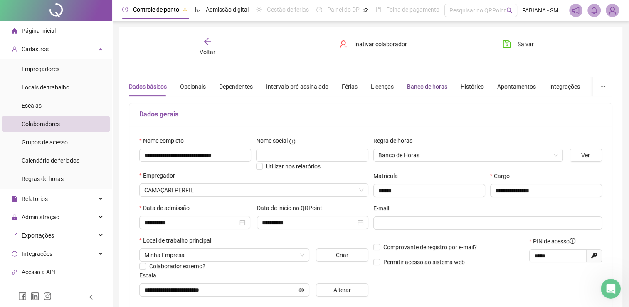
click at [424, 84] on div "Banco de horas" at bounding box center [427, 86] width 40 height 9
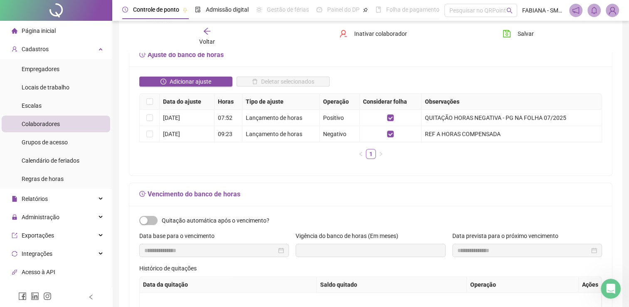
scroll to position [125, 0]
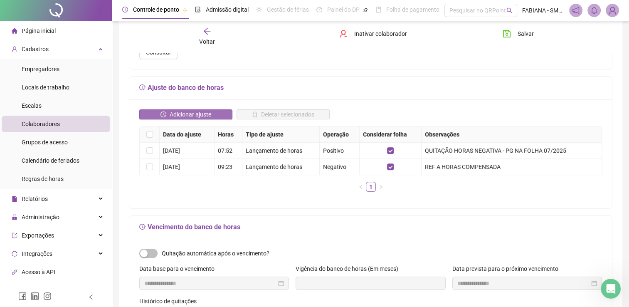
click at [195, 116] on span "Adicionar ajuste" at bounding box center [191, 114] width 42 height 9
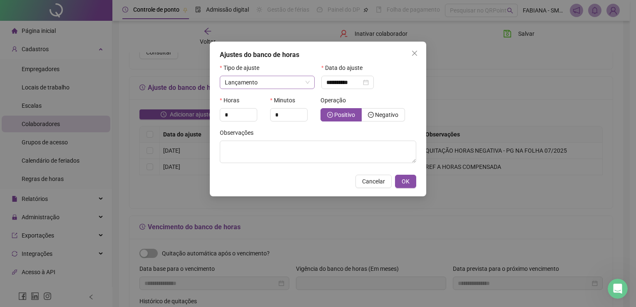
click at [307, 83] on span "Lançamento" at bounding box center [267, 82] width 85 height 12
click at [369, 84] on div "**********" at bounding box center [347, 82] width 42 height 9
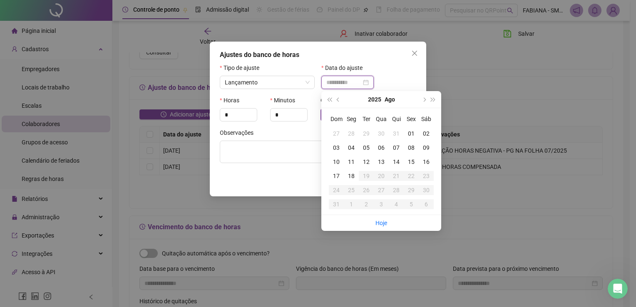
type input "**********"
click at [397, 134] on div "31" at bounding box center [396, 133] width 15 height 9
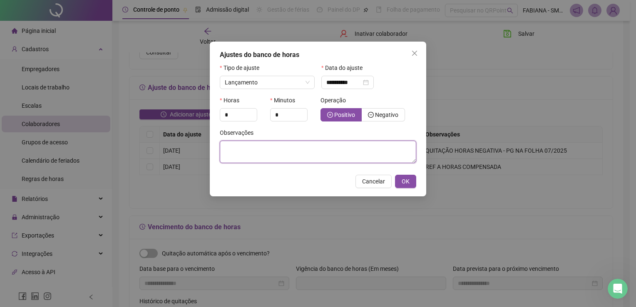
click at [253, 151] on textarea at bounding box center [318, 152] width 196 height 22
paste textarea "*****"
type textarea "*****"
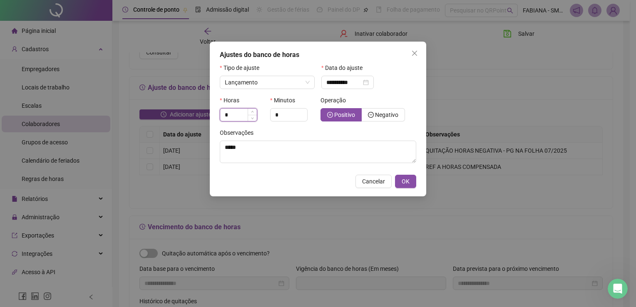
click at [232, 113] on input "*" at bounding box center [238, 115] width 37 height 12
type input "*"
type input "**"
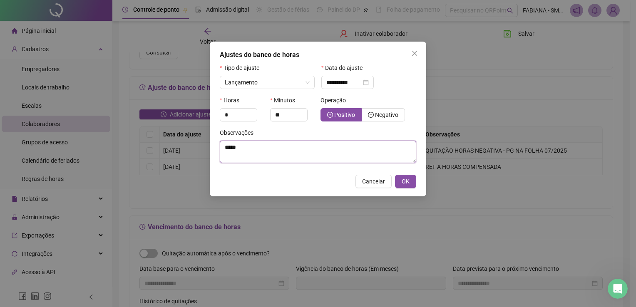
click at [243, 147] on textarea "*****" at bounding box center [318, 152] width 196 height 22
drag, startPoint x: 243, startPoint y: 147, endPoint x: 215, endPoint y: 147, distance: 28.7
click at [215, 147] on div "**********" at bounding box center [318, 119] width 216 height 155
type textarea "*"
type textarea "**********"
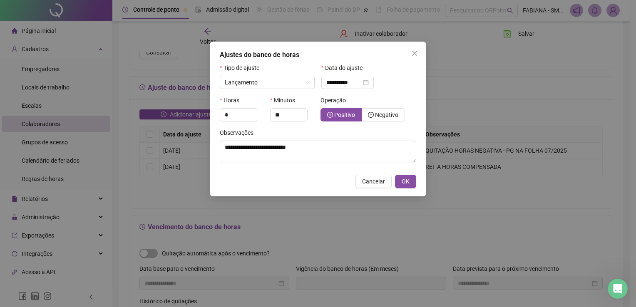
drag, startPoint x: 410, startPoint y: 179, endPoint x: 495, endPoint y: 197, distance: 86.4
click at [410, 179] on button "OK" at bounding box center [405, 181] width 21 height 13
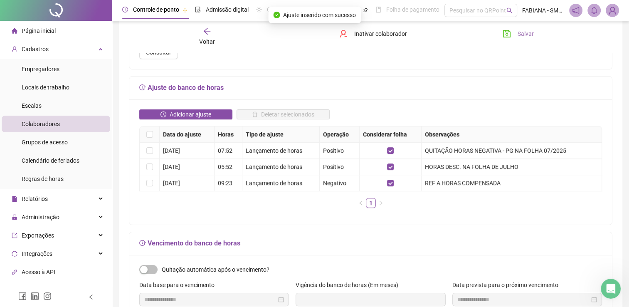
click at [518, 31] on span "Salvar" at bounding box center [526, 33] width 16 height 9
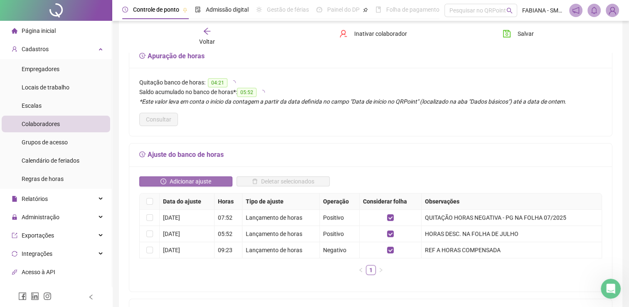
scroll to position [0, 0]
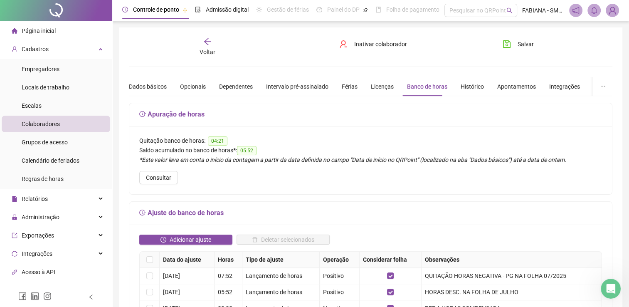
click at [210, 44] on icon "arrow-left" at bounding box center [207, 41] width 8 height 8
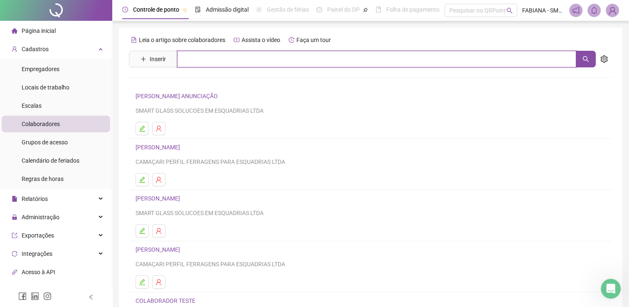
click at [216, 53] on input "text" at bounding box center [376, 59] width 399 height 17
drag, startPoint x: 573, startPoint y: 58, endPoint x: 584, endPoint y: 56, distance: 11.9
click at [574, 58] on input "**********" at bounding box center [376, 59] width 399 height 17
drag, startPoint x: 584, startPoint y: 56, endPoint x: 580, endPoint y: 60, distance: 6.2
click at [585, 56] on icon "search" at bounding box center [586, 59] width 7 height 7
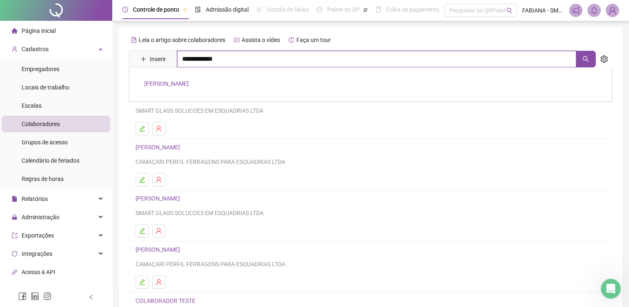
type input "**********"
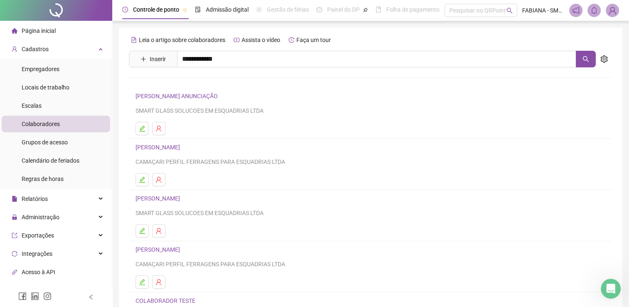
click at [170, 82] on link "[PERSON_NAME]" at bounding box center [166, 83] width 45 height 7
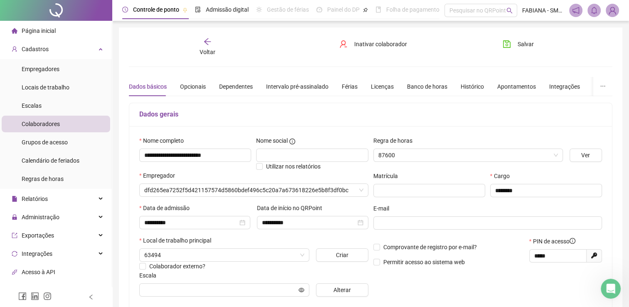
type input "**********"
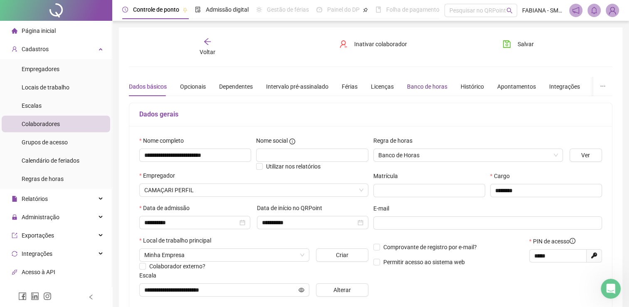
click at [418, 87] on div "Banco de horas" at bounding box center [427, 86] width 40 height 9
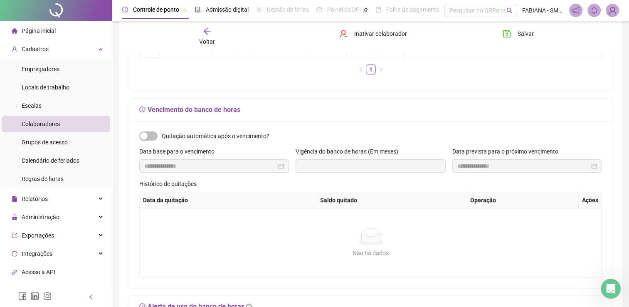
scroll to position [166, 0]
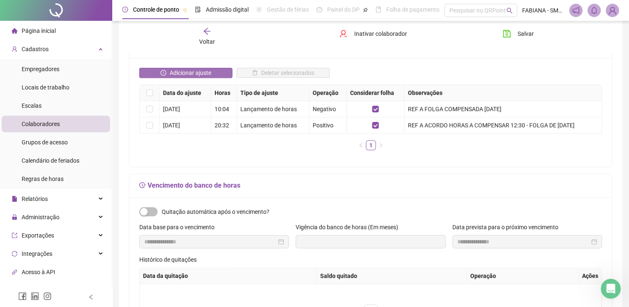
click at [205, 70] on span "Adicionar ajuste" at bounding box center [191, 72] width 42 height 9
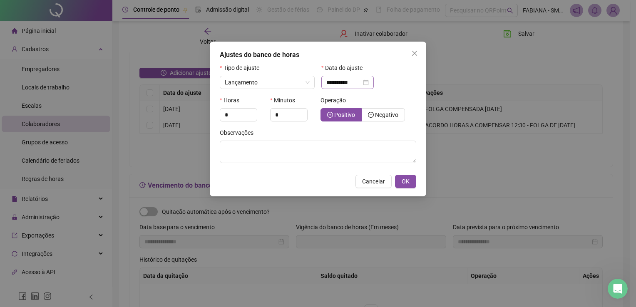
click at [369, 82] on div "**********" at bounding box center [347, 82] width 42 height 9
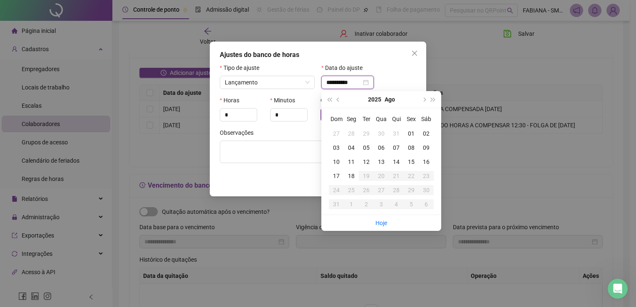
type input "**********"
click at [396, 132] on div "31" at bounding box center [396, 133] width 15 height 9
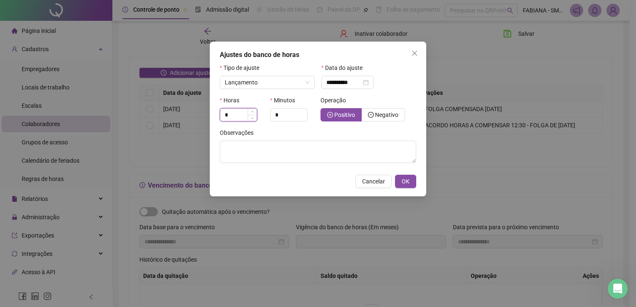
click at [236, 116] on input "*" at bounding box center [238, 115] width 37 height 12
type input "*"
type input "**"
click at [377, 113] on span "Negativo" at bounding box center [386, 114] width 23 height 7
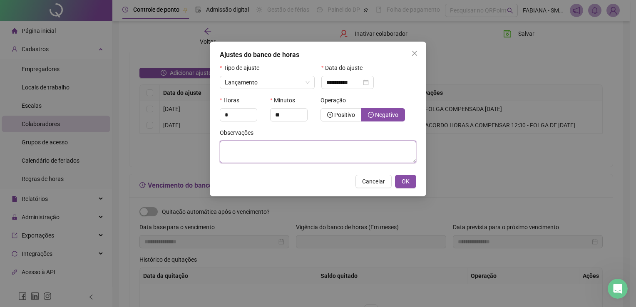
click at [335, 147] on textarea at bounding box center [318, 152] width 196 height 22
type textarea "**********"
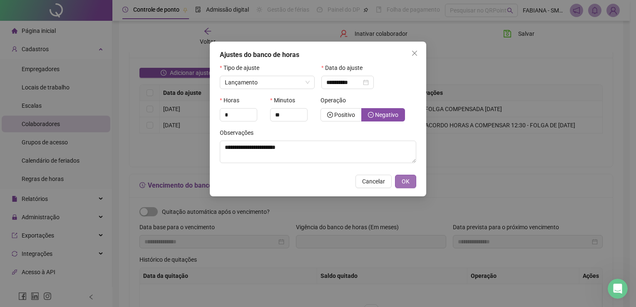
click at [405, 182] on span "OK" at bounding box center [405, 181] width 8 height 9
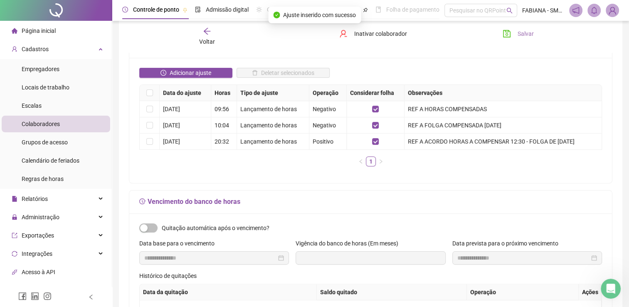
click at [521, 34] on span "Salvar" at bounding box center [526, 33] width 16 height 9
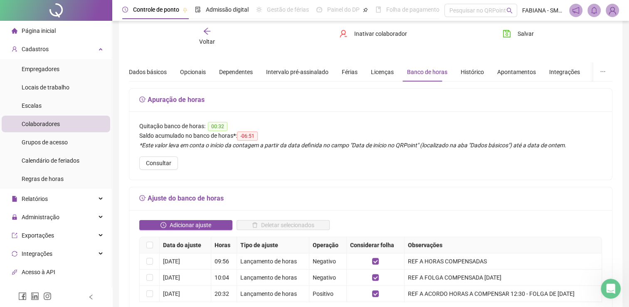
scroll to position [0, 0]
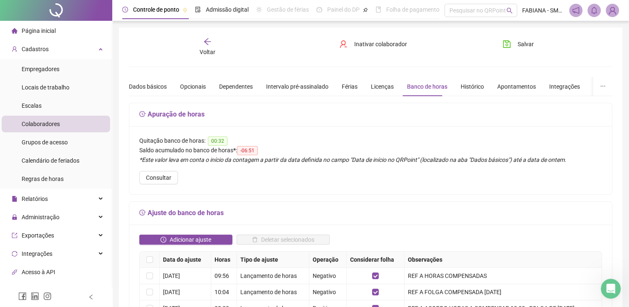
click at [207, 39] on icon "arrow-left" at bounding box center [207, 41] width 7 height 7
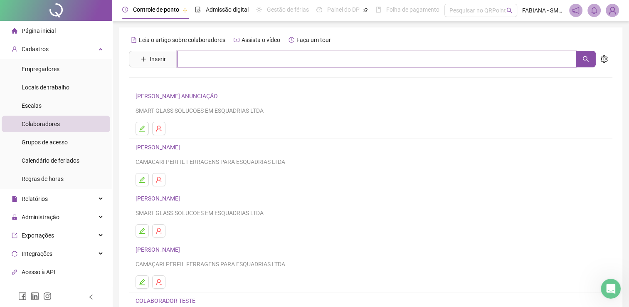
click at [261, 56] on input "text" at bounding box center [376, 59] width 399 height 17
type input "*"
drag, startPoint x: 587, startPoint y: 58, endPoint x: 514, endPoint y: 72, distance: 74.6
click at [586, 58] on icon "search" at bounding box center [586, 59] width 7 height 7
drag, startPoint x: 215, startPoint y: 59, endPoint x: 123, endPoint y: 60, distance: 92.4
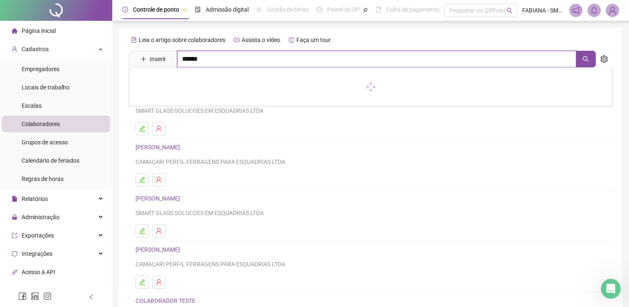
click at [123, 60] on div "Leia o artigo sobre colaboradores Assista o vídeo Faça um tour Inserir ****** […" at bounding box center [371, 196] width 504 height 339
click at [584, 52] on button "button" at bounding box center [586, 59] width 20 height 17
type input "********"
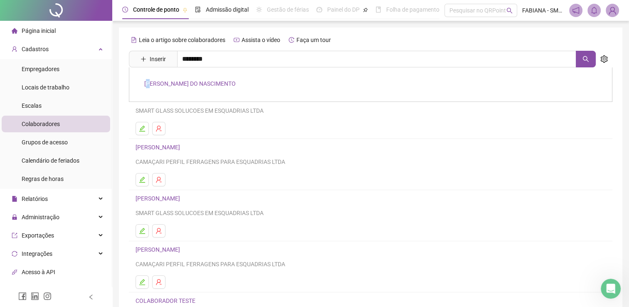
click at [149, 82] on link "[PERSON_NAME] DO NASCIMENTO" at bounding box center [190, 83] width 92 height 7
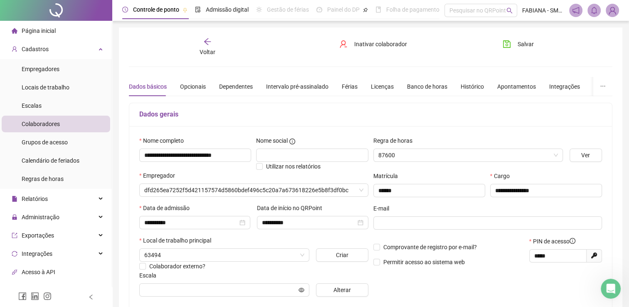
type input "**********"
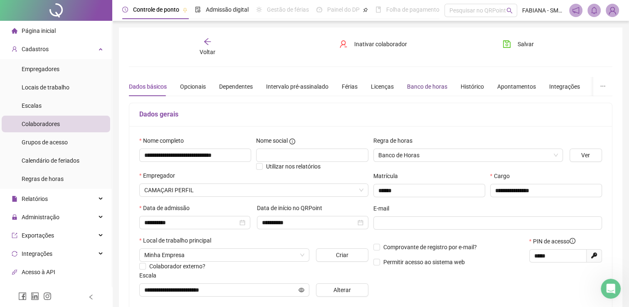
drag, startPoint x: 423, startPoint y: 82, endPoint x: 428, endPoint y: 89, distance: 7.8
click at [423, 83] on div "Banco de horas" at bounding box center [427, 86] width 40 height 9
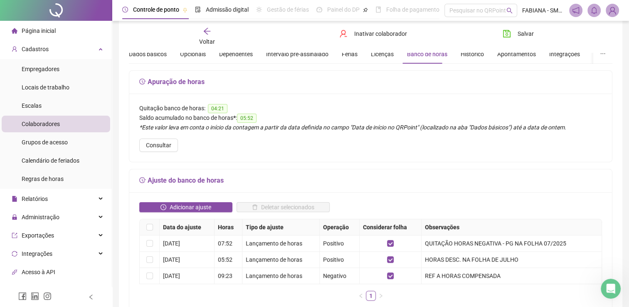
scroll to position [83, 0]
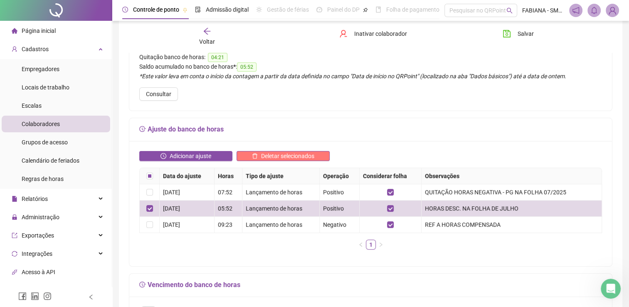
click at [281, 155] on span "Deletar selecionados" at bounding box center [287, 155] width 53 height 9
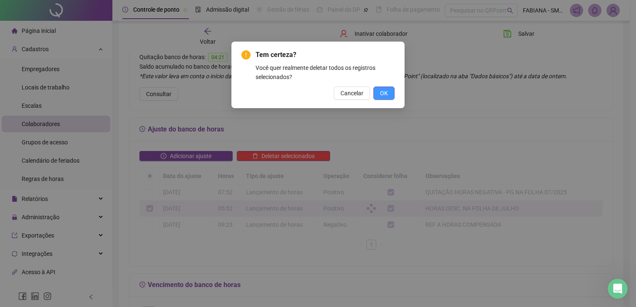
click at [384, 94] on span "OK" at bounding box center [384, 93] width 8 height 9
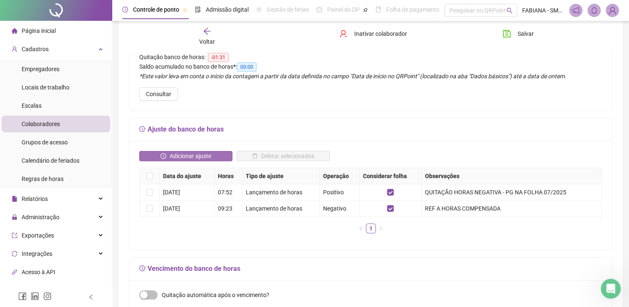
click at [186, 155] on span "Adicionar ajuste" at bounding box center [191, 155] width 42 height 9
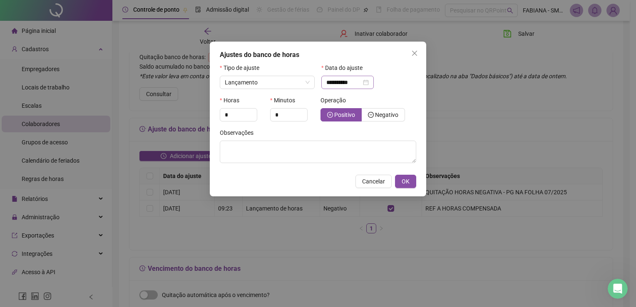
click at [369, 84] on div "**********" at bounding box center [347, 82] width 42 height 9
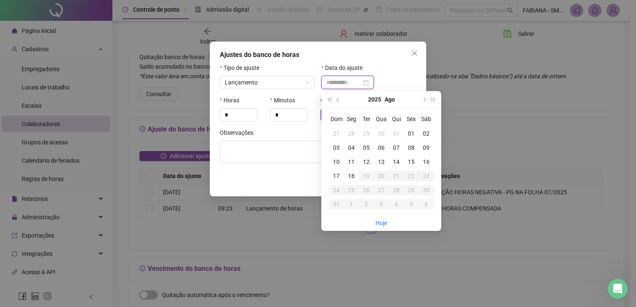
type input "**********"
drag, startPoint x: 397, startPoint y: 134, endPoint x: 377, endPoint y: 134, distance: 19.6
click at [396, 134] on div "31" at bounding box center [396, 133] width 15 height 9
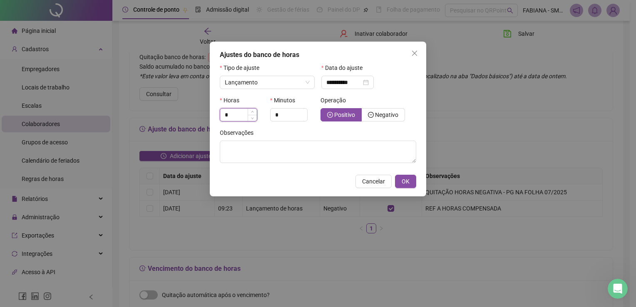
click at [233, 116] on input "*" at bounding box center [238, 115] width 37 height 12
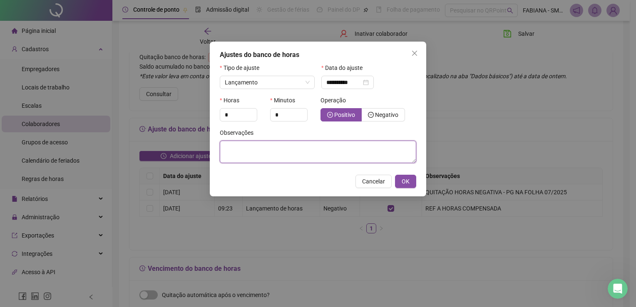
click at [255, 152] on textarea at bounding box center [318, 152] width 196 height 22
paste textarea "*****"
type textarea "*****"
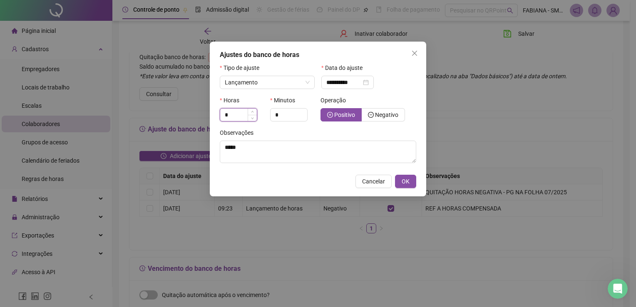
click at [241, 114] on input "*" at bounding box center [238, 115] width 37 height 12
type input "*"
click at [289, 113] on input "*" at bounding box center [288, 115] width 37 height 12
type input "**"
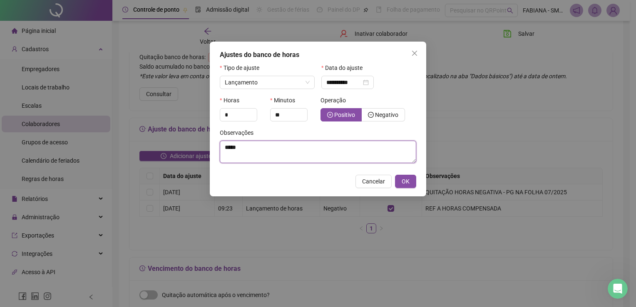
click at [261, 145] on textarea "*****" at bounding box center [318, 152] width 196 height 22
drag, startPoint x: 261, startPoint y: 145, endPoint x: 172, endPoint y: 146, distance: 88.6
click at [172, 146] on div "**********" at bounding box center [318, 153] width 636 height 307
type textarea "*******"
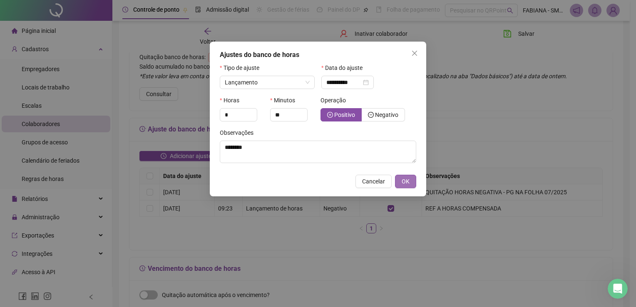
click at [407, 178] on span "OK" at bounding box center [405, 181] width 8 height 9
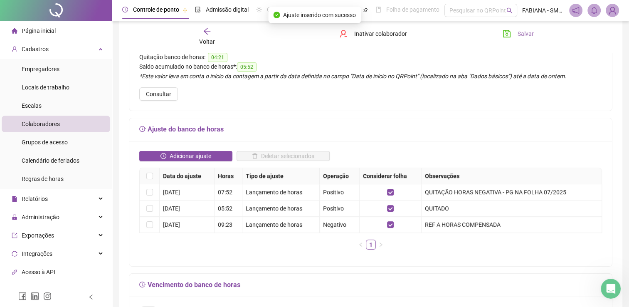
click at [525, 32] on span "Salvar" at bounding box center [526, 33] width 16 height 9
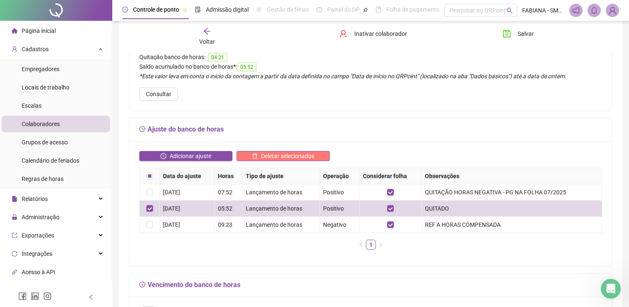
click at [276, 156] on span "Deletar selecionados" at bounding box center [287, 155] width 53 height 9
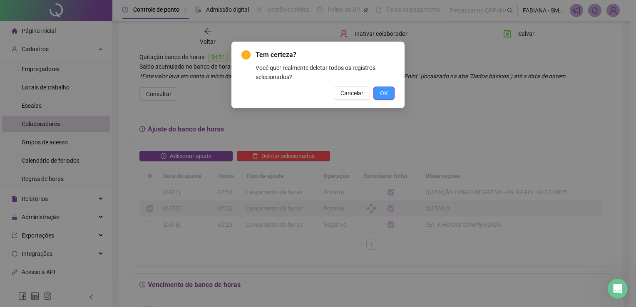
click at [390, 91] on button "OK" at bounding box center [383, 93] width 21 height 13
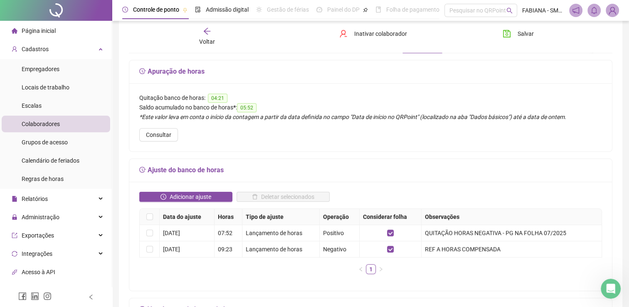
scroll to position [0, 0]
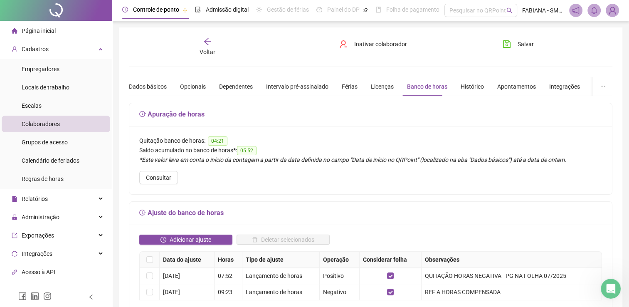
click at [210, 42] on icon "arrow-left" at bounding box center [207, 41] width 7 height 7
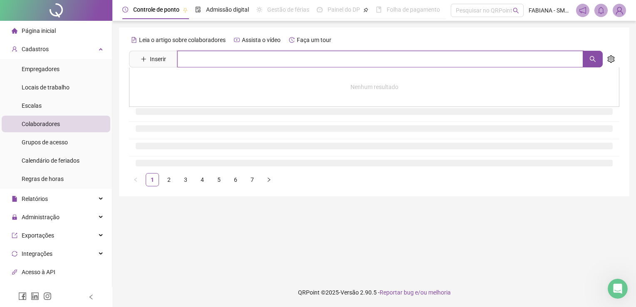
click at [272, 62] on input "text" at bounding box center [380, 59] width 406 height 17
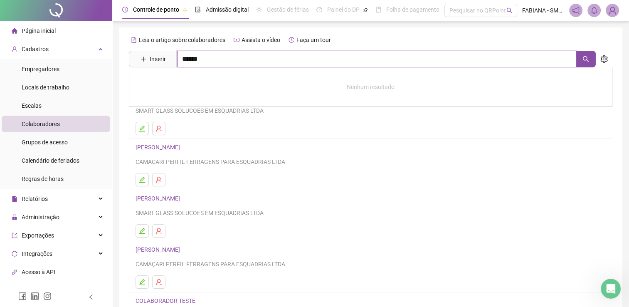
drag, startPoint x: 584, startPoint y: 57, endPoint x: 556, endPoint y: 74, distance: 32.5
click at [584, 57] on icon "search" at bounding box center [586, 59] width 7 height 7
type input "******"
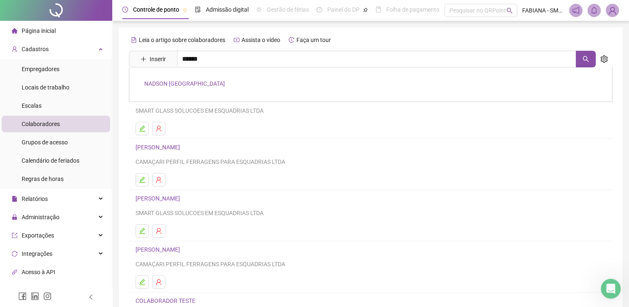
click at [166, 79] on div "NADSON [GEOGRAPHIC_DATA]" at bounding box center [371, 84] width 484 height 35
click at [589, 57] on icon "search" at bounding box center [586, 59] width 7 height 7
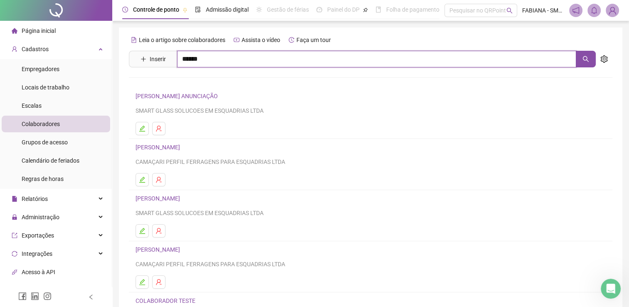
click at [221, 62] on input "******" at bounding box center [376, 59] width 399 height 17
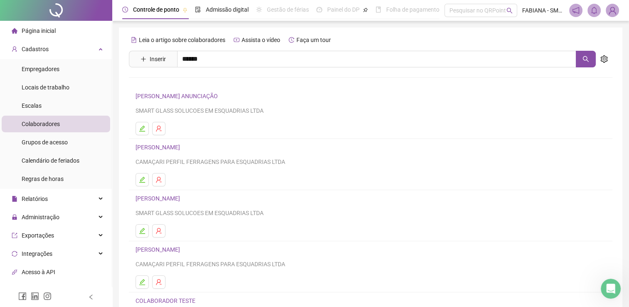
click at [165, 82] on link "NADSON [GEOGRAPHIC_DATA]" at bounding box center [184, 83] width 81 height 7
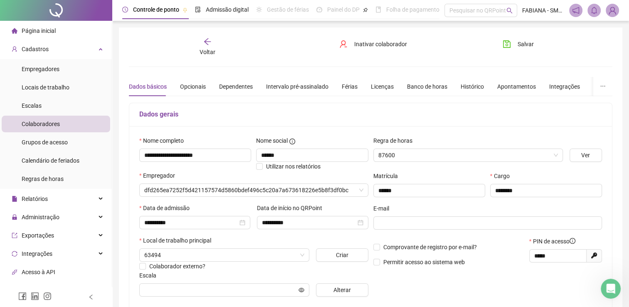
type input "**********"
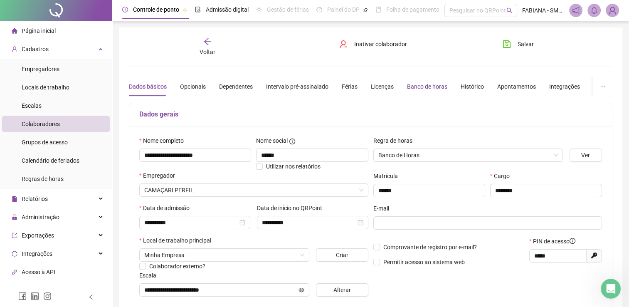
click at [413, 84] on div "Banco de horas" at bounding box center [427, 86] width 40 height 9
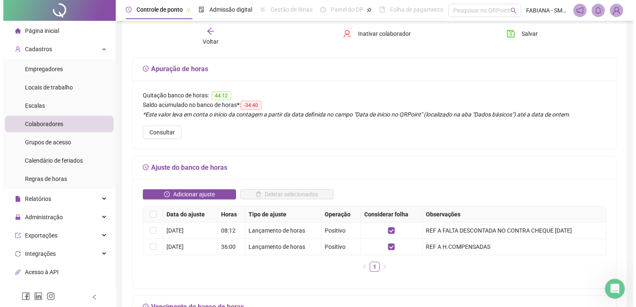
scroll to position [125, 0]
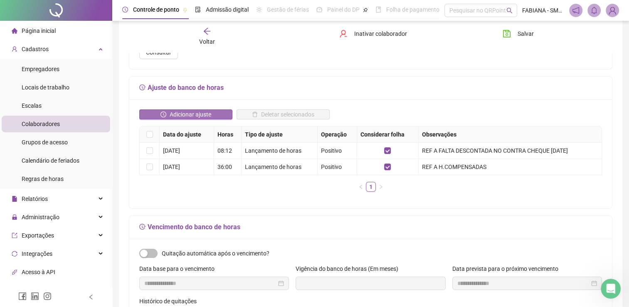
click at [214, 116] on button "Adicionar ajuste" at bounding box center [185, 114] width 93 height 10
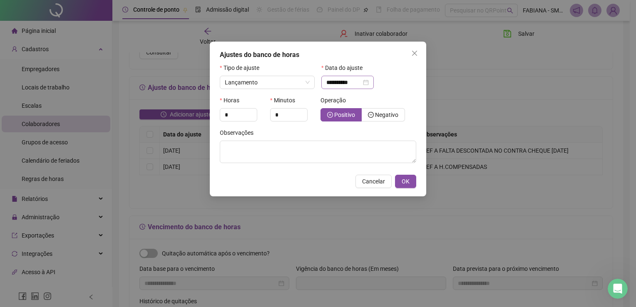
click at [369, 82] on div "**********" at bounding box center [347, 82] width 42 height 9
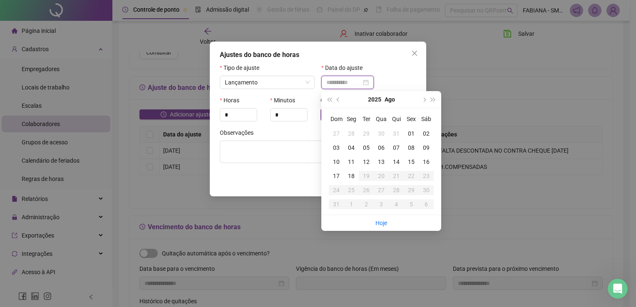
type input "**********"
click at [394, 133] on div "31" at bounding box center [396, 133] width 15 height 9
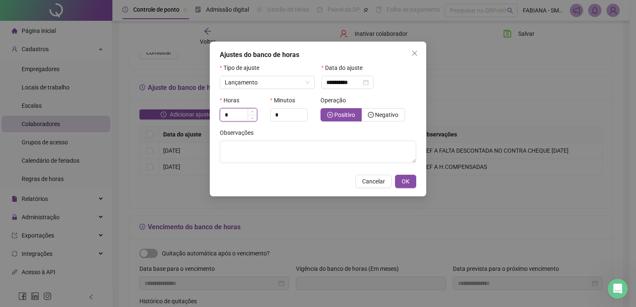
click at [245, 115] on input "*" at bounding box center [238, 115] width 37 height 12
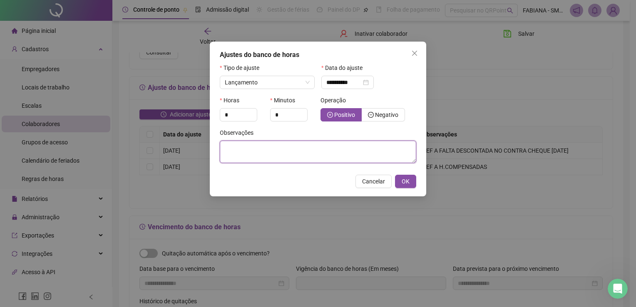
click at [264, 153] on textarea at bounding box center [318, 152] width 196 height 22
paste textarea "*****"
type textarea "*****"
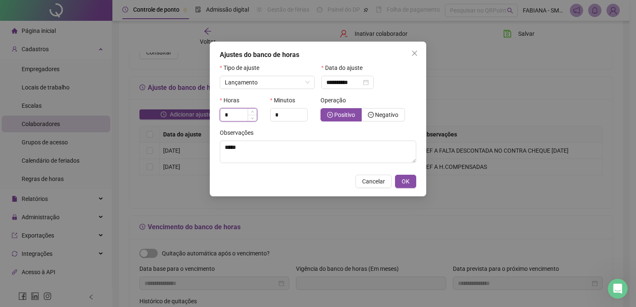
click at [232, 116] on input "*" at bounding box center [238, 115] width 37 height 12
type input "*"
click at [279, 115] on input "*" at bounding box center [288, 115] width 37 height 12
click at [274, 114] on input "*" at bounding box center [288, 115] width 37 height 12
type input "**"
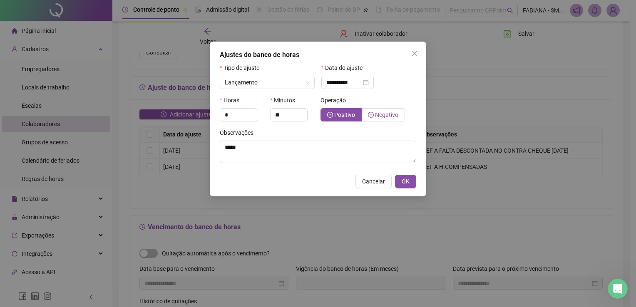
click at [391, 117] on span "Negativo" at bounding box center [386, 114] width 23 height 7
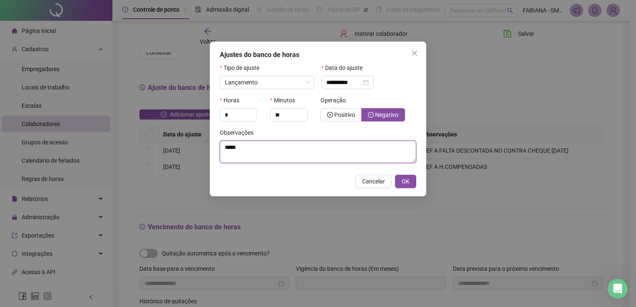
click at [275, 152] on textarea "*****" at bounding box center [318, 152] width 196 height 22
drag, startPoint x: 275, startPoint y: 152, endPoint x: 166, endPoint y: 153, distance: 108.2
click at [166, 153] on div "**********" at bounding box center [318, 153] width 636 height 307
type textarea "**********"
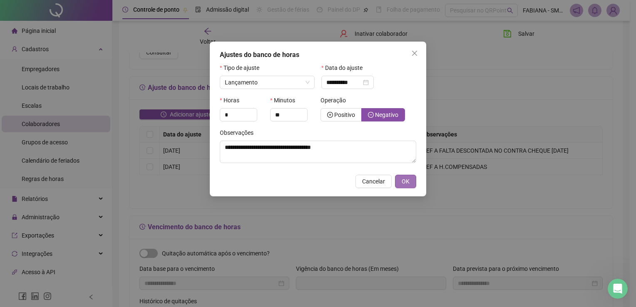
click at [407, 180] on span "OK" at bounding box center [405, 181] width 8 height 9
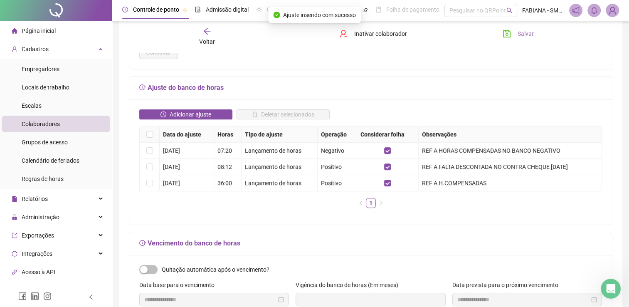
click at [518, 36] on span "Salvar" at bounding box center [526, 33] width 16 height 9
click at [609, 11] on img at bounding box center [613, 10] width 12 height 12
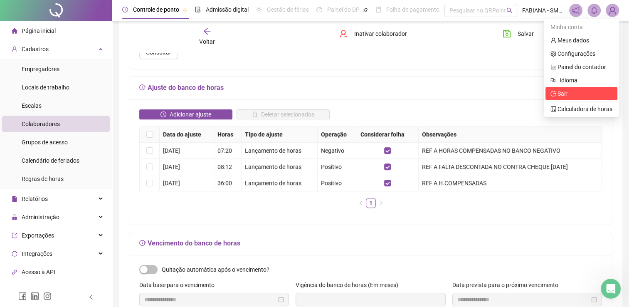
click at [570, 93] on span "Sair" at bounding box center [582, 93] width 62 height 9
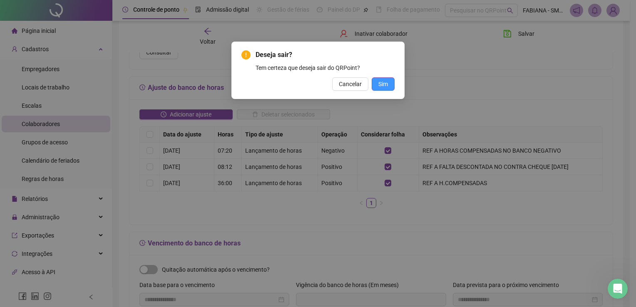
click at [384, 82] on span "Sim" at bounding box center [383, 83] width 10 height 9
